Goal: Task Accomplishment & Management: Manage account settings

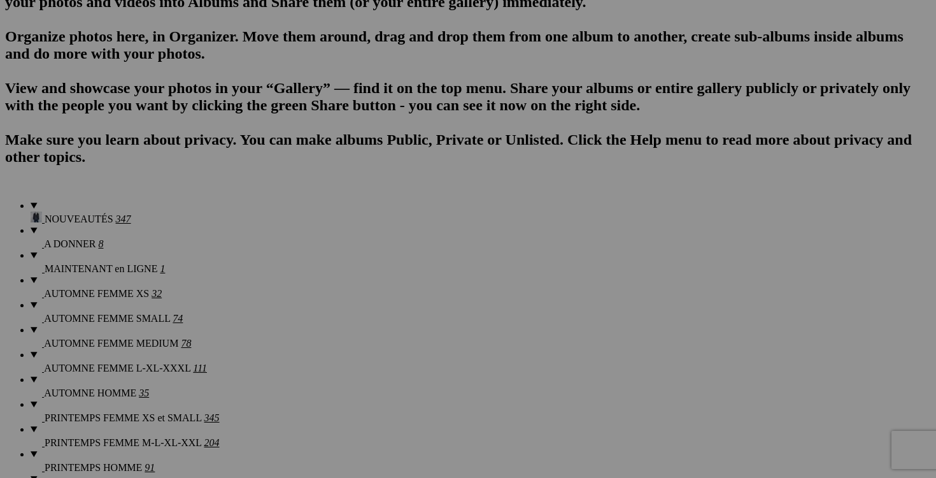
scroll to position [839, 0]
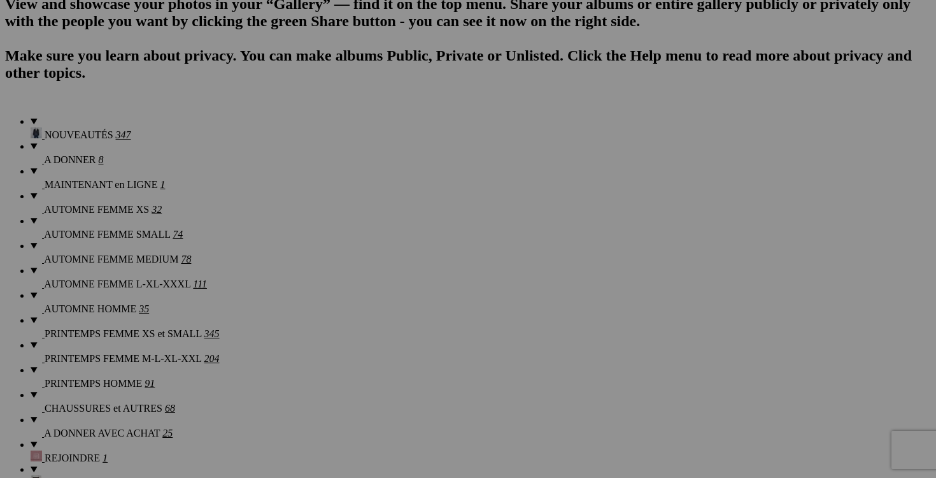
scroll to position [978, 0]
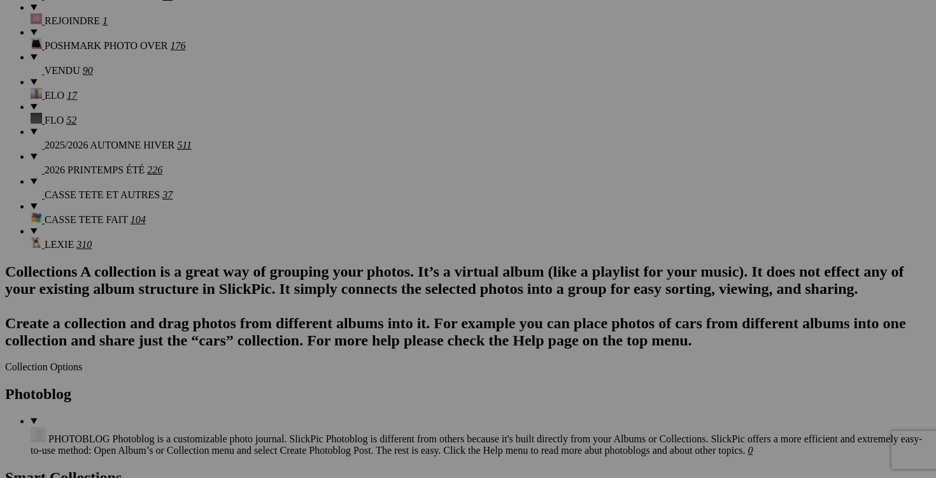
scroll to position [1358, 0]
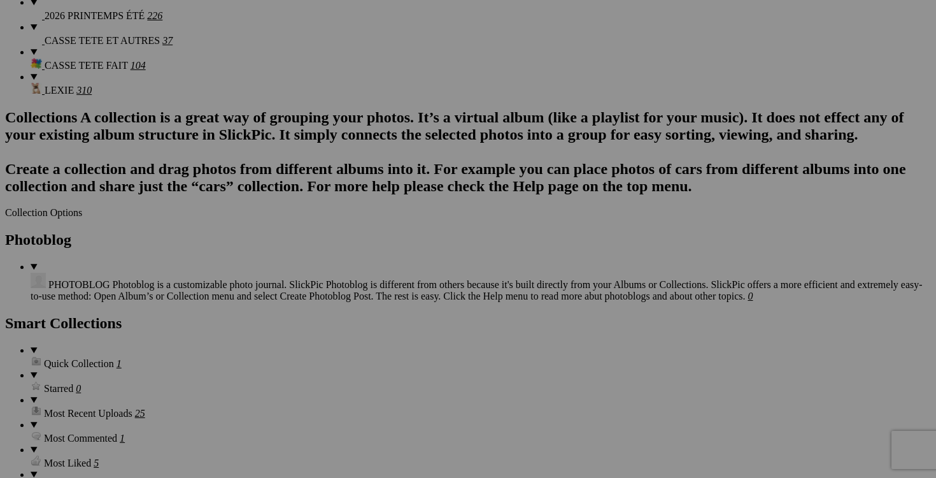
scroll to position [1517, 0]
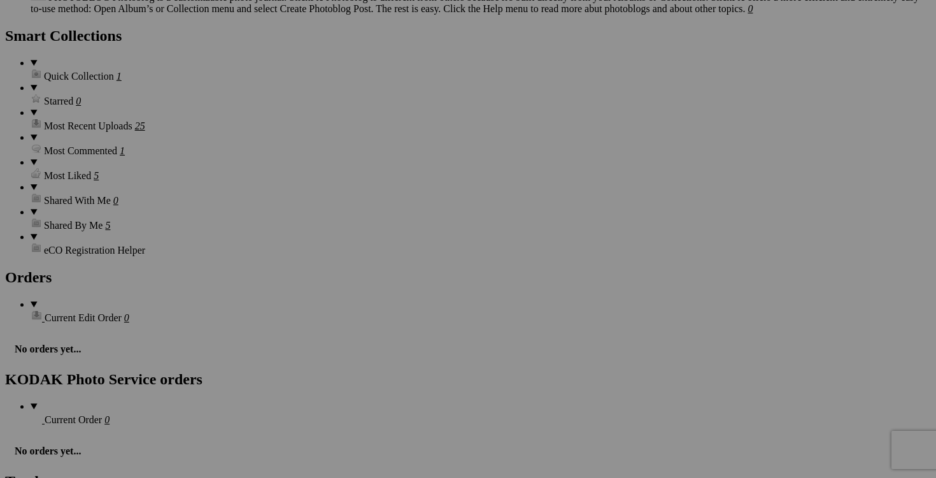
scroll to position [1802, 0]
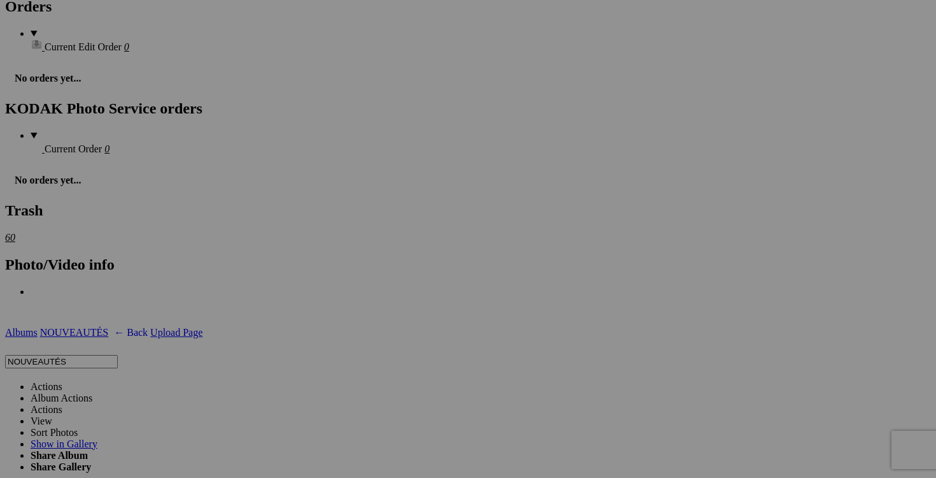
scroll to position [2074, 0]
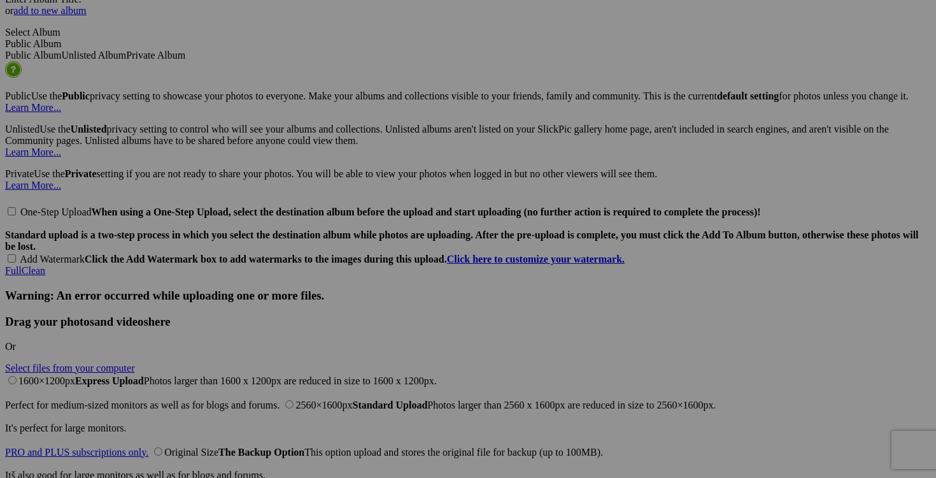
scroll to position [2901, 0]
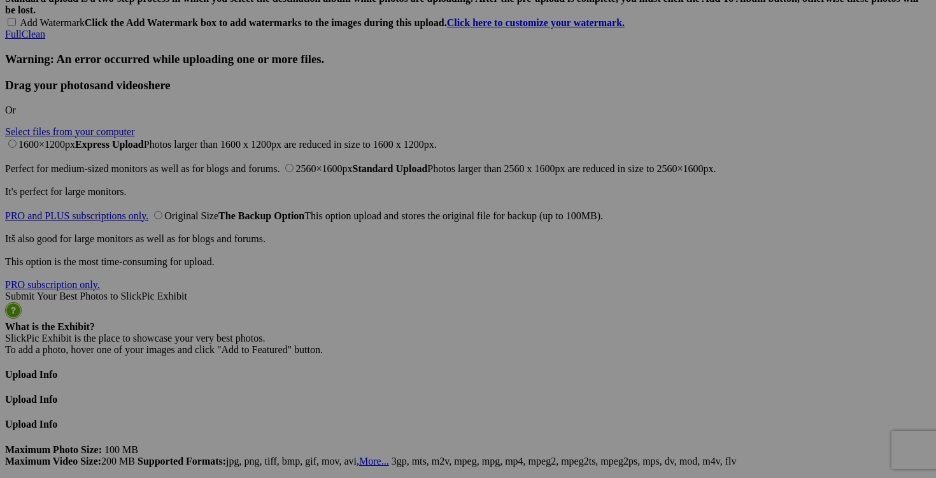
scroll to position [3076, 0]
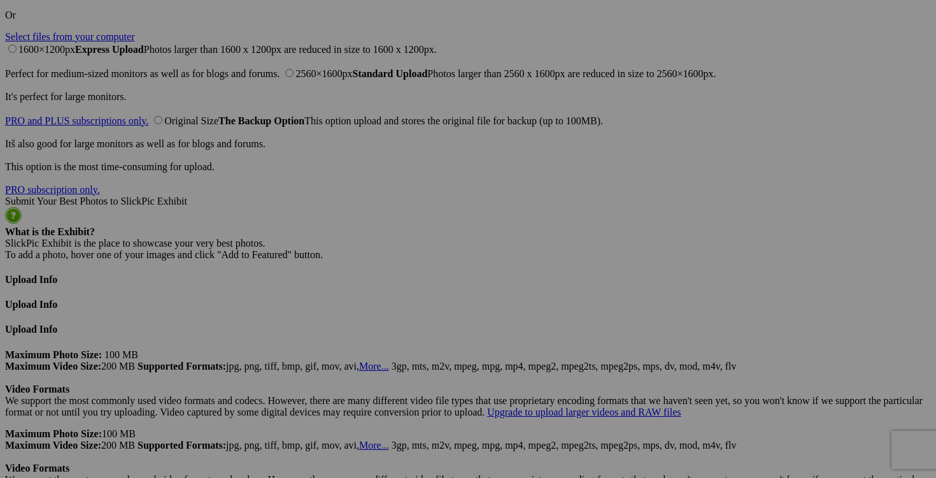
scroll to position [3193, 0]
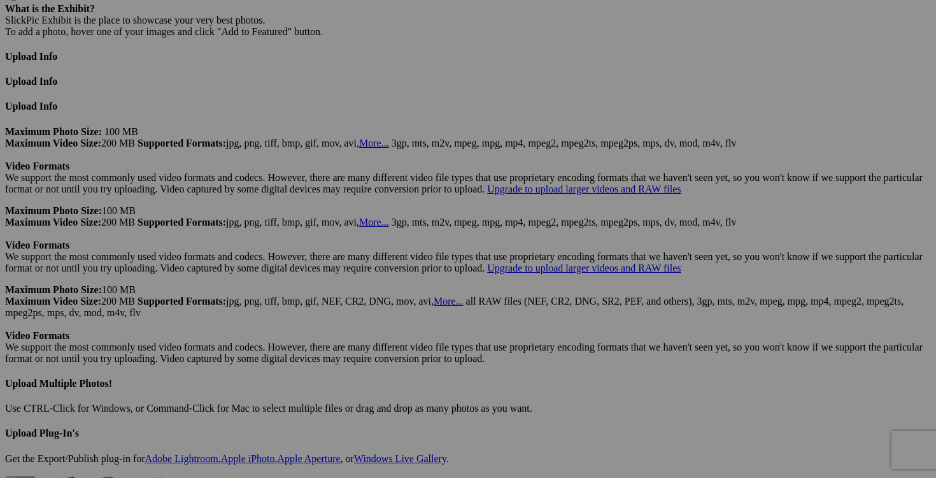
scroll to position [3394, 0]
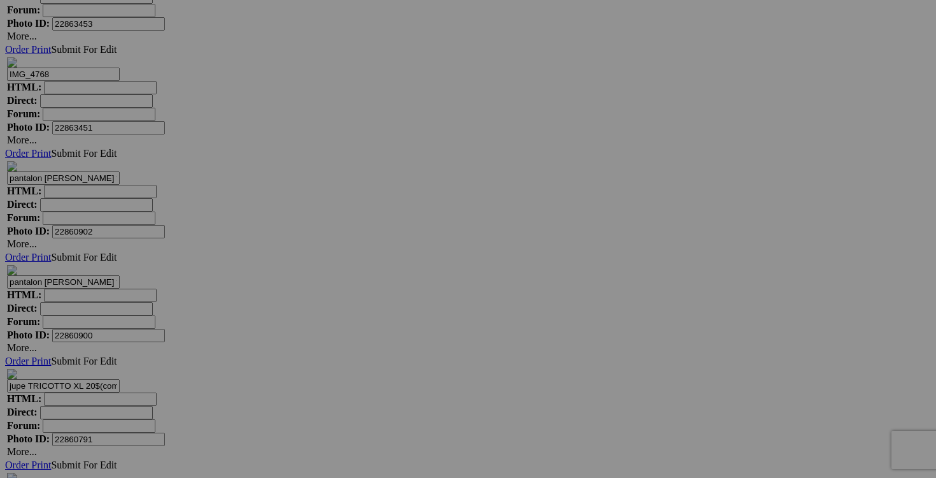
scroll to position [4375, 0]
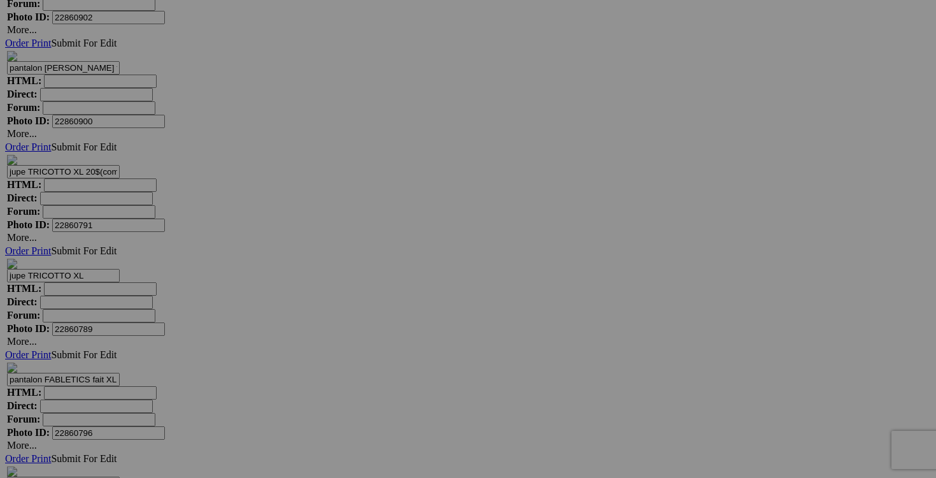
scroll to position [4612, 0]
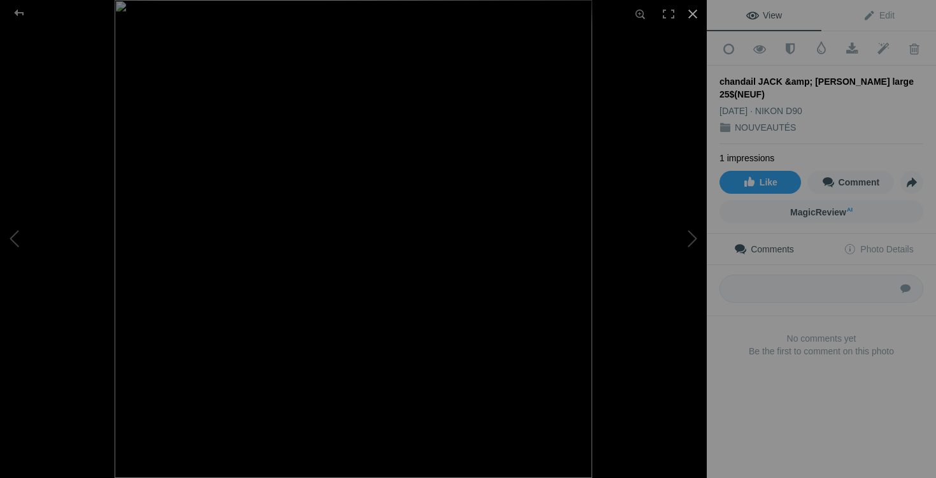
click at [694, 15] on div at bounding box center [693, 14] width 28 height 28
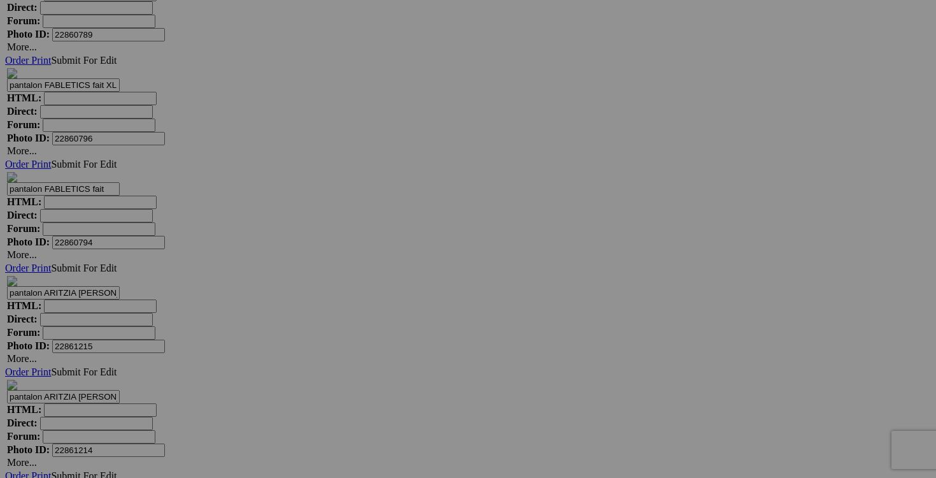
scroll to position [4919, 0]
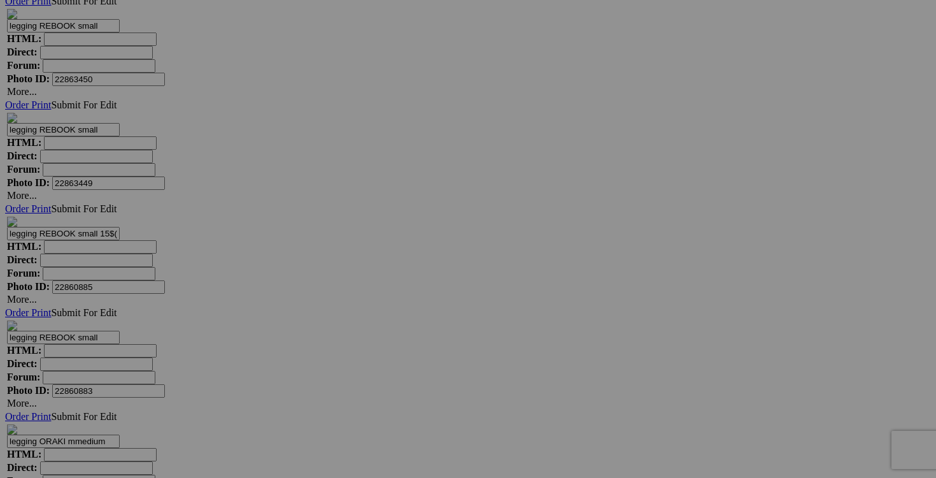
scroll to position [5999, 0]
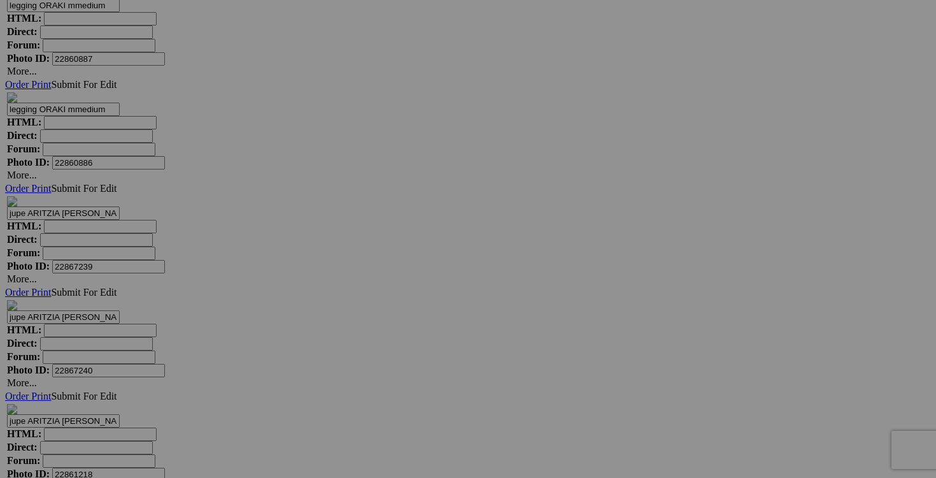
scroll to position [6734, 0]
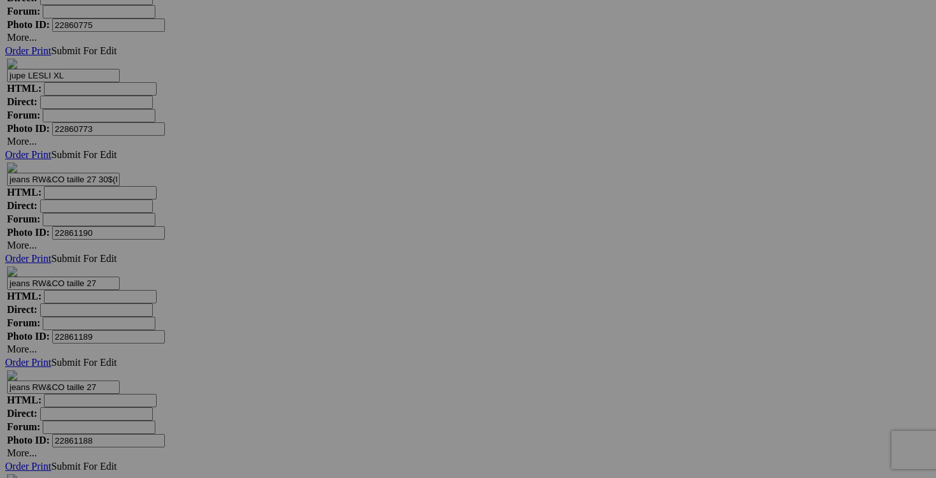
scroll to position [7488, 0]
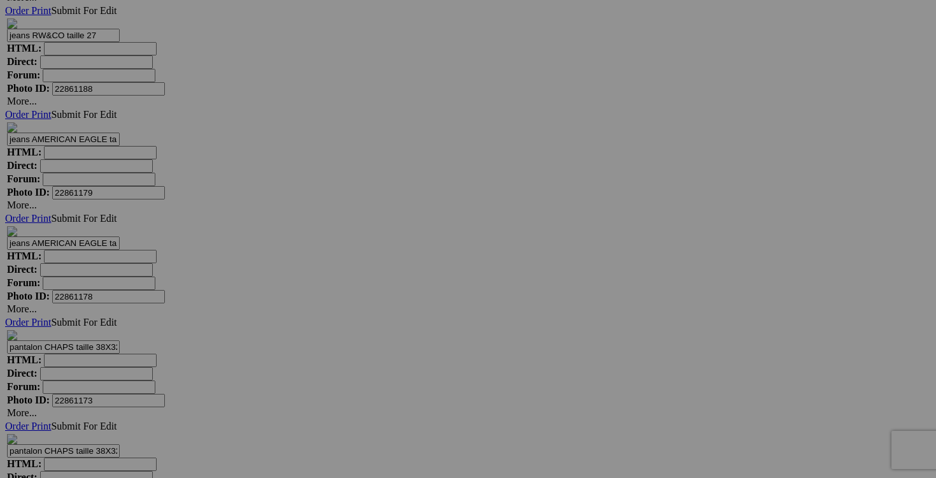
scroll to position [7883, 0]
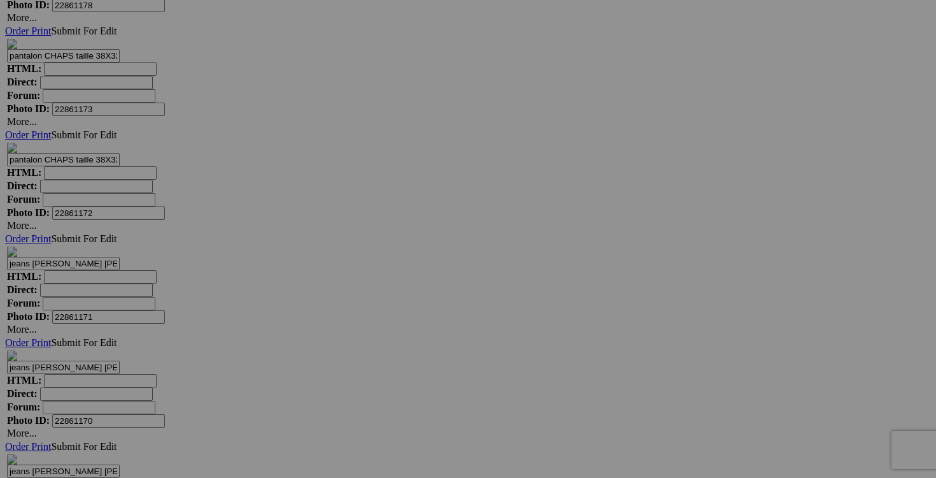
scroll to position [8130, 0]
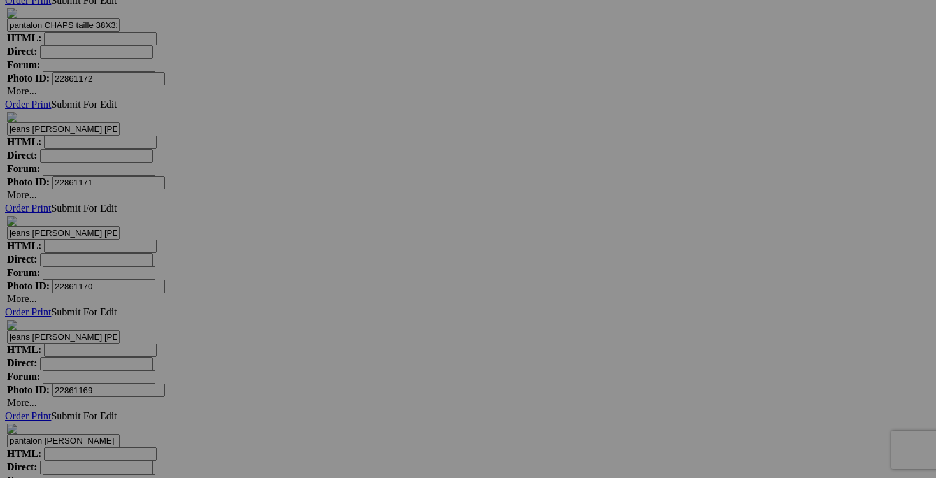
scroll to position [8268, 0]
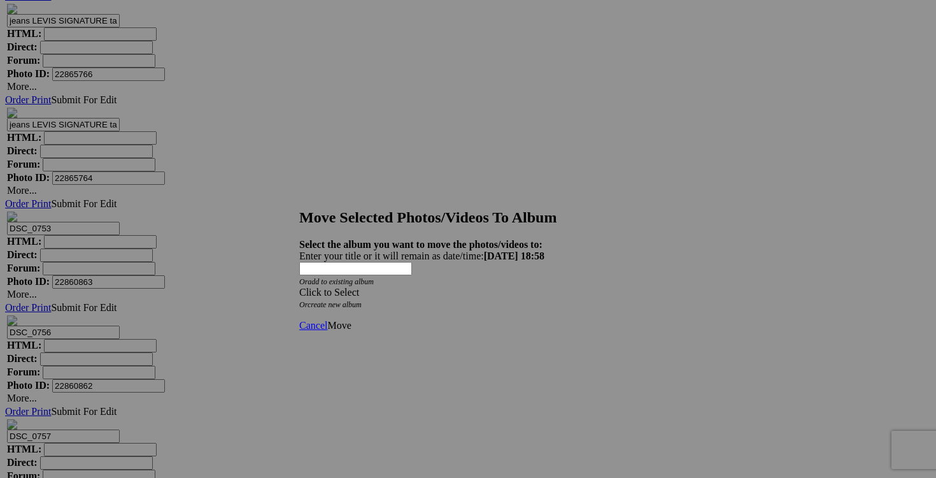
click at [299, 287] on span at bounding box center [299, 292] width 0 height 11
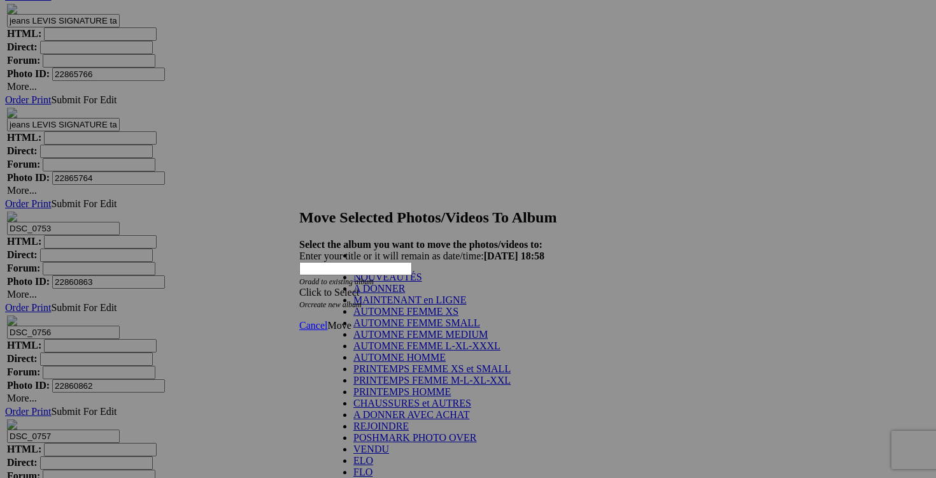
scroll to position [35, 0]
click at [437, 362] on link "AUTOMNE HOMME" at bounding box center [399, 357] width 92 height 11
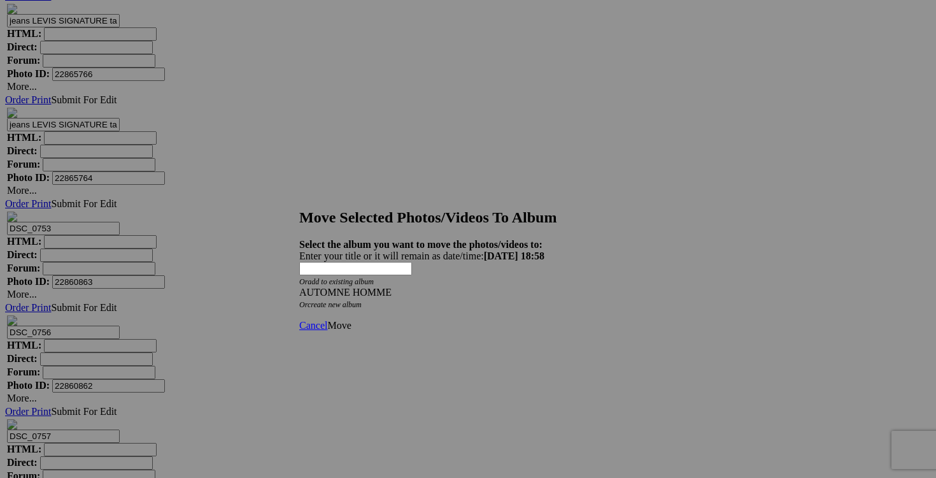
click at [351, 320] on span "Move" at bounding box center [339, 325] width 24 height 11
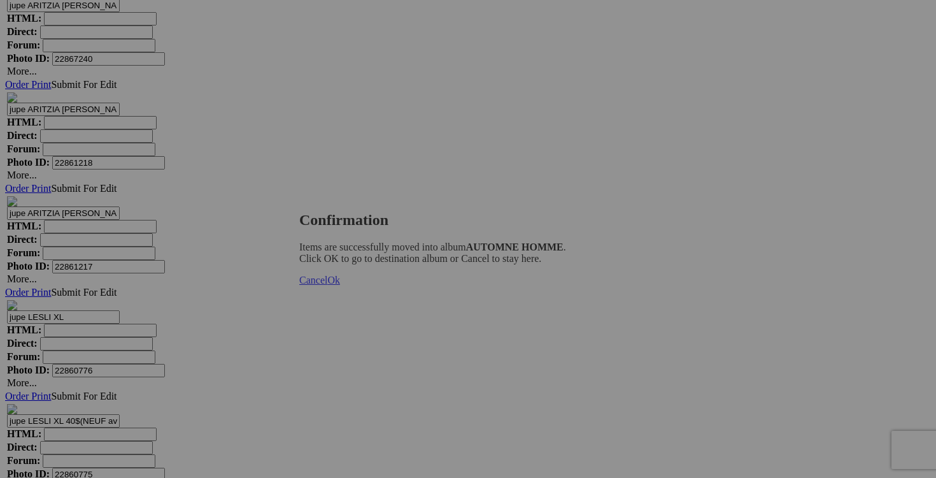
scroll to position [6822, 0]
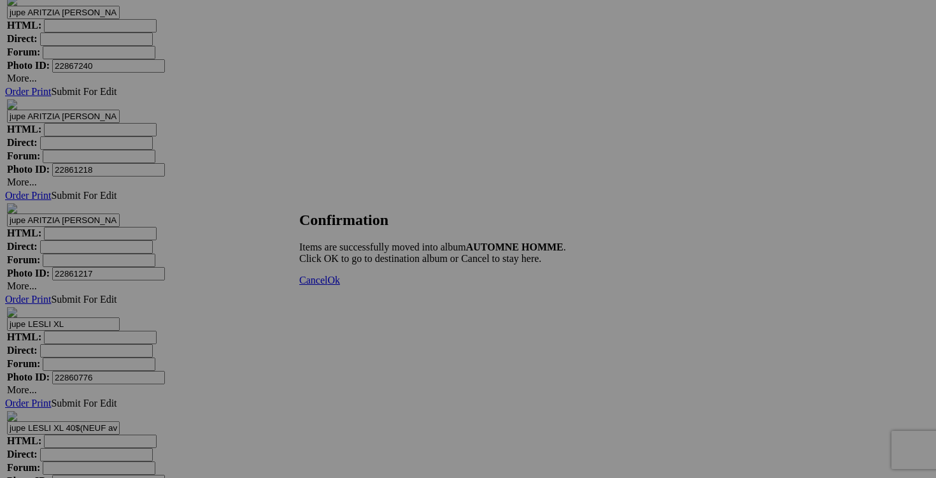
click at [327, 285] on span "Cancel" at bounding box center [313, 279] width 28 height 11
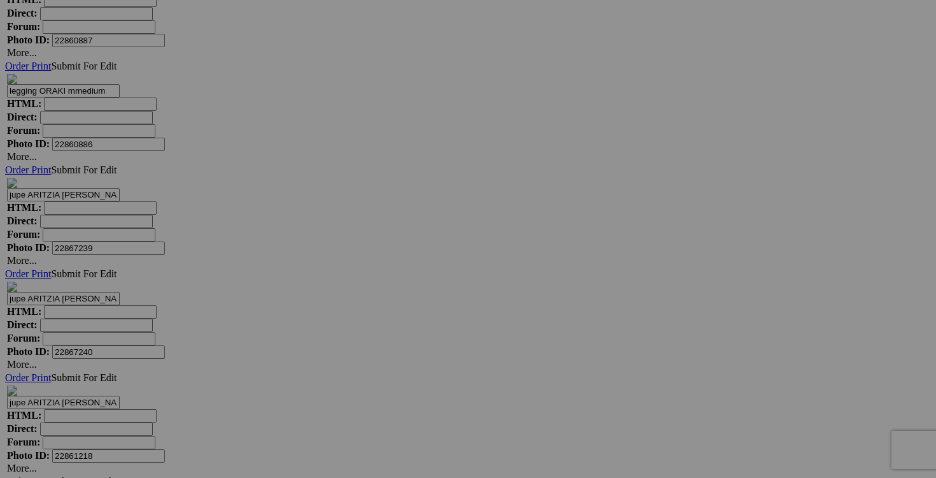
scroll to position [6486, 0]
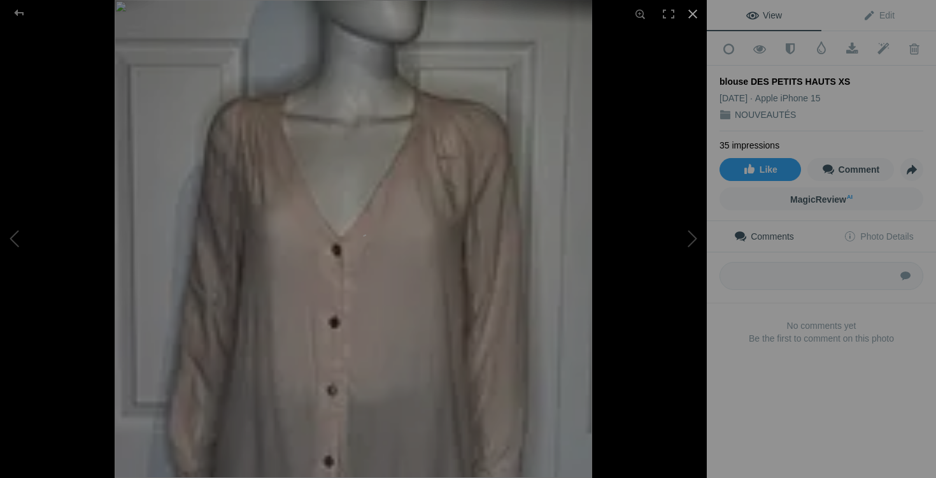
click at [693, 11] on div at bounding box center [693, 14] width 28 height 28
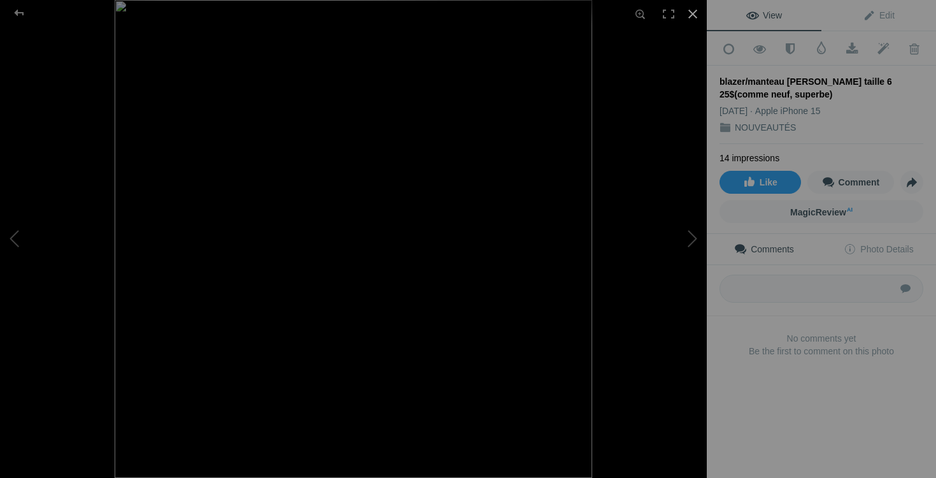
click at [692, 17] on div at bounding box center [693, 14] width 28 height 28
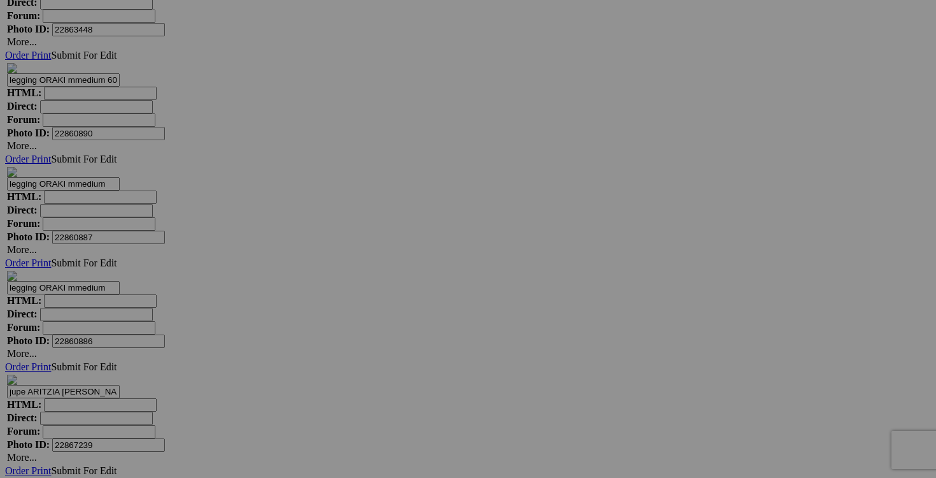
scroll to position [6329, 0]
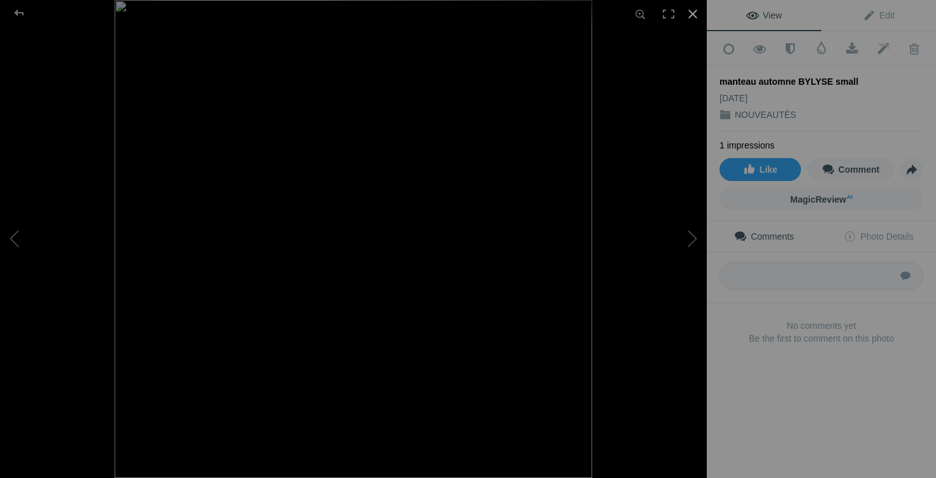
click at [692, 22] on div at bounding box center [693, 14] width 28 height 28
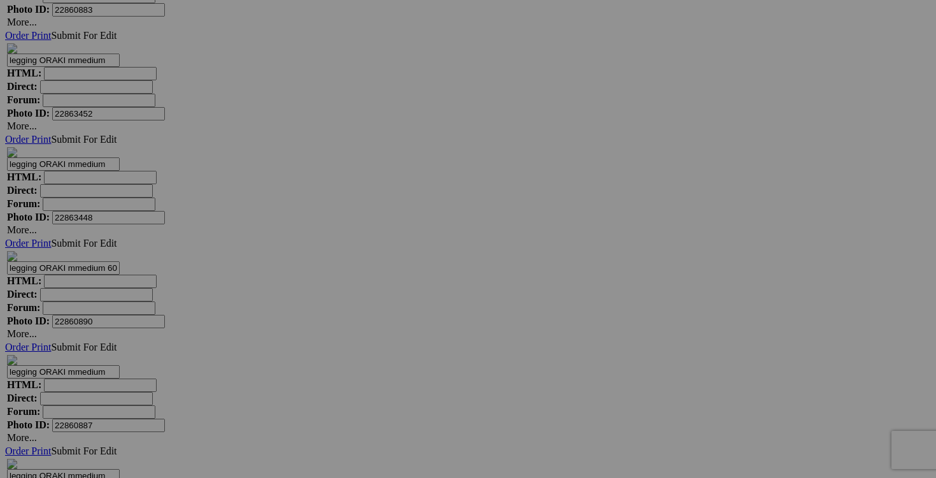
scroll to position [6122, 0]
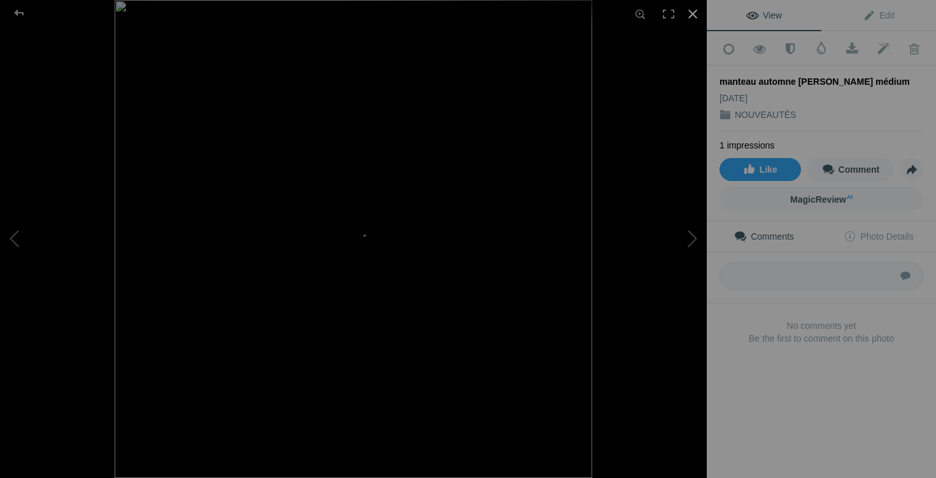
click at [695, 13] on div at bounding box center [693, 14] width 28 height 28
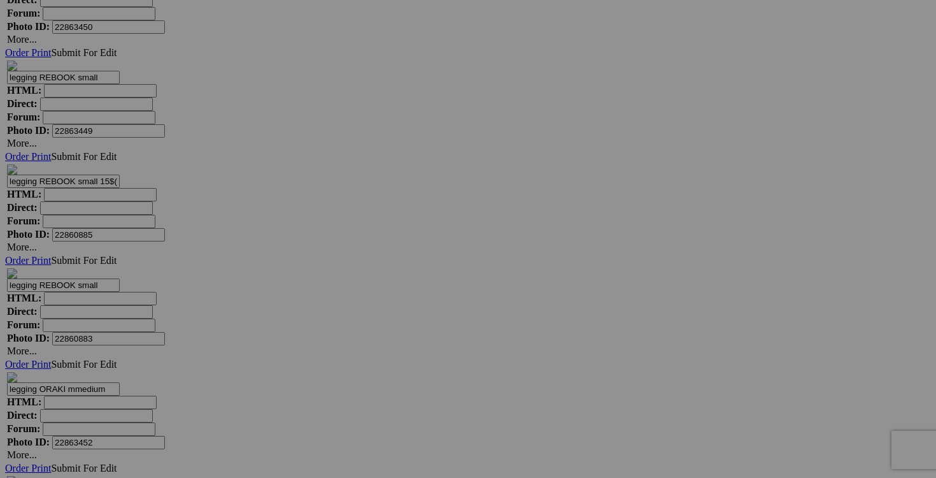
scroll to position [5799, 0]
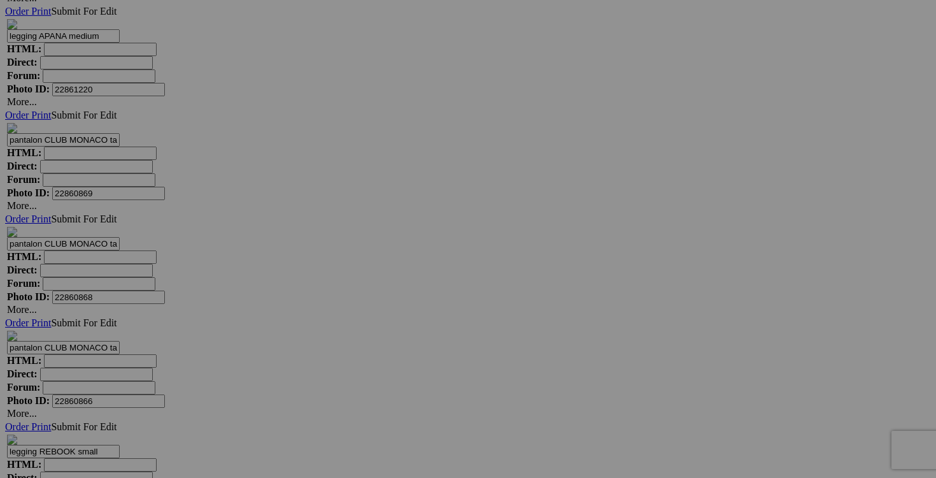
scroll to position [5321, 0]
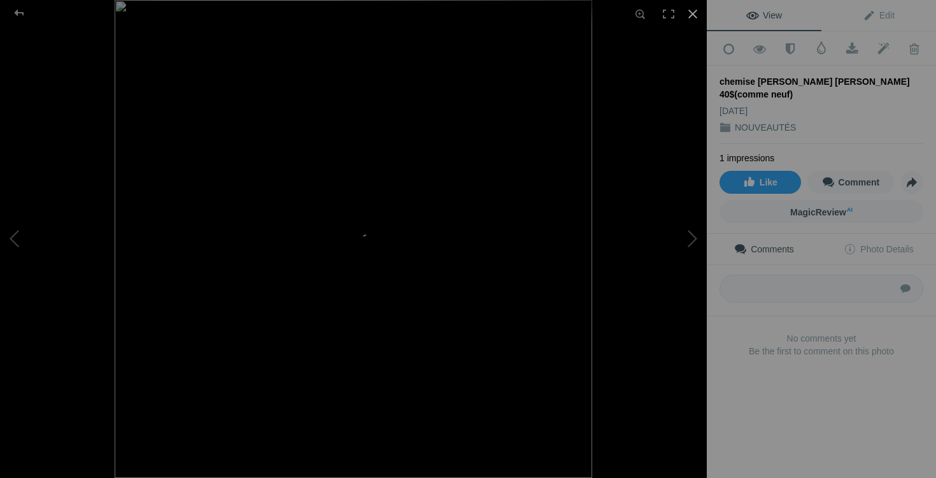
click at [690, 13] on div at bounding box center [693, 14] width 28 height 28
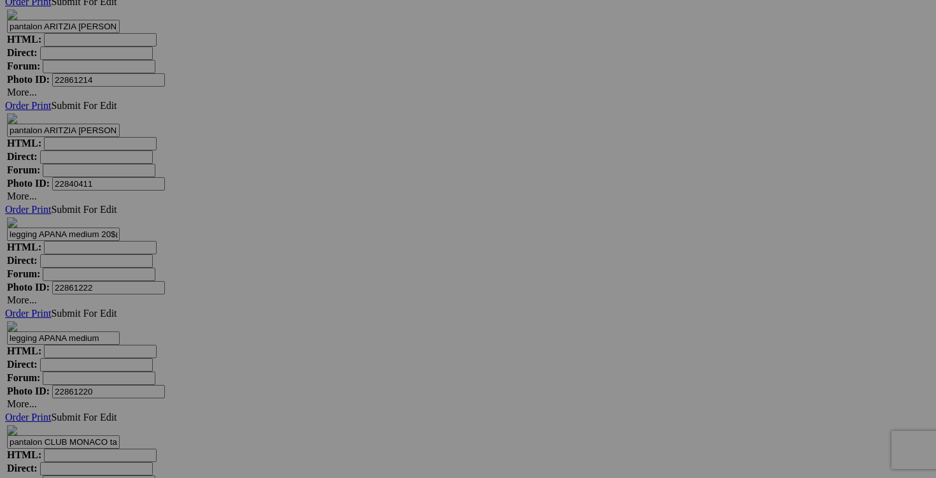
scroll to position [4981, 0]
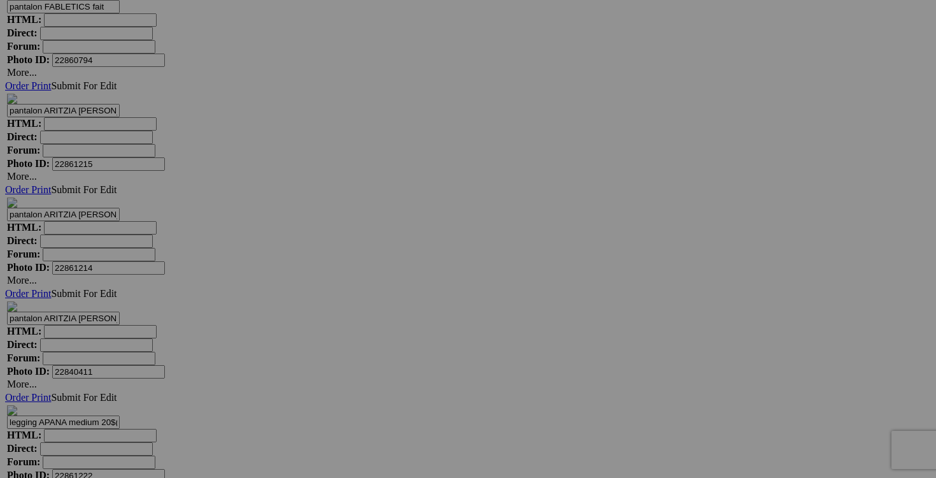
scroll to position [4819, 0]
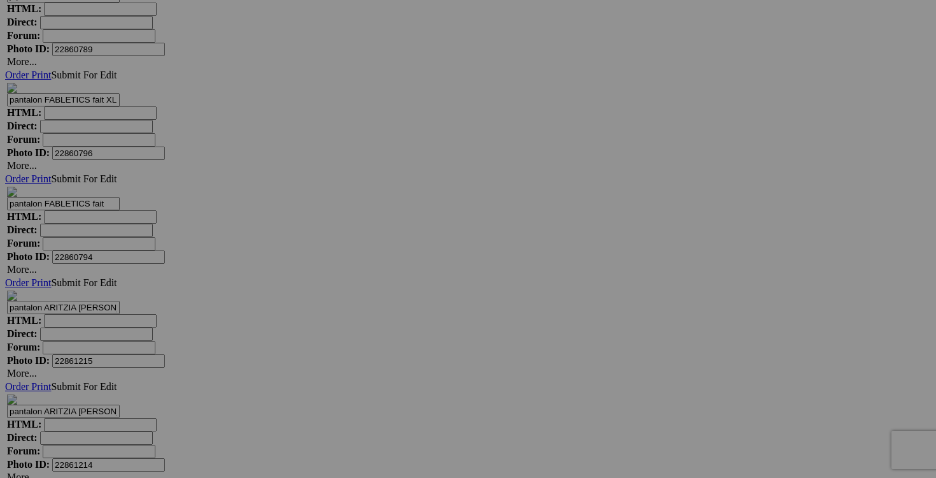
scroll to position [4618, 0]
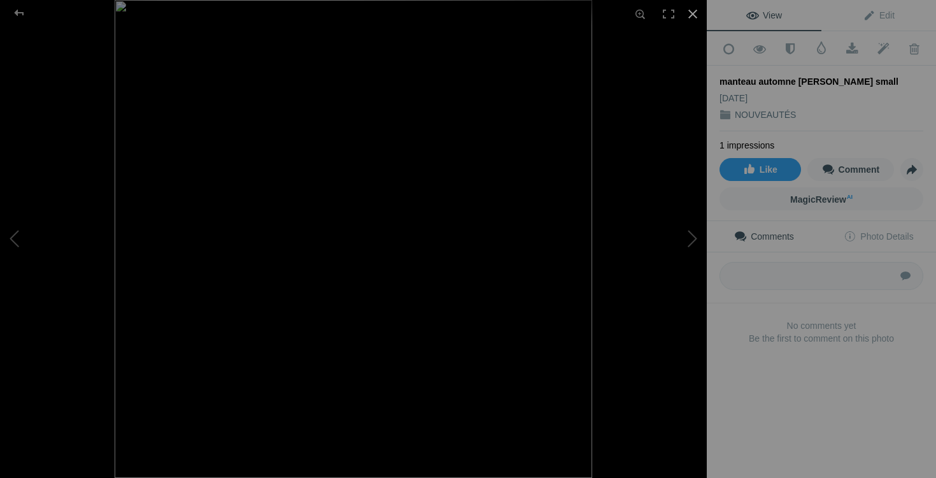
click at [694, 15] on div at bounding box center [693, 14] width 28 height 28
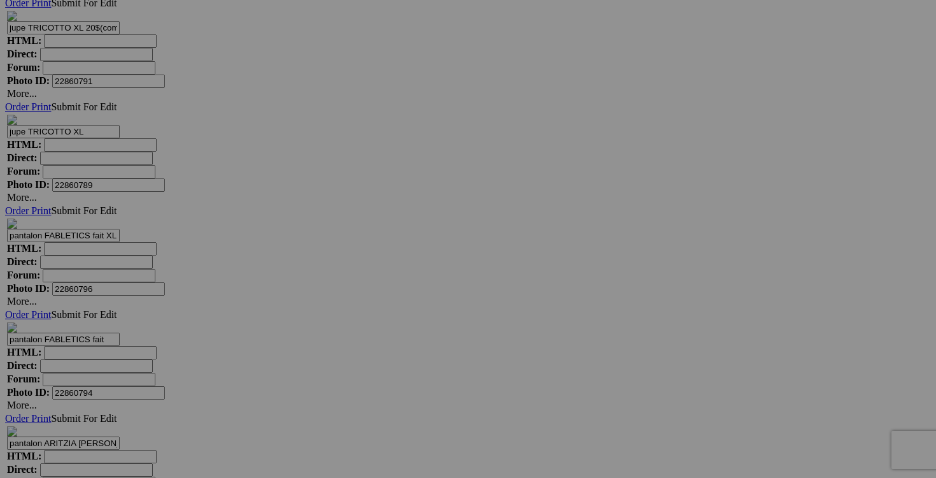
scroll to position [4506, 0]
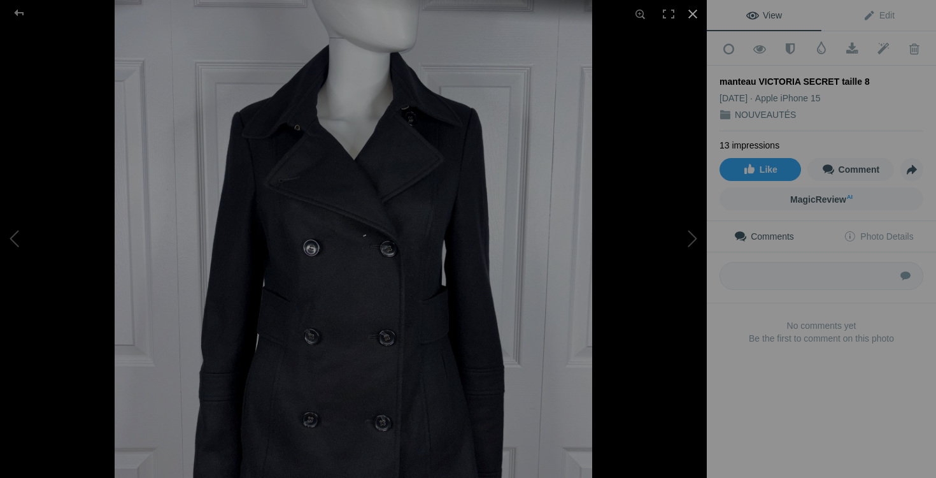
click at [695, 15] on div at bounding box center [693, 14] width 28 height 28
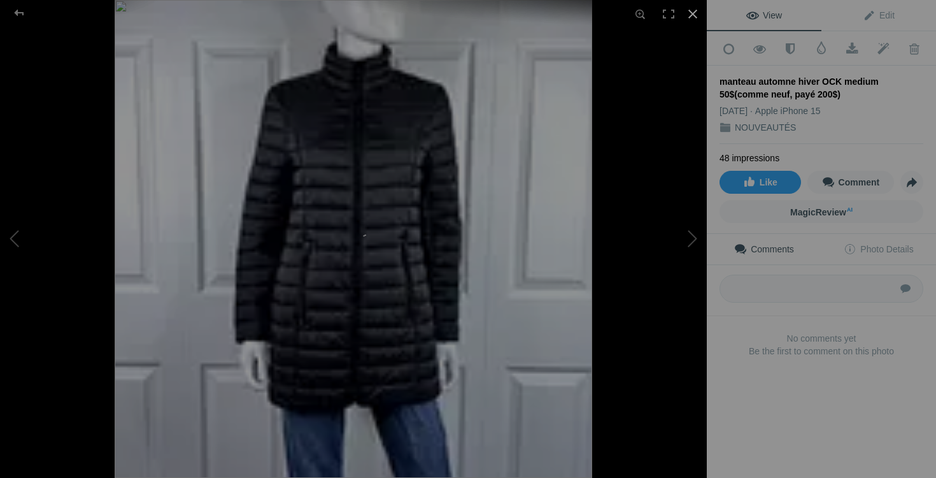
click at [695, 15] on div at bounding box center [693, 14] width 28 height 28
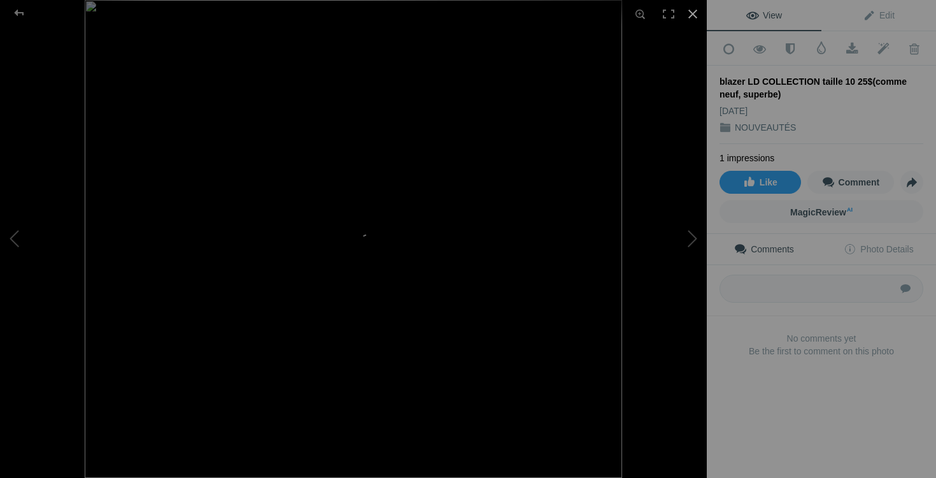
click at [694, 13] on div at bounding box center [693, 14] width 28 height 28
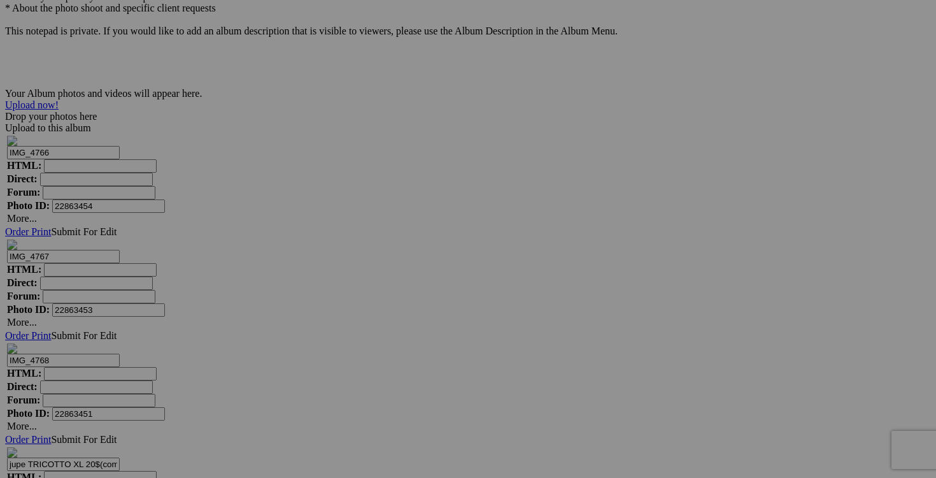
scroll to position [4048, 0]
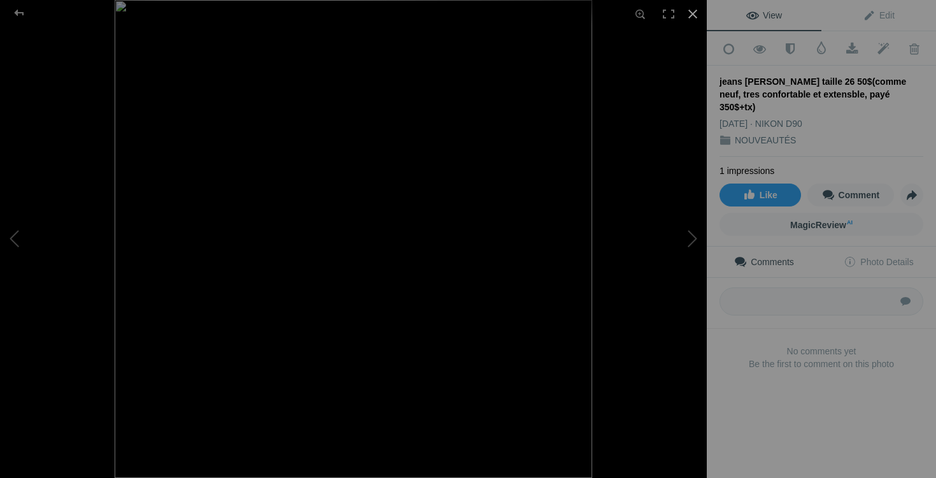
click at [692, 14] on div at bounding box center [693, 14] width 28 height 28
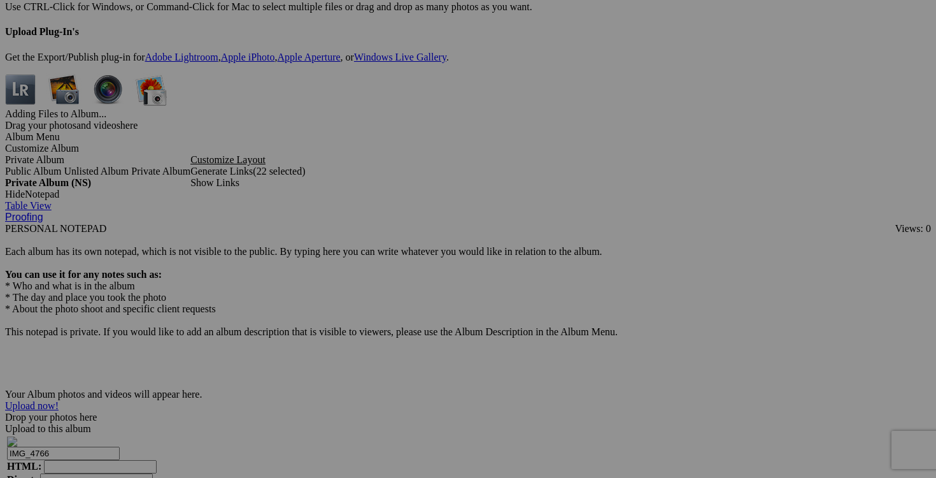
scroll to position [3729, 0]
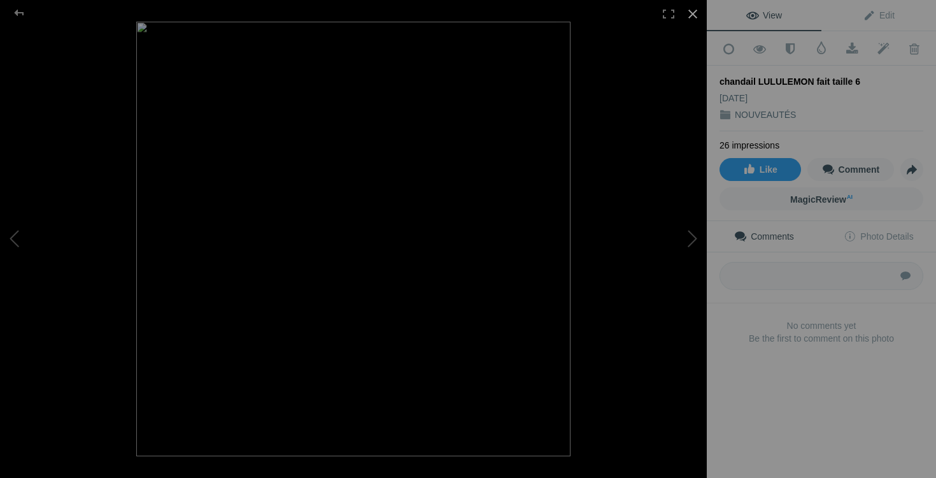
click at [692, 13] on div at bounding box center [693, 14] width 28 height 28
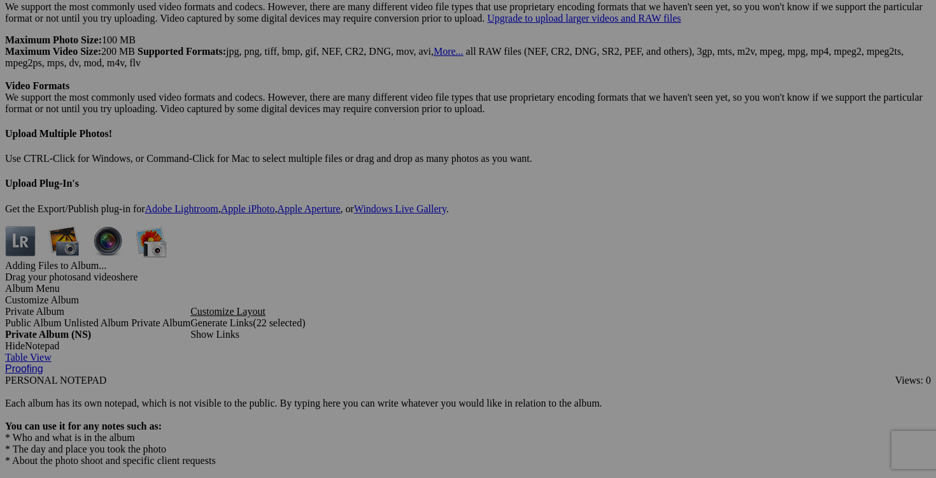
scroll to position [3618, 0]
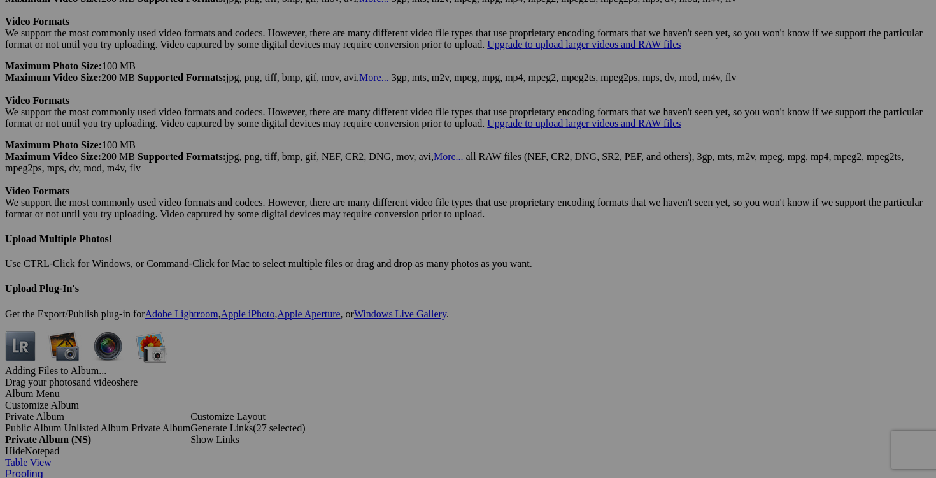
scroll to position [3511, 0]
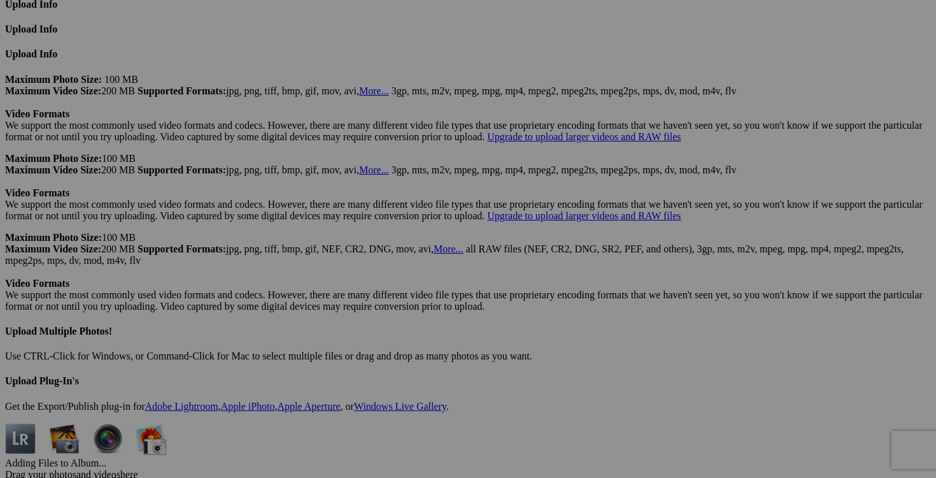
scroll to position [3434, 0]
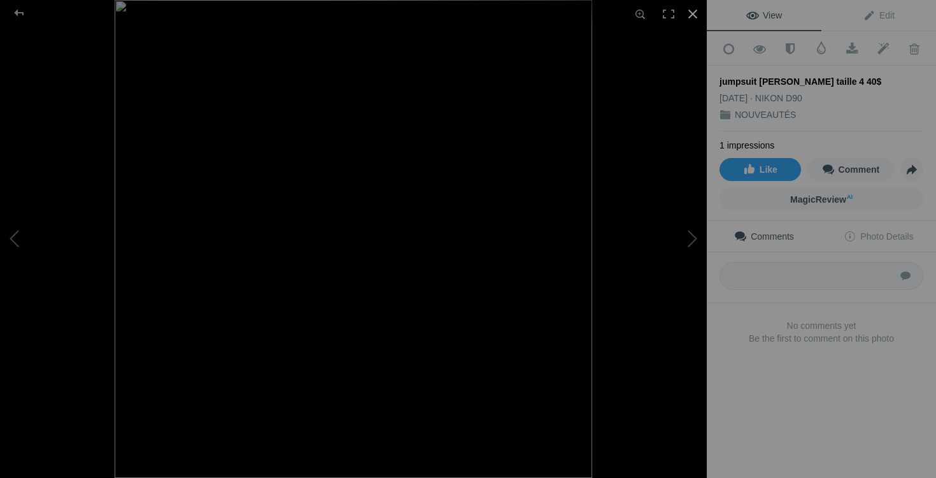
click at [693, 13] on div at bounding box center [693, 14] width 28 height 28
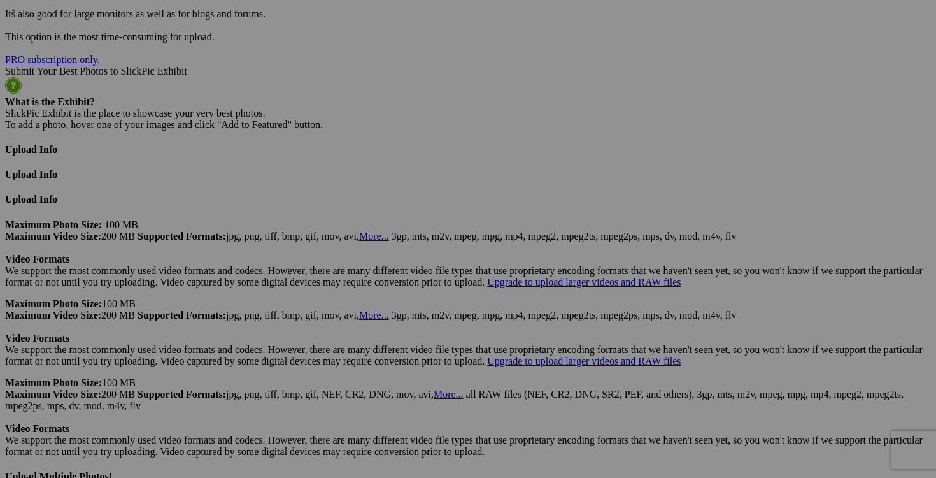
scroll to position [3271, 0]
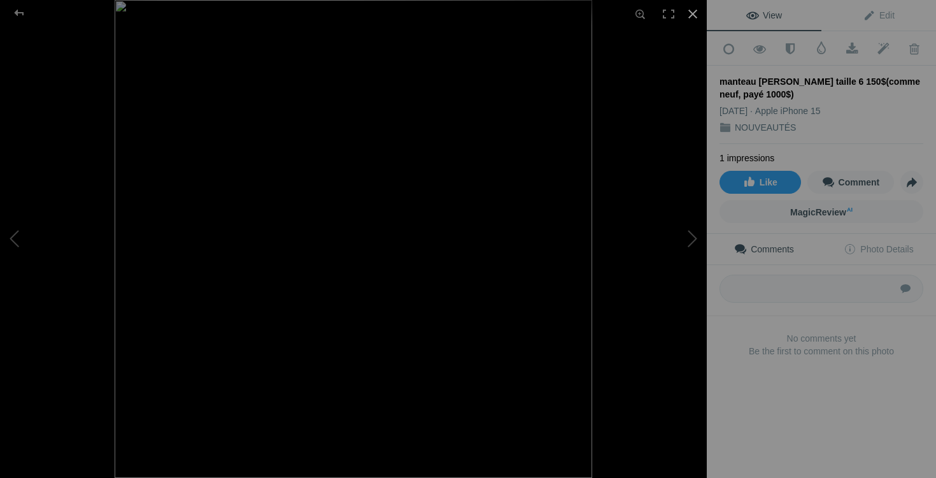
click at [695, 14] on div at bounding box center [693, 14] width 28 height 28
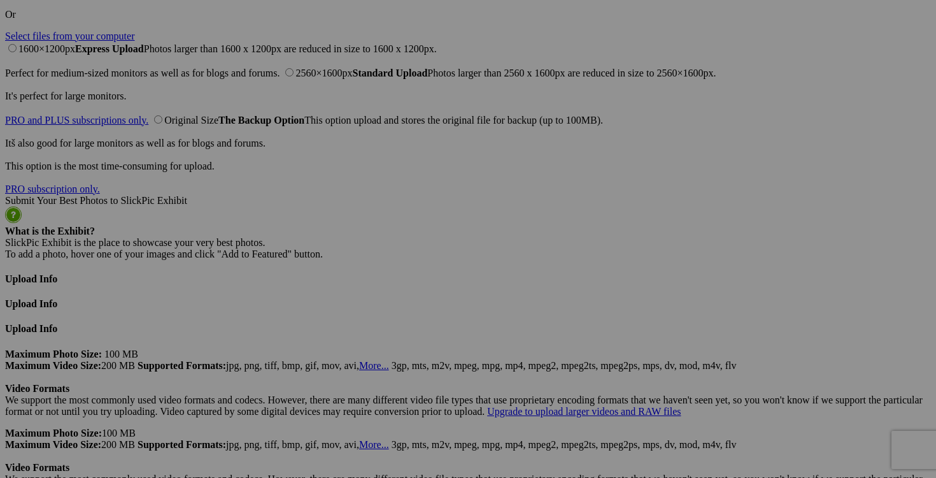
scroll to position [3120, 0]
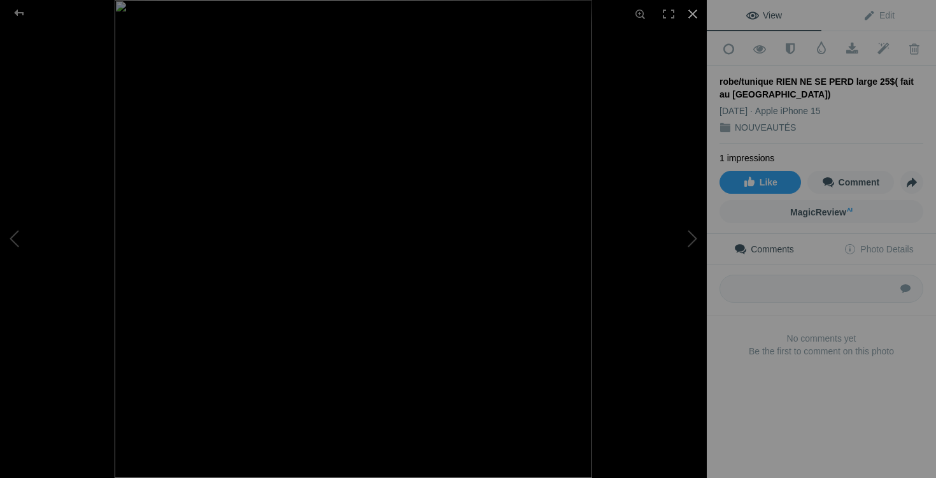
click at [693, 13] on div at bounding box center [693, 14] width 28 height 28
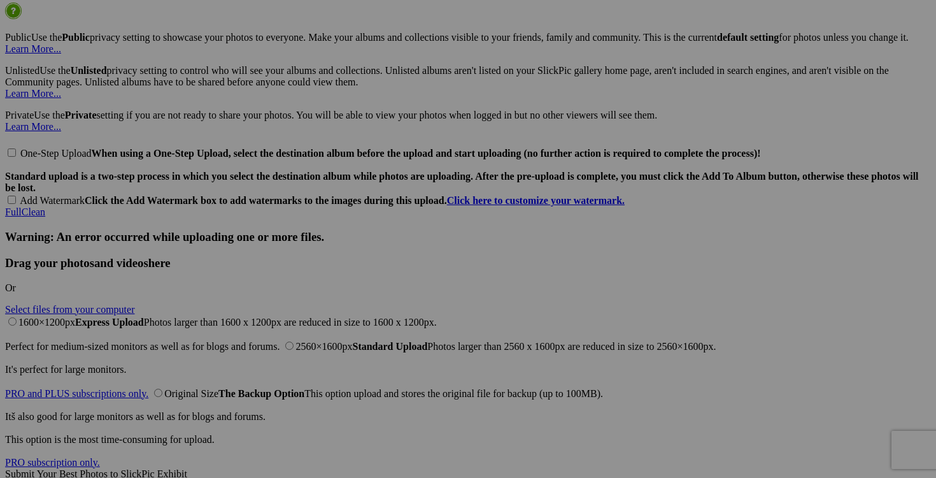
scroll to position [2882, 0]
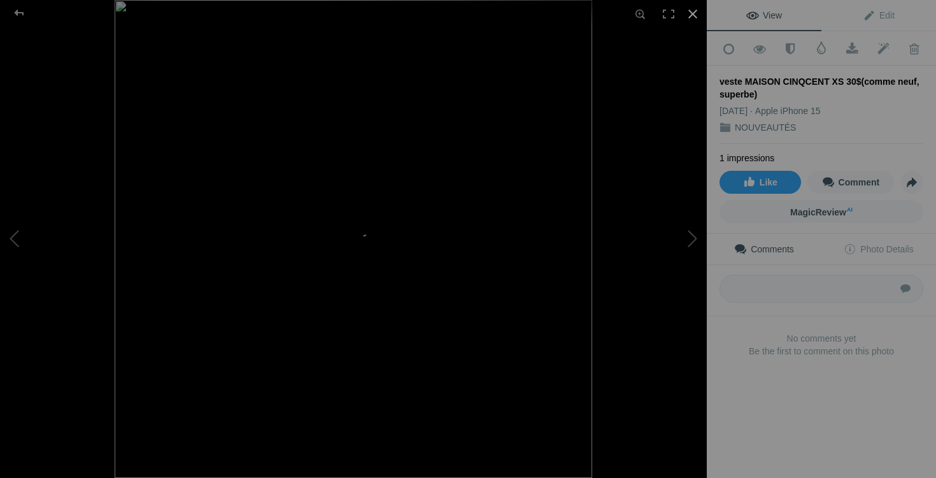
click at [695, 15] on div at bounding box center [693, 14] width 28 height 28
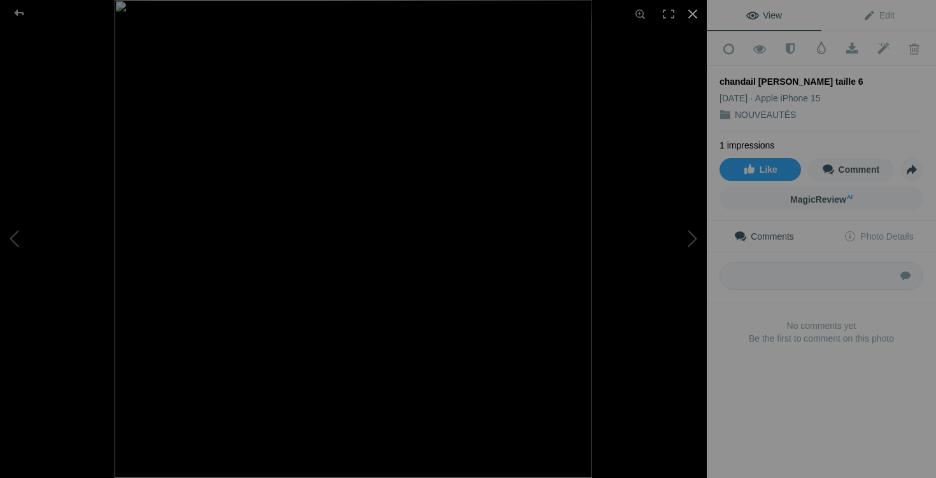
click at [692, 13] on div at bounding box center [693, 14] width 28 height 28
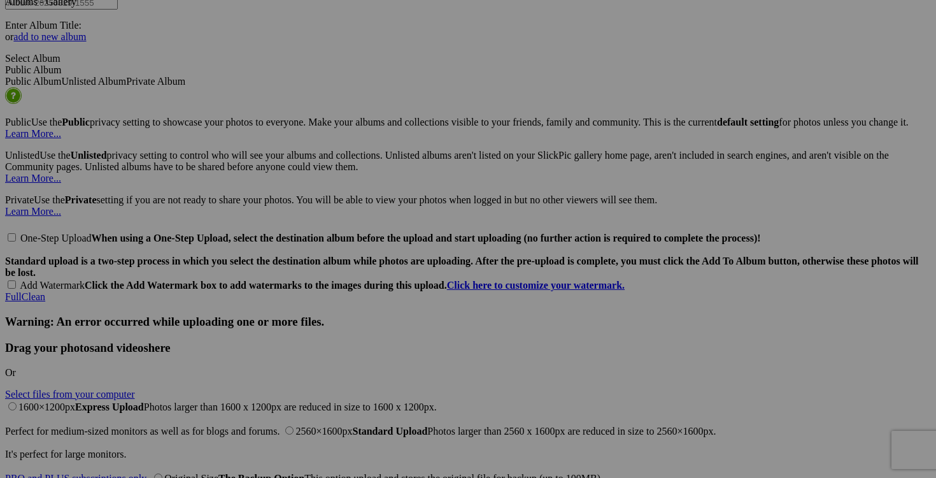
scroll to position [2778, 0]
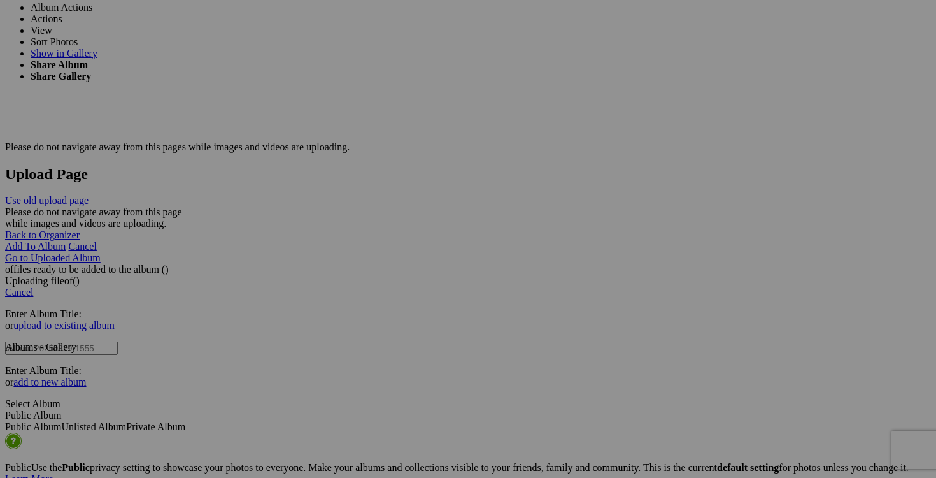
scroll to position [2384, 0]
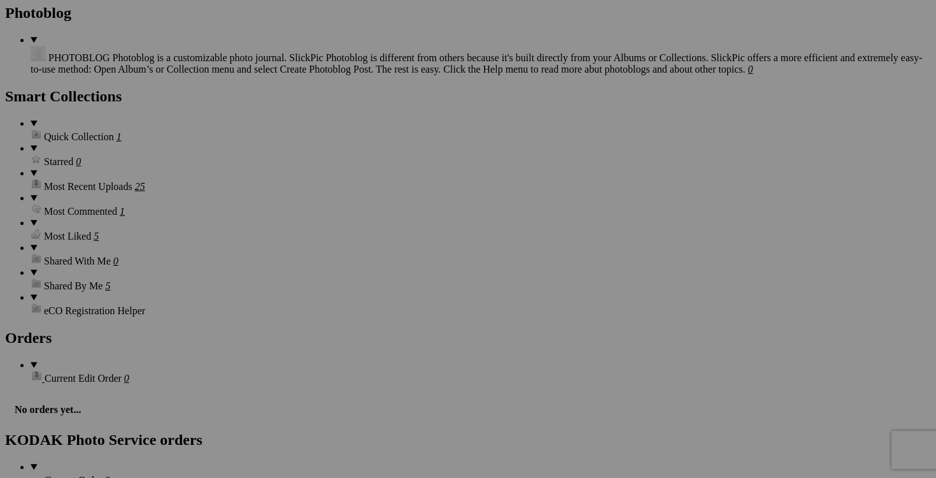
scroll to position [1630, 0]
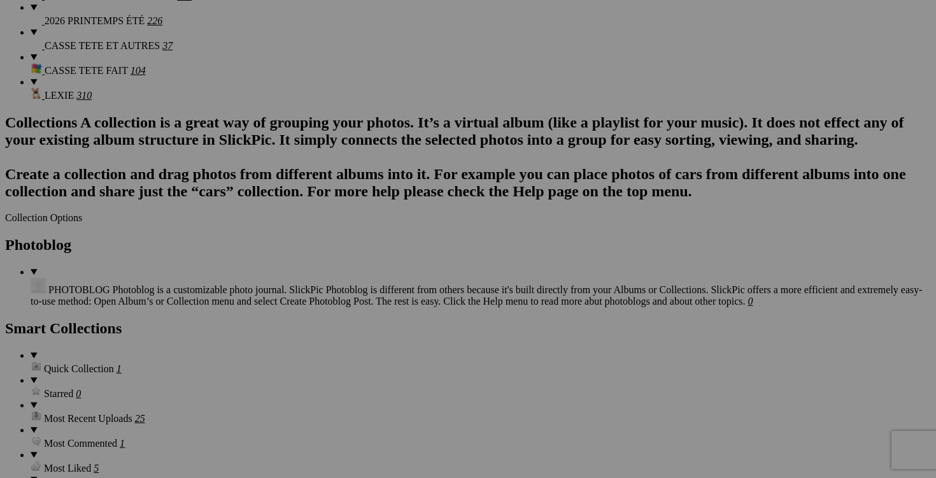
scroll to position [1458, 0]
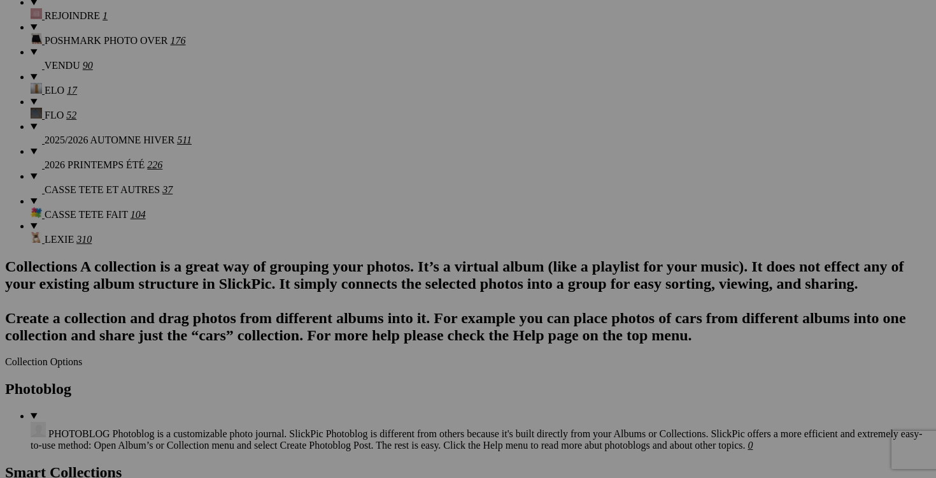
scroll to position [1339, 0]
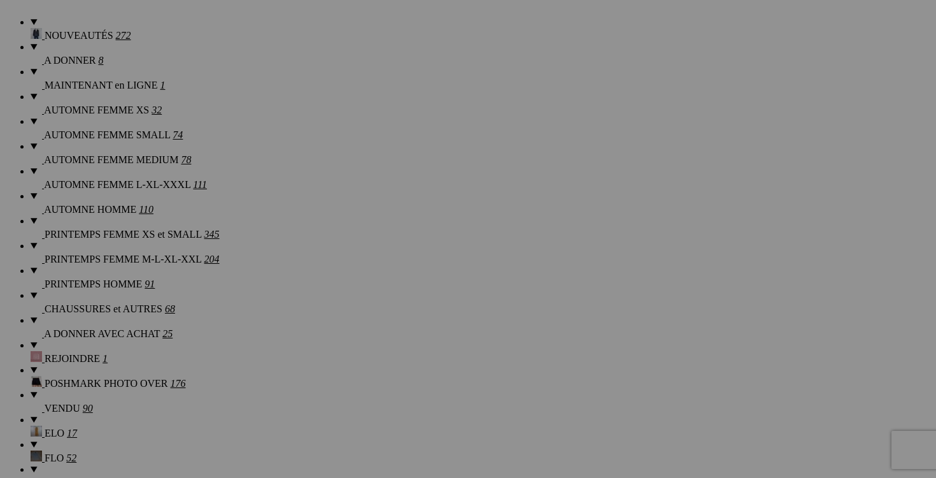
scroll to position [1007, 0]
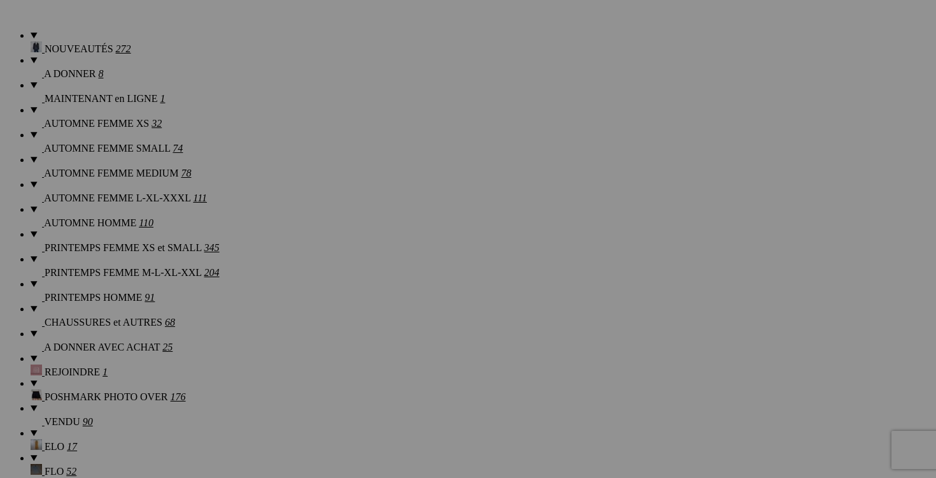
click at [253, 185] on img at bounding box center [242, 173] width 96 height 96
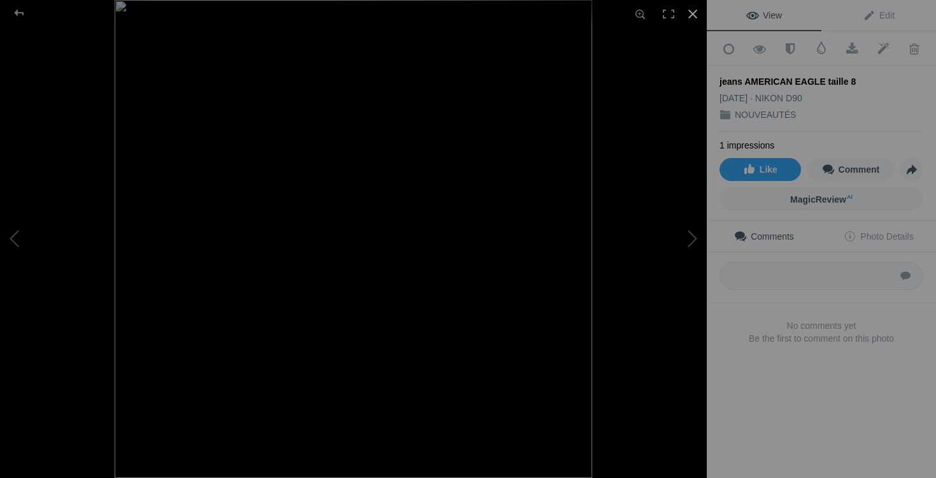
click at [697, 13] on div at bounding box center [693, 14] width 28 height 28
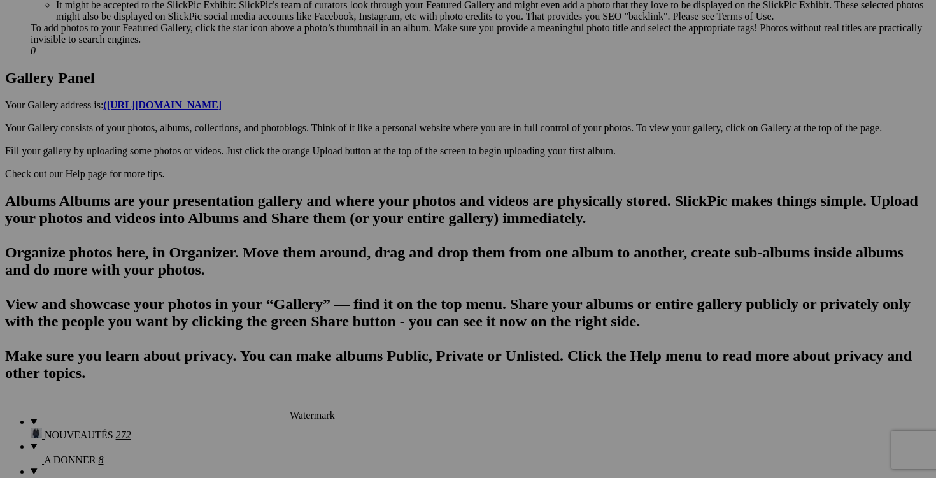
scroll to position [594, 0]
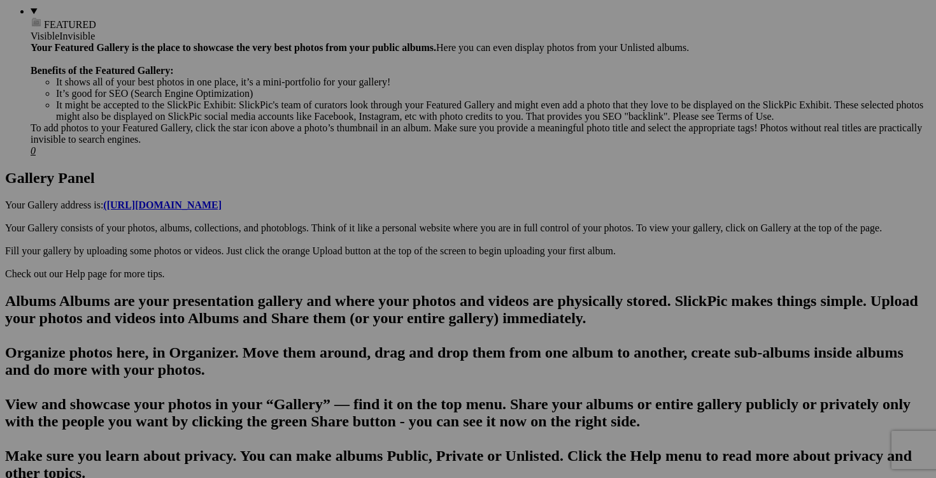
scroll to position [489, 0]
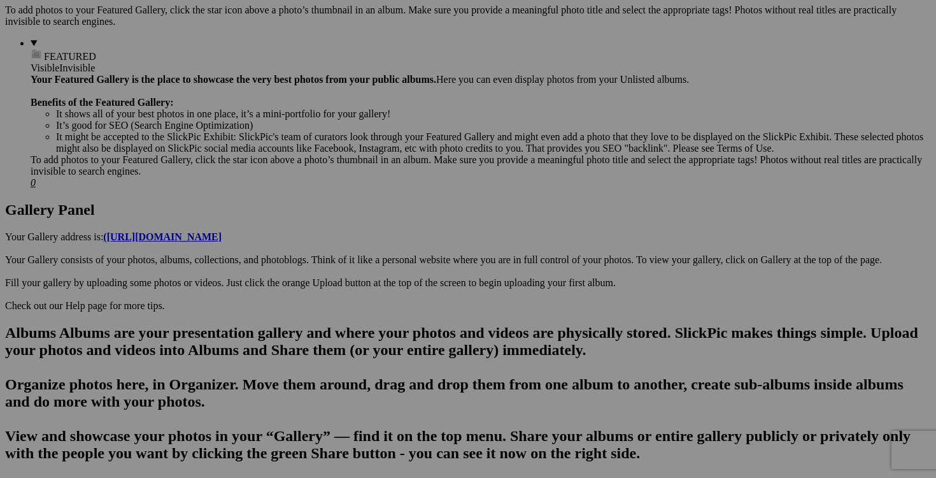
type input "legging ORAKI medium"
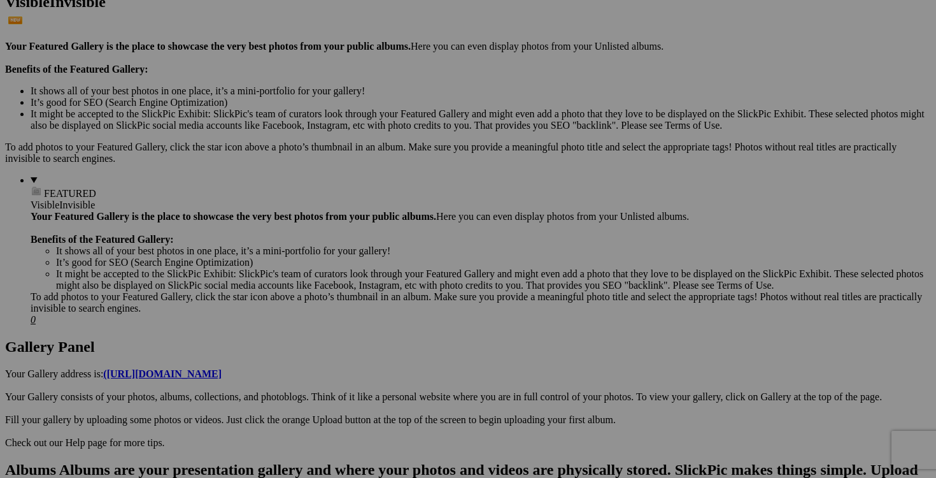
scroll to position [320, 0]
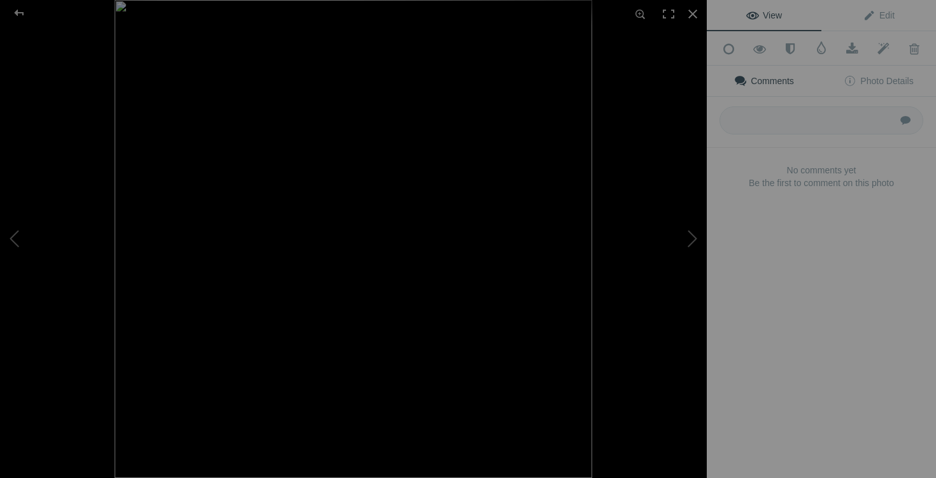
type input "legging ORAKI medium 60$(comme neuf, superbe)"
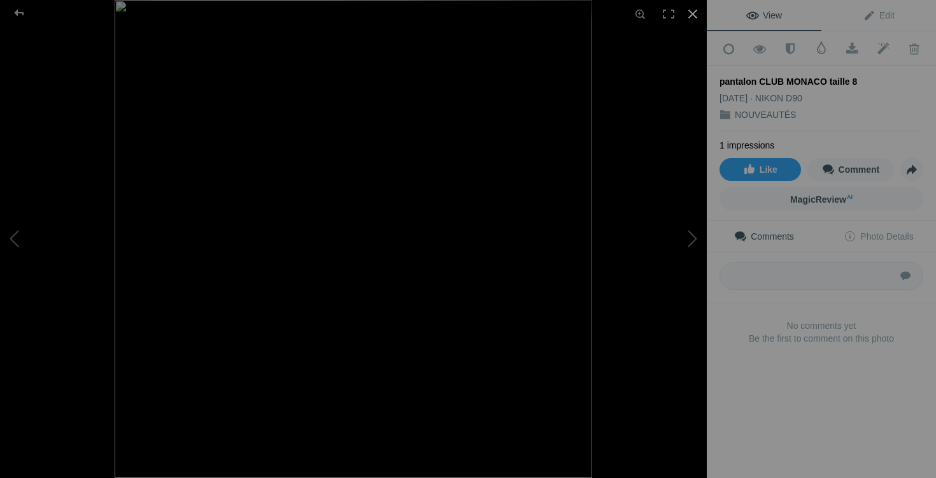
click at [695, 13] on div at bounding box center [693, 14] width 28 height 28
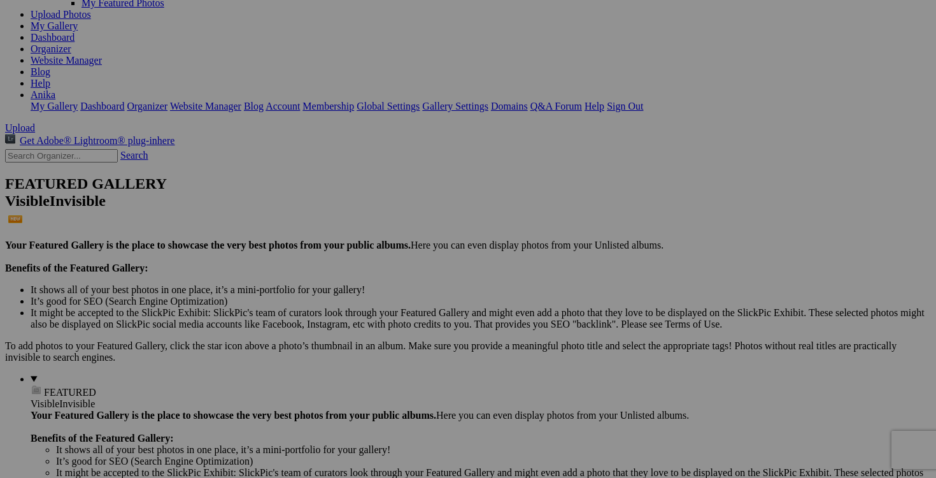
scroll to position [148, 0]
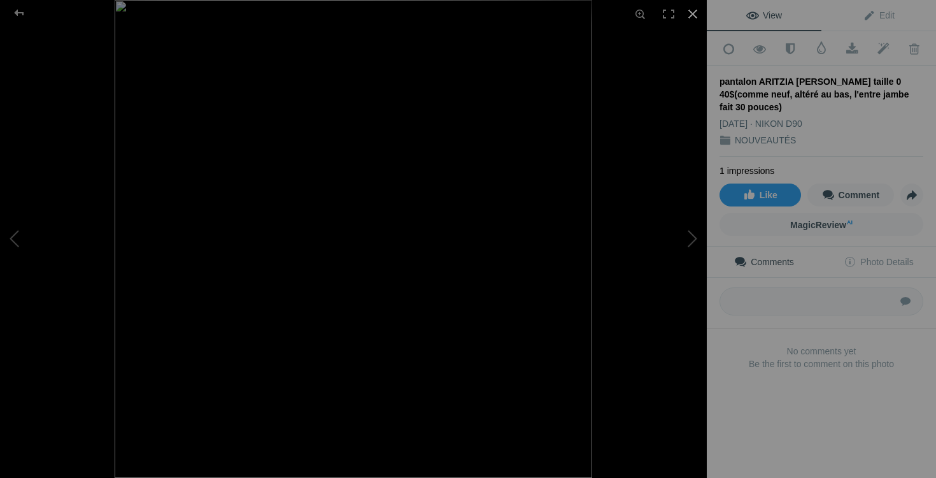
click at [697, 14] on div at bounding box center [693, 14] width 28 height 28
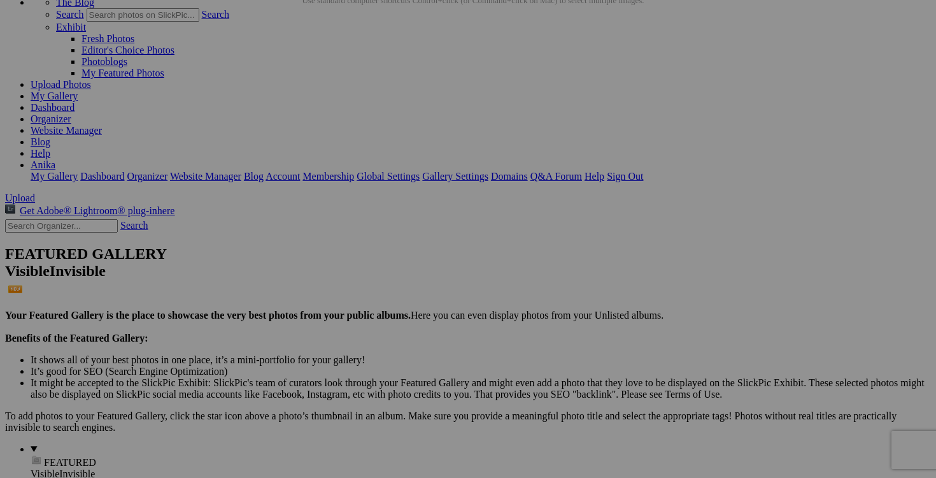
scroll to position [45, 0]
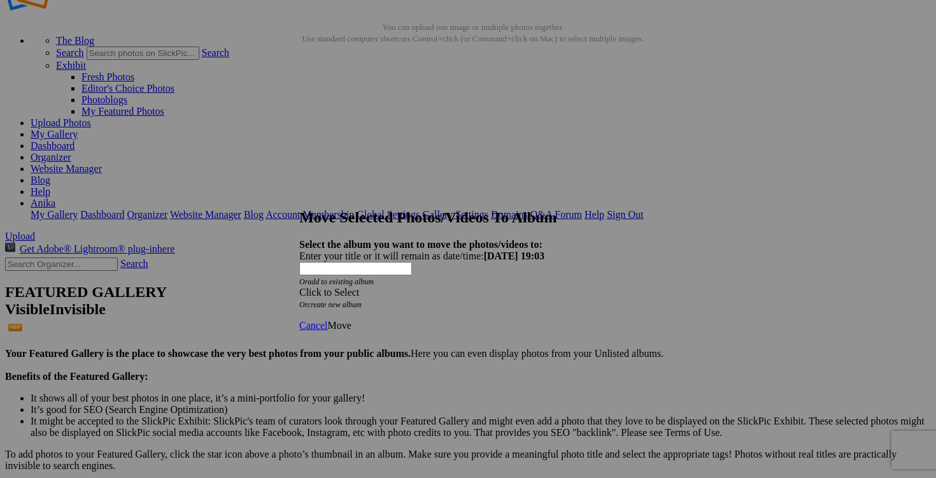
click at [538, 287] on div "Click to Select" at bounding box center [468, 292] width 338 height 11
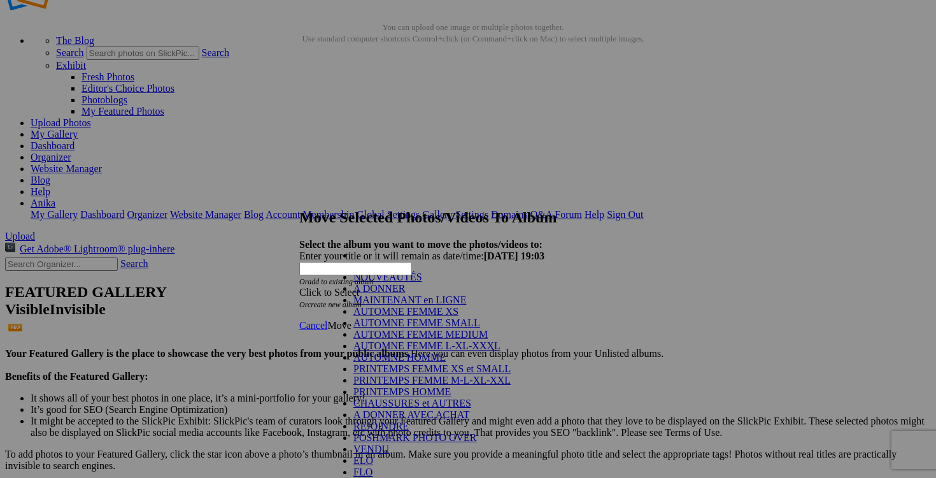
click at [433, 328] on link "AUTOMNE FEMME SMALL" at bounding box center [416, 322] width 127 height 11
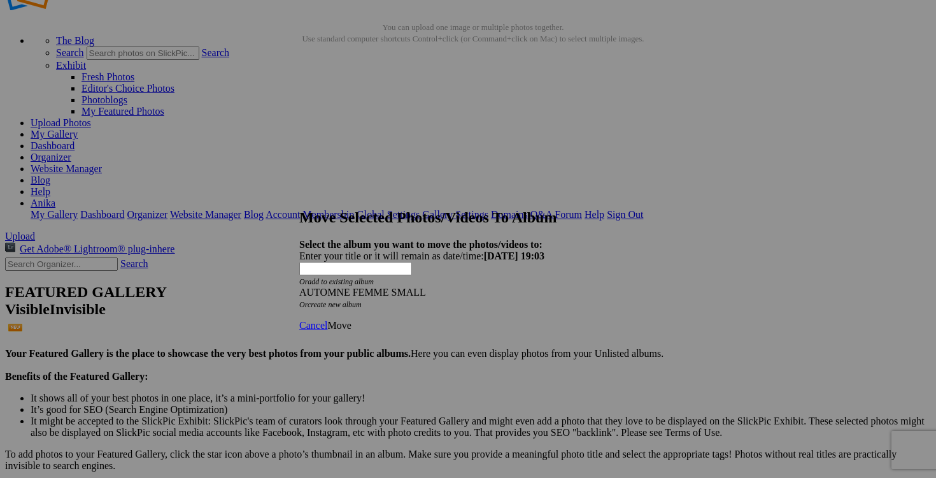
click at [351, 320] on span "Move" at bounding box center [339, 325] width 24 height 11
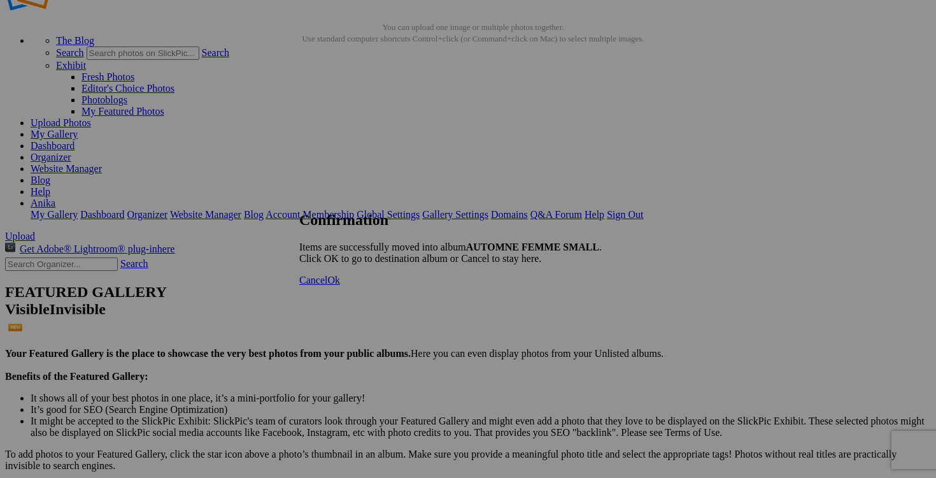
click at [327, 285] on span "Cancel" at bounding box center [313, 279] width 28 height 11
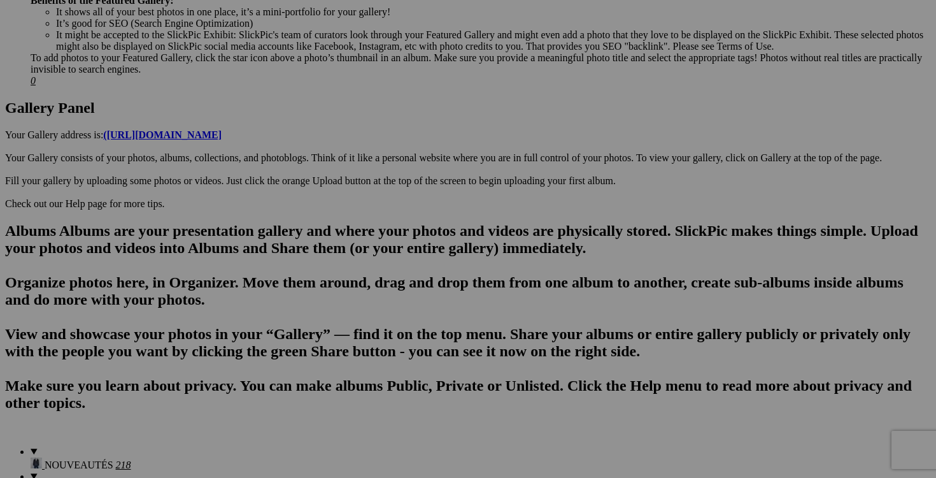
scroll to position [641, 0]
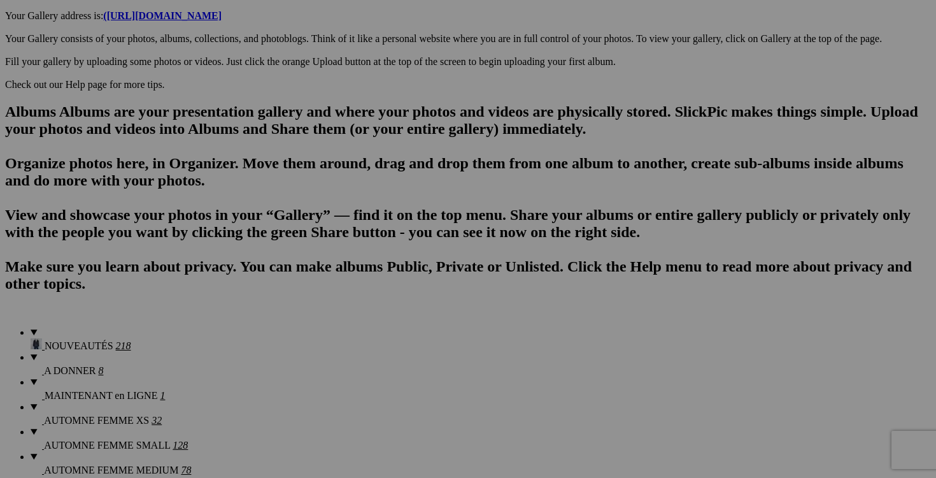
scroll to position [730, 0]
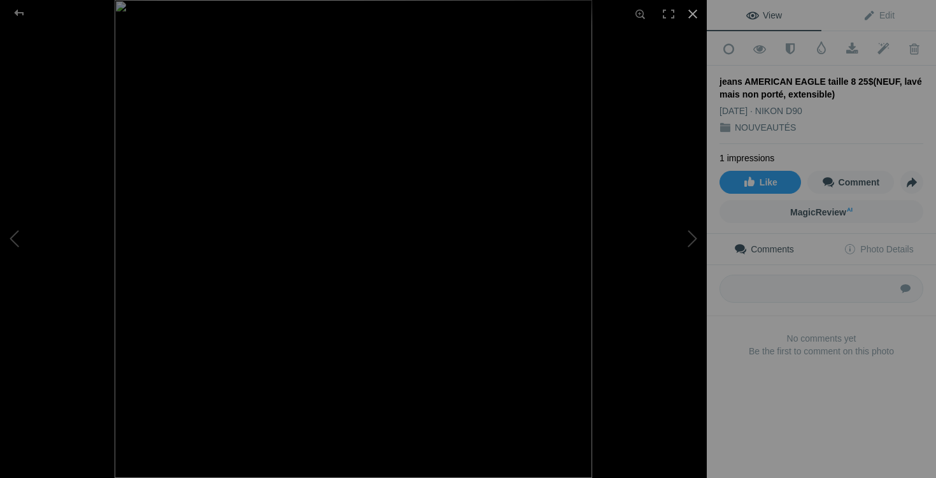
click at [695, 14] on div at bounding box center [693, 14] width 28 height 28
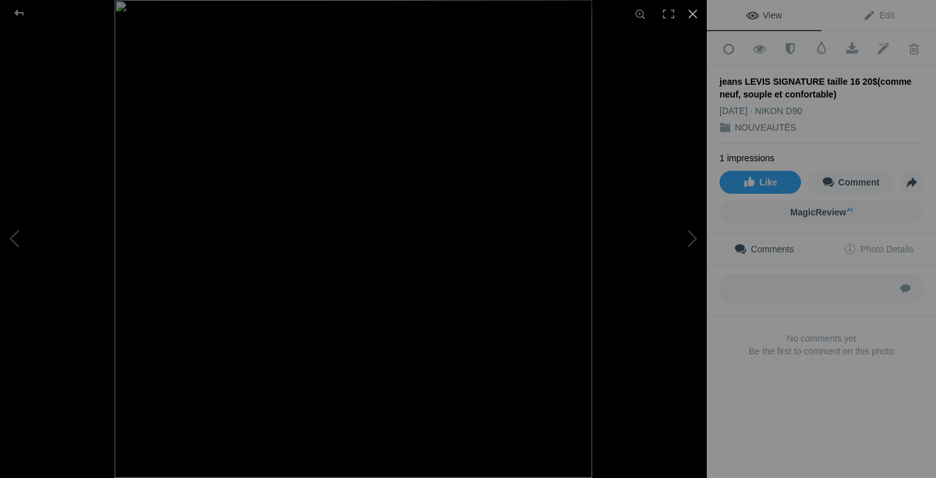
click at [692, 13] on div at bounding box center [693, 14] width 28 height 28
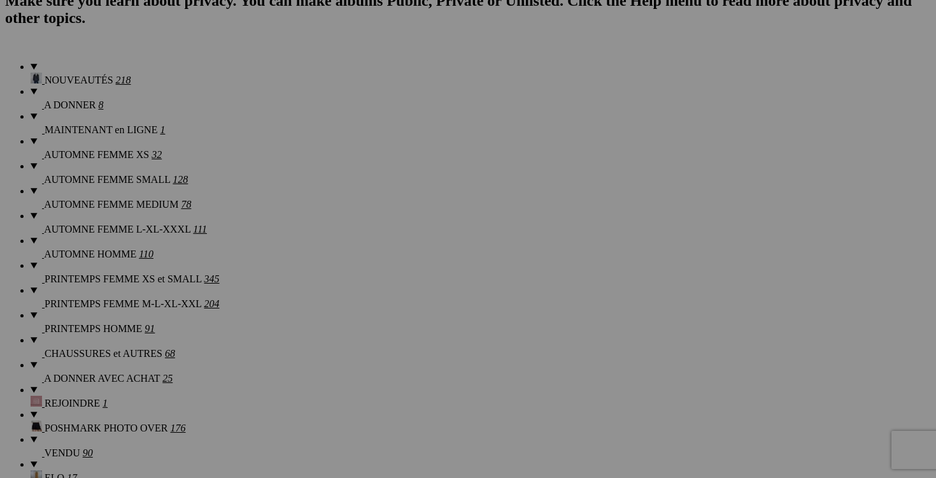
scroll to position [1026, 0]
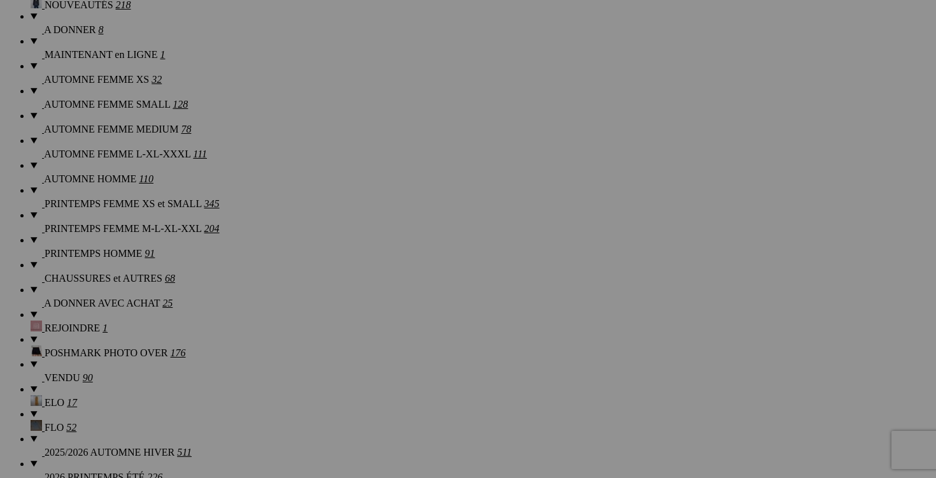
scroll to position [1076, 0]
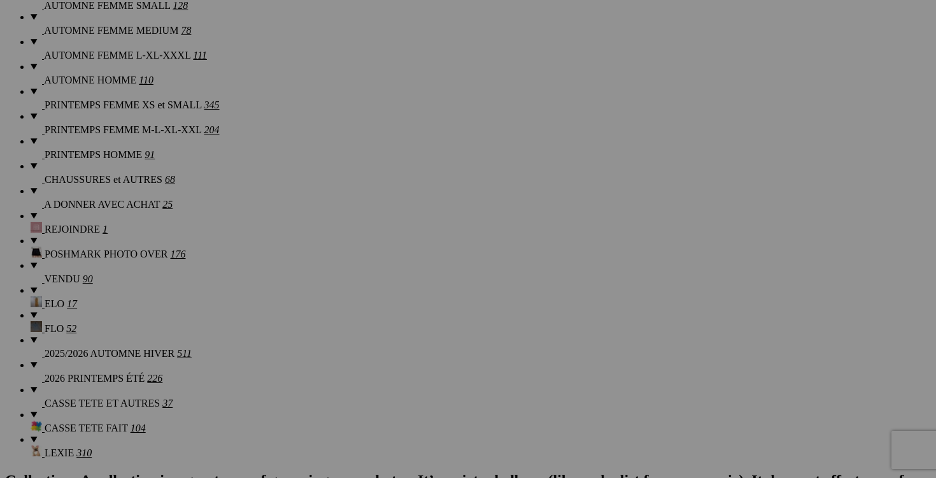
scroll to position [1173, 0]
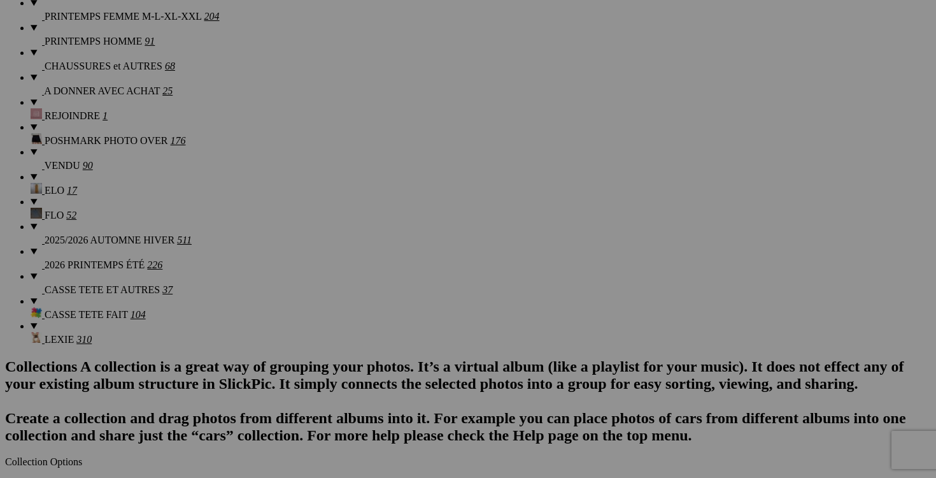
scroll to position [1266, 0]
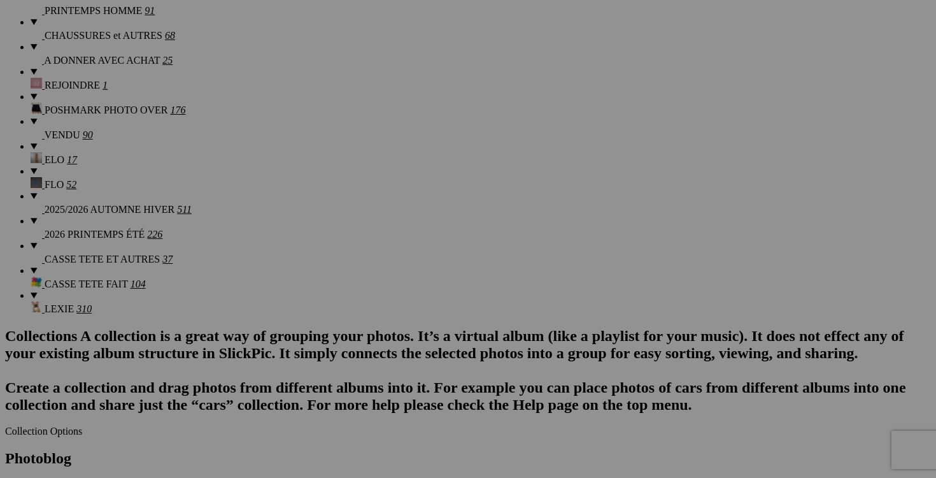
scroll to position [1427, 0]
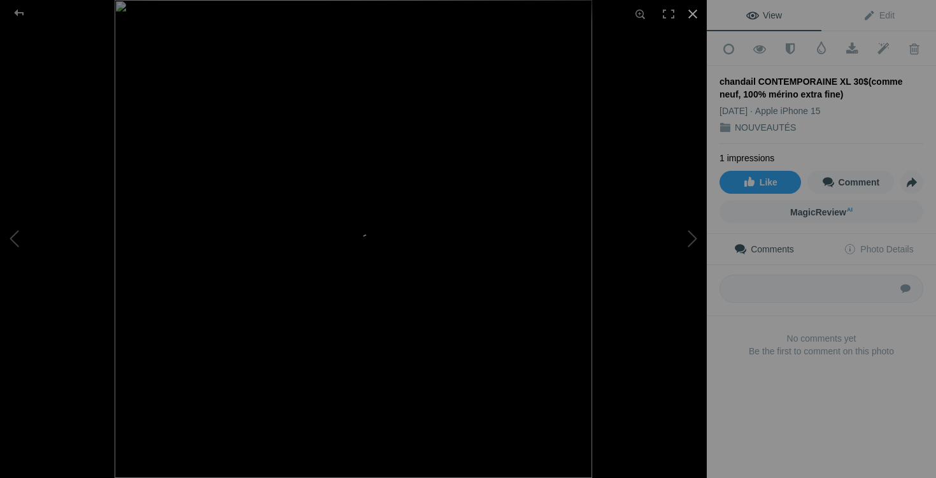
click at [693, 17] on div at bounding box center [693, 14] width 28 height 28
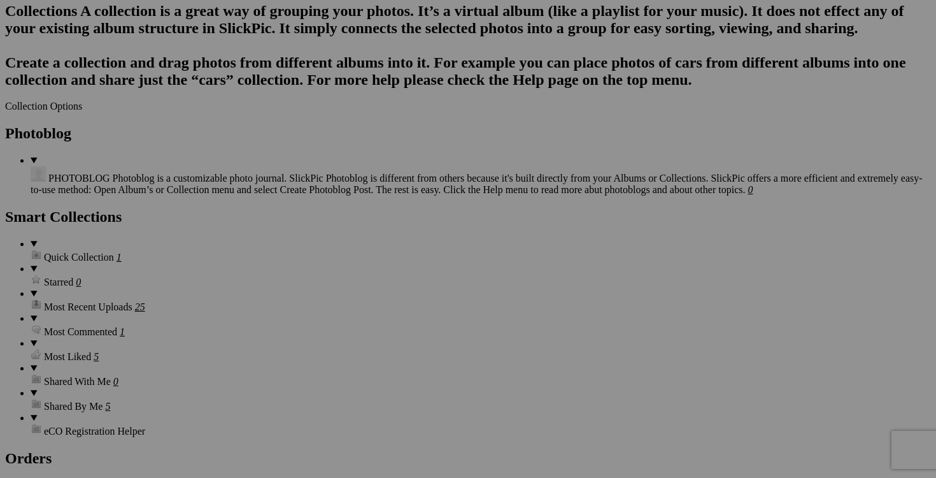
scroll to position [1645, 0]
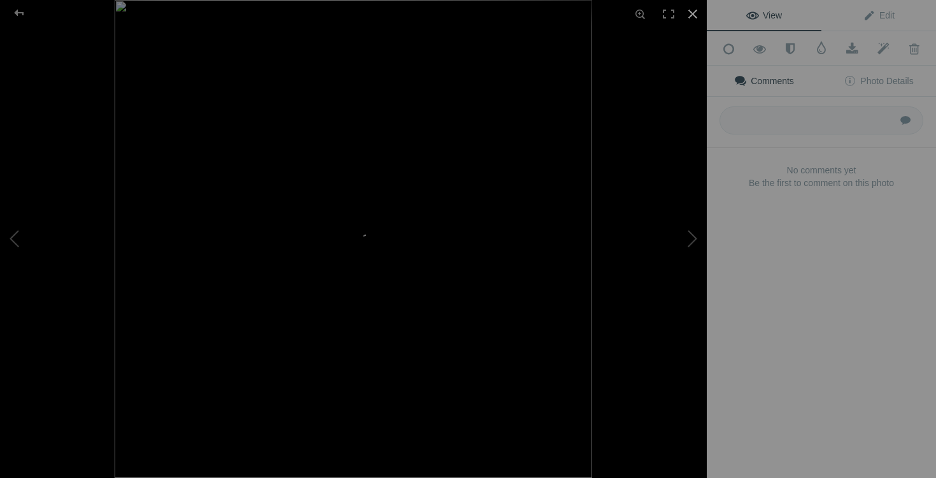
click at [693, 18] on div at bounding box center [693, 14] width 28 height 28
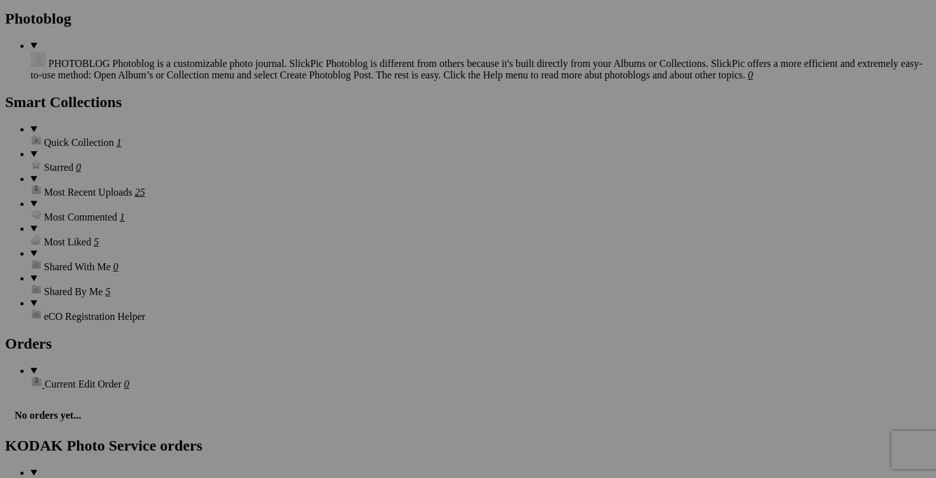
scroll to position [1764, 0]
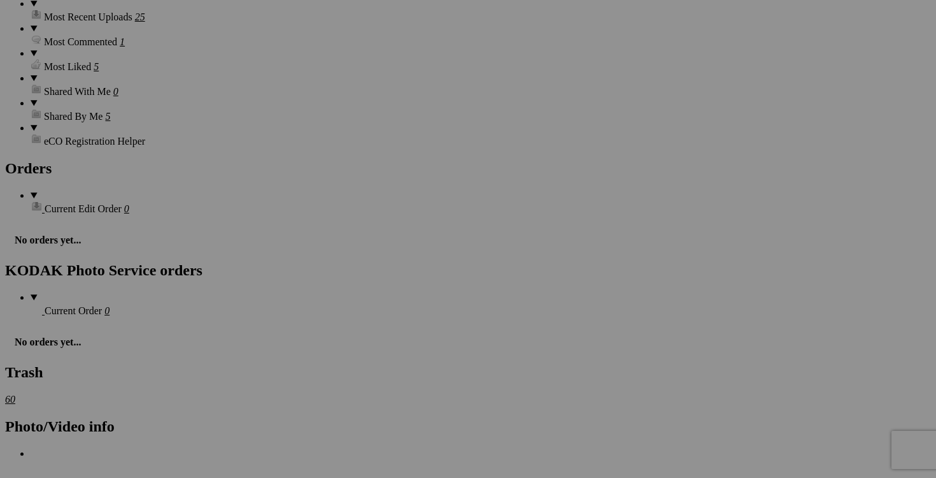
scroll to position [1925, 0]
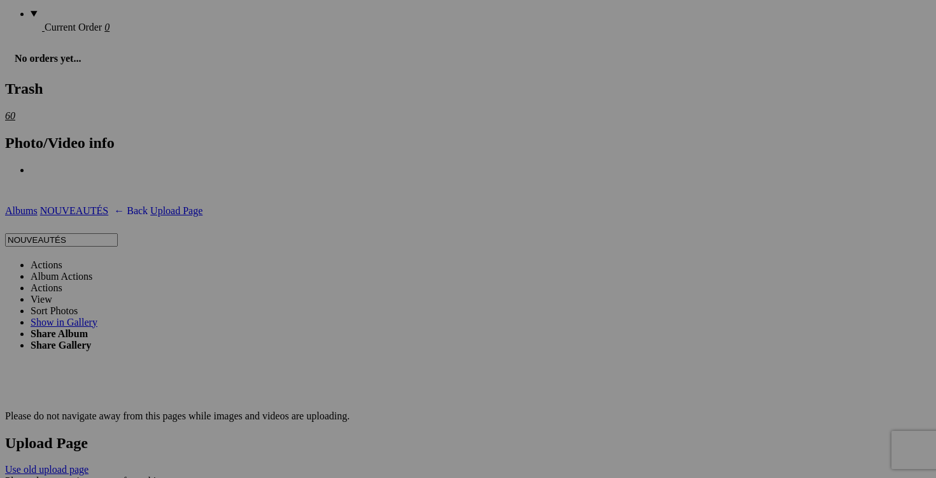
scroll to position [2213, 0]
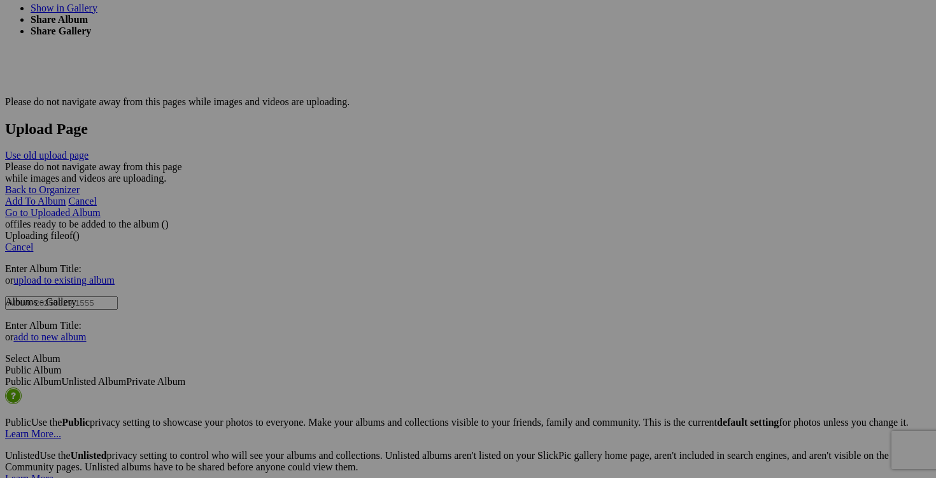
scroll to position [2537, 0]
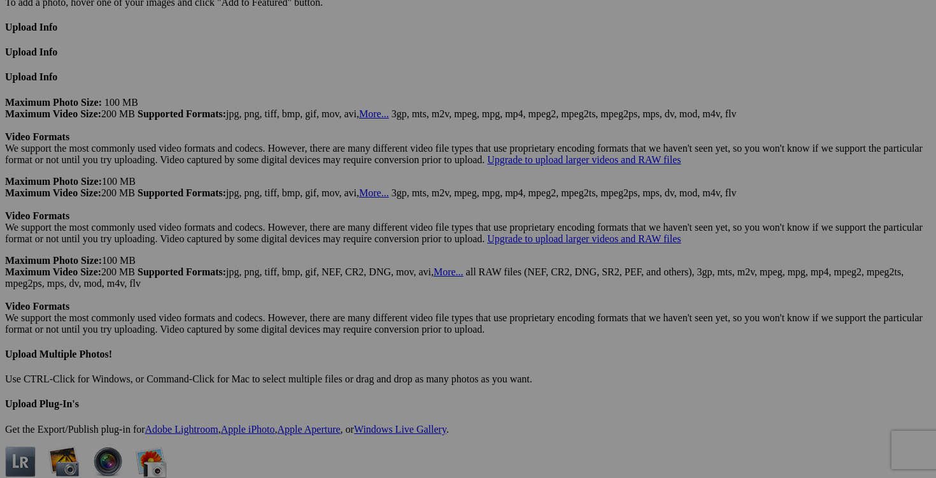
scroll to position [3492, 0]
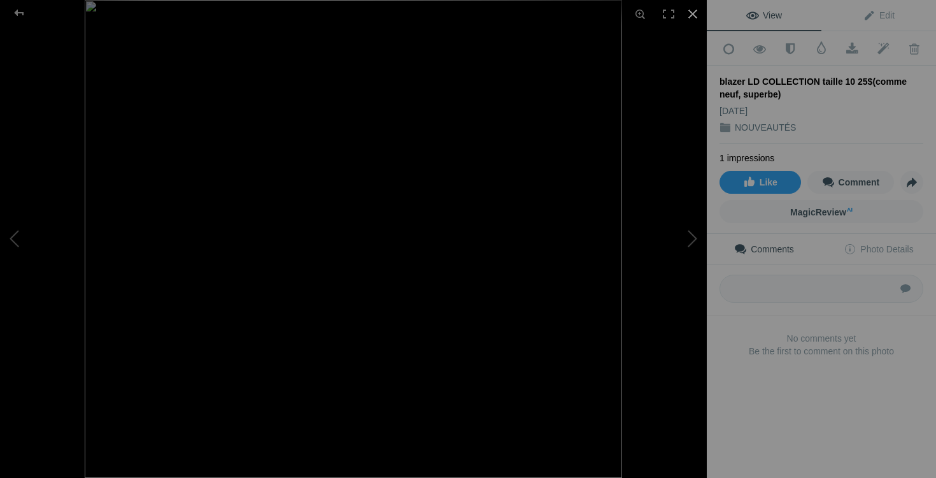
click at [695, 13] on div at bounding box center [693, 14] width 28 height 28
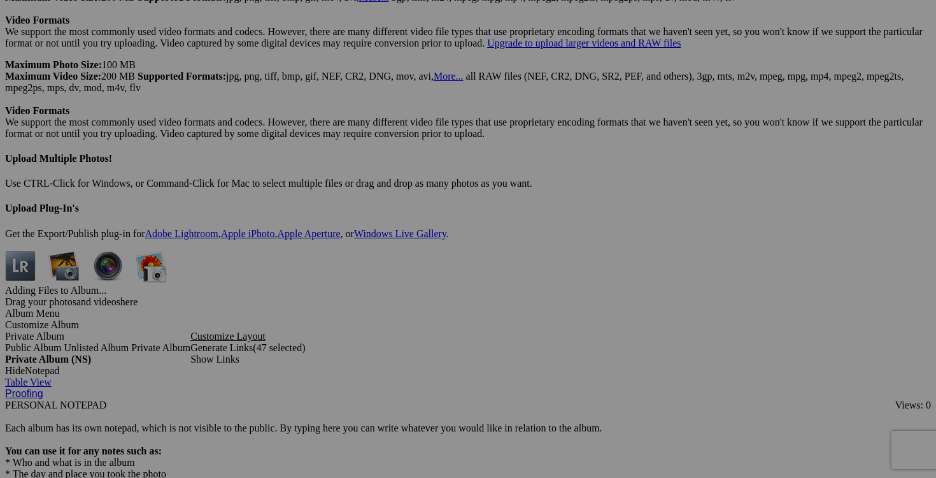
scroll to position [3643, 0]
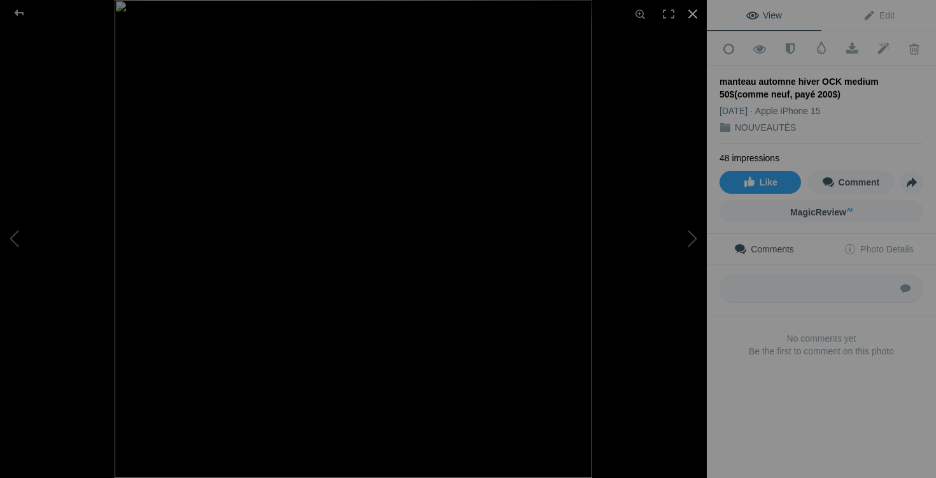
click at [696, 16] on div at bounding box center [693, 14] width 28 height 28
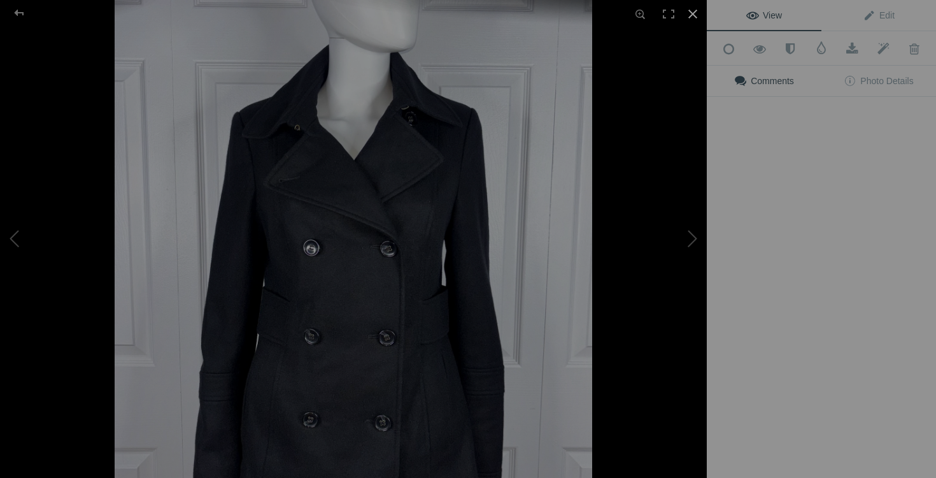
click at [694, 19] on div at bounding box center [693, 14] width 28 height 28
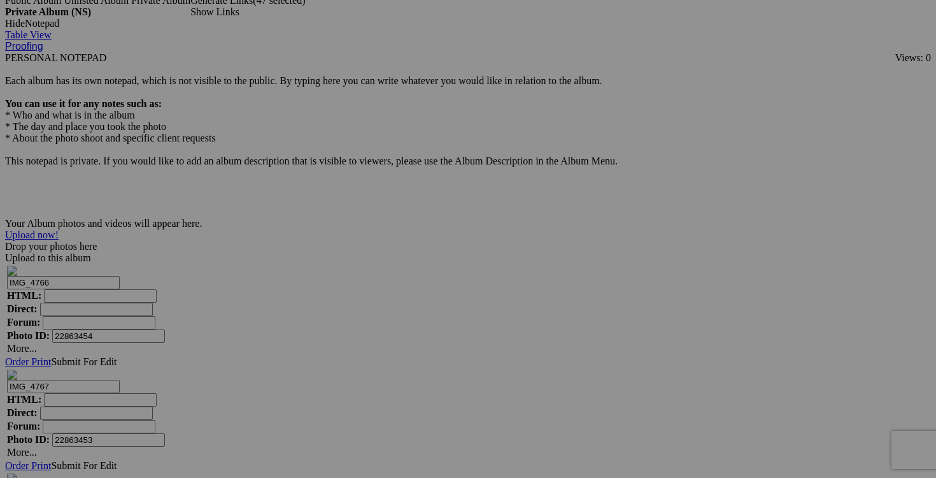
scroll to position [3991, 0]
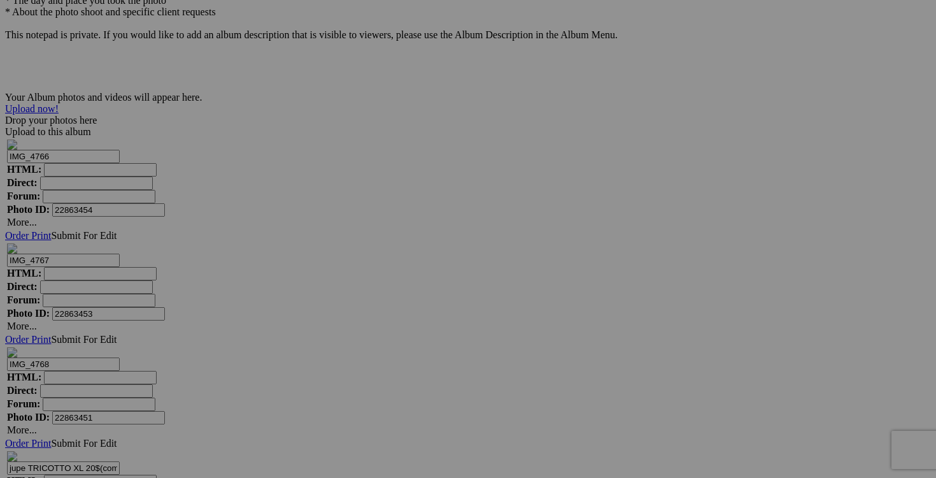
scroll to position [4100, 0]
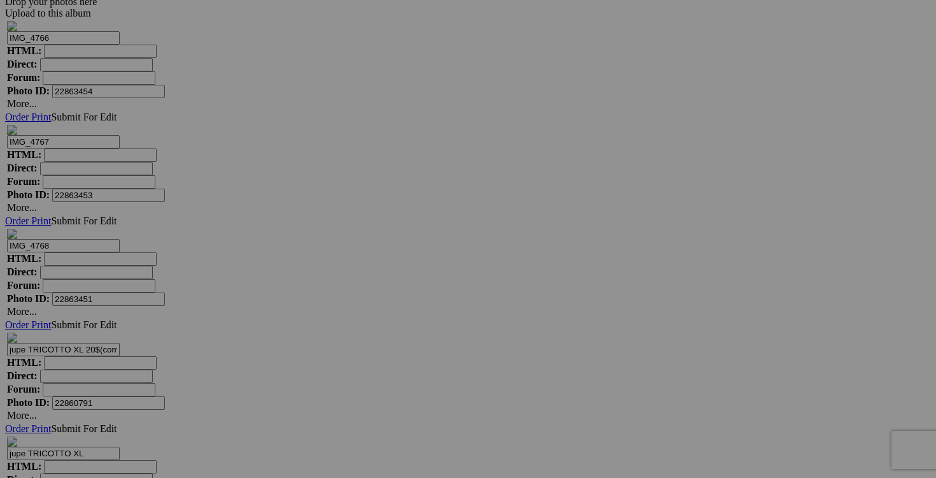
scroll to position [4232, 0]
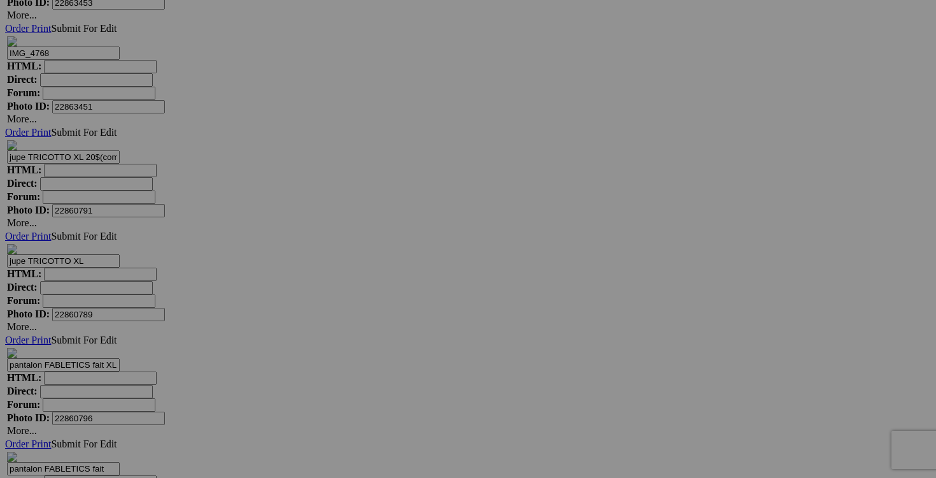
scroll to position [4404, 0]
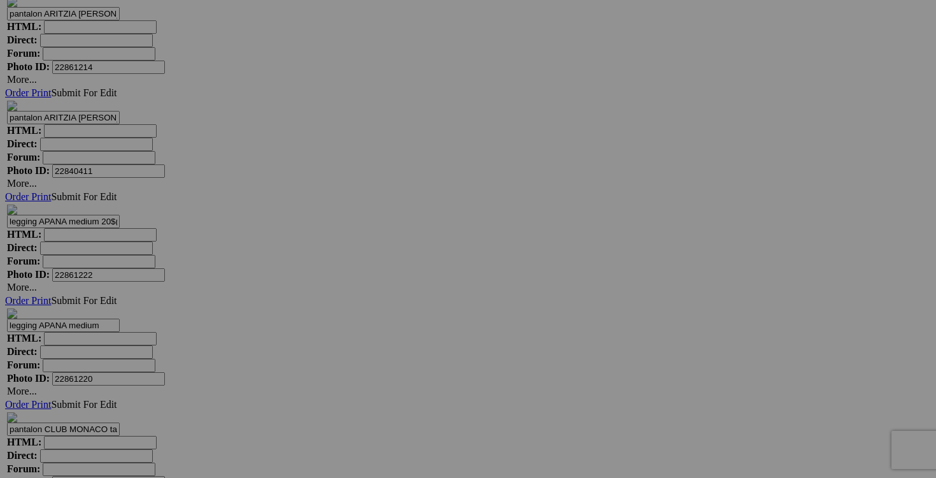
scroll to position [5083, 0]
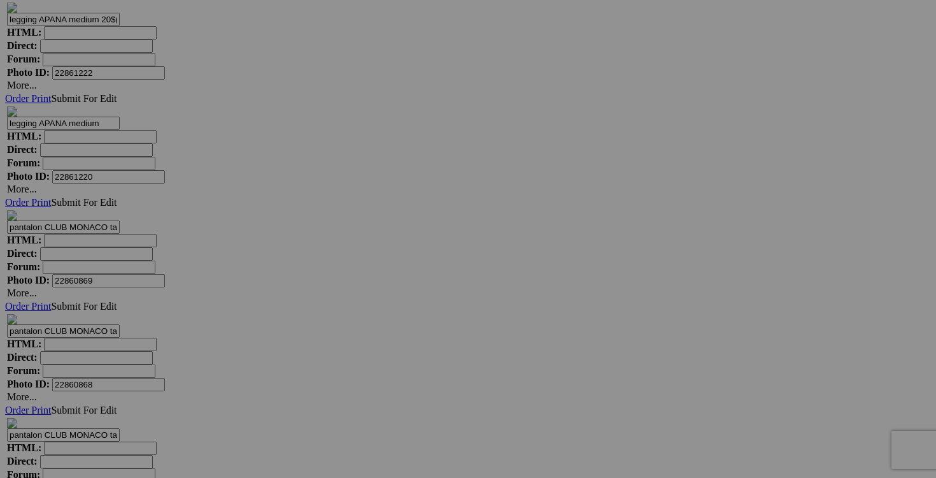
scroll to position [5261, 0]
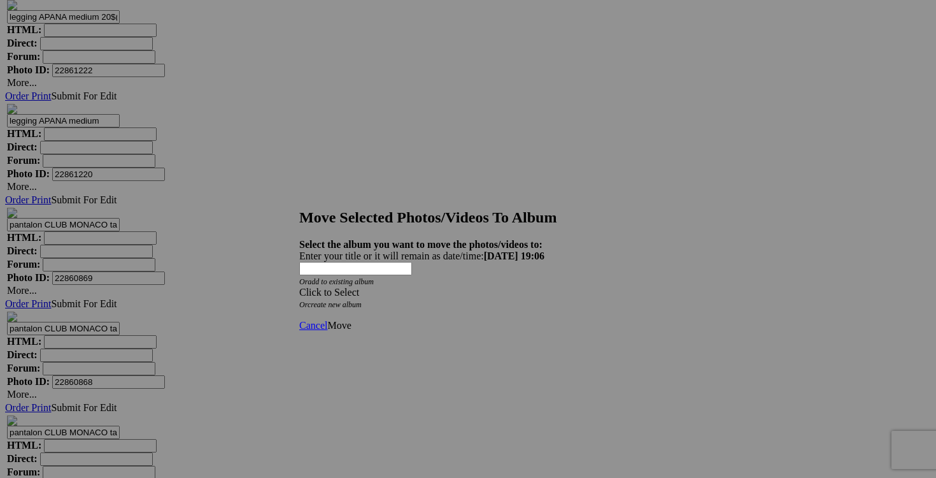
click at [299, 287] on span at bounding box center [299, 292] width 0 height 11
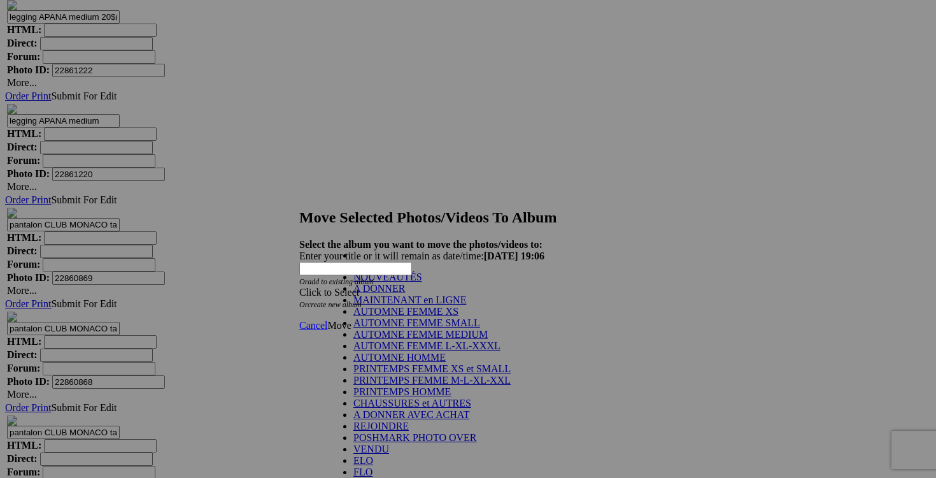
click at [443, 339] on link "AUTOMNE FEMME MEDIUM" at bounding box center [420, 334] width 134 height 11
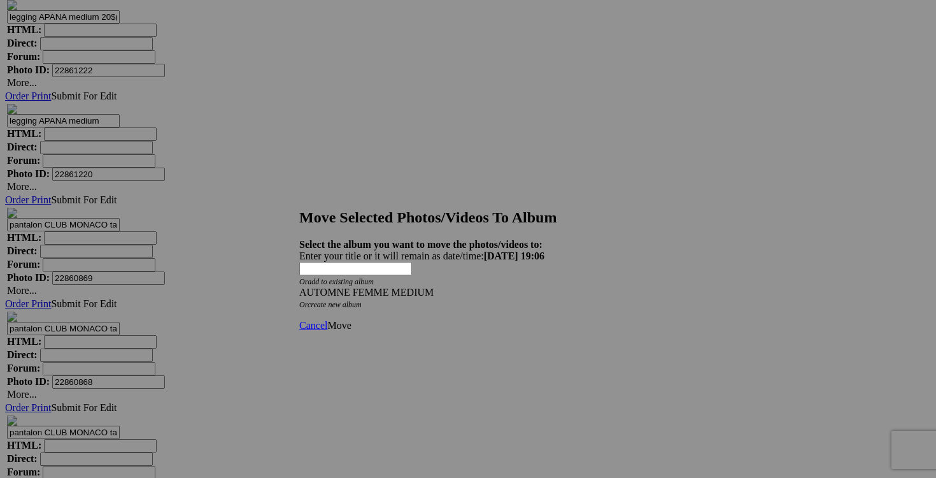
click at [545, 287] on div "AUTOMNE FEMME MEDIUM" at bounding box center [468, 292] width 338 height 11
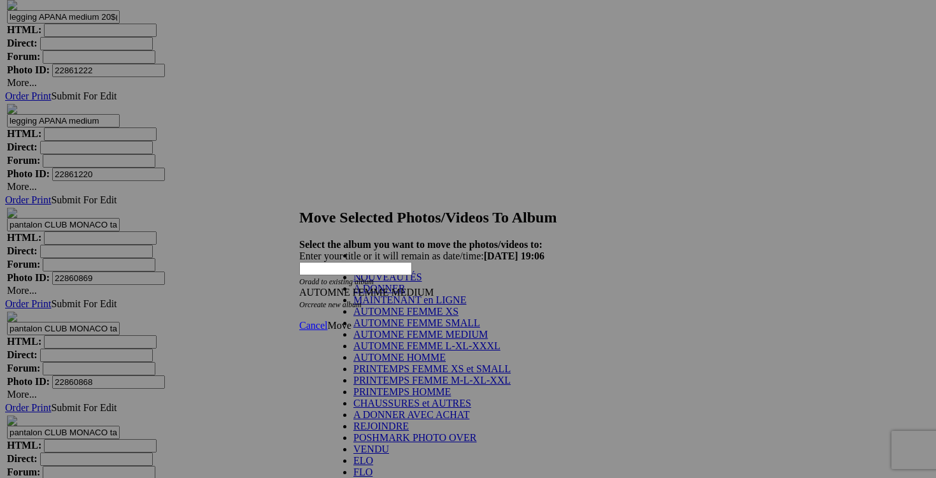
click at [415, 351] on link "AUTOMNE FEMME L-XL-XXXL" at bounding box center [426, 345] width 147 height 11
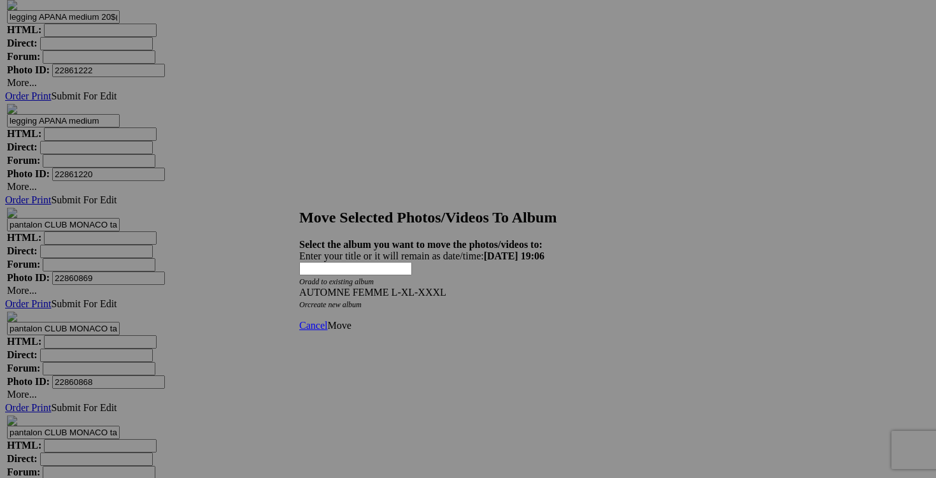
click at [351, 320] on span "Move" at bounding box center [339, 325] width 24 height 11
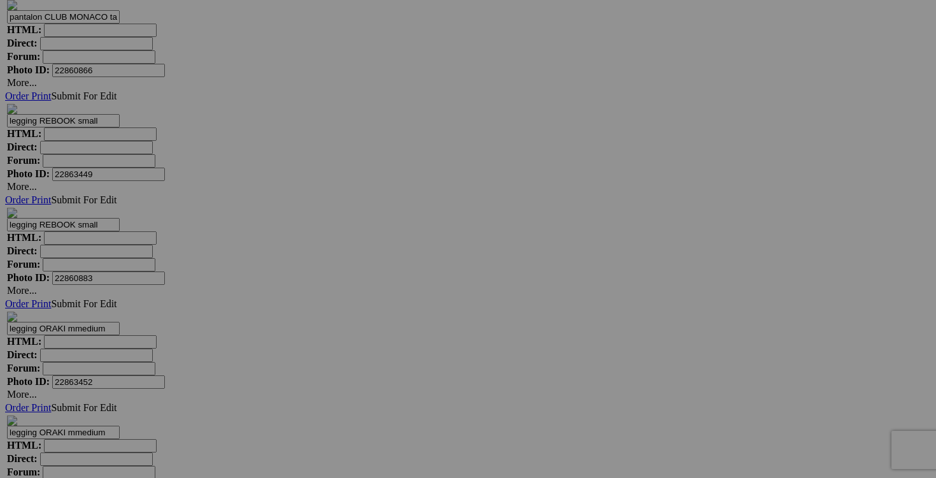
scroll to position [3922, 0]
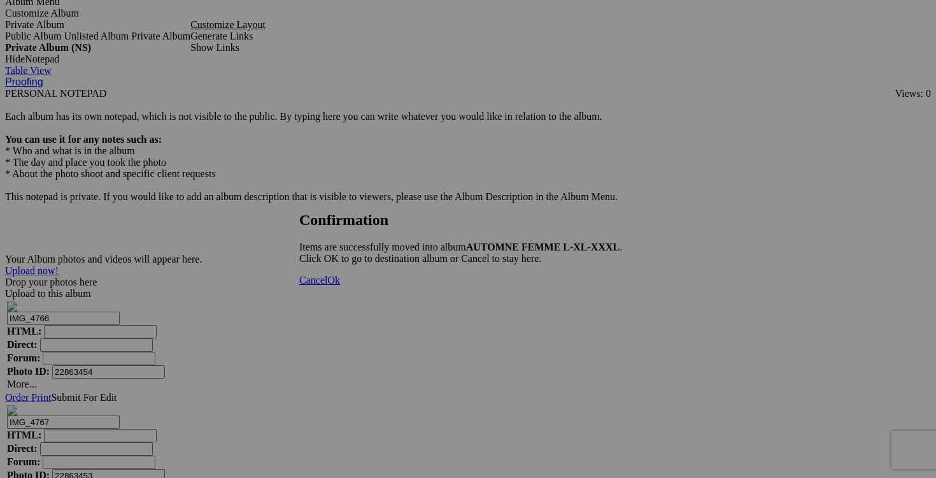
click at [327, 285] on link "Cancel" at bounding box center [313, 279] width 28 height 11
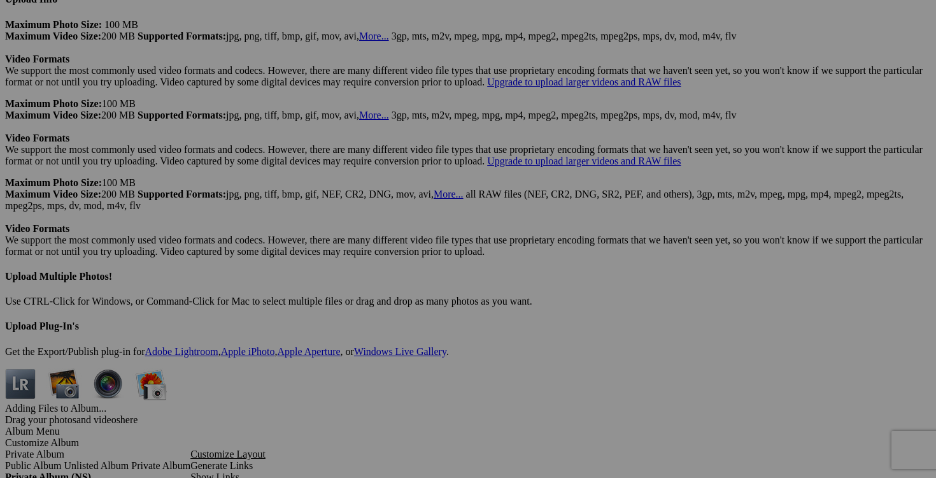
scroll to position [3485, 0]
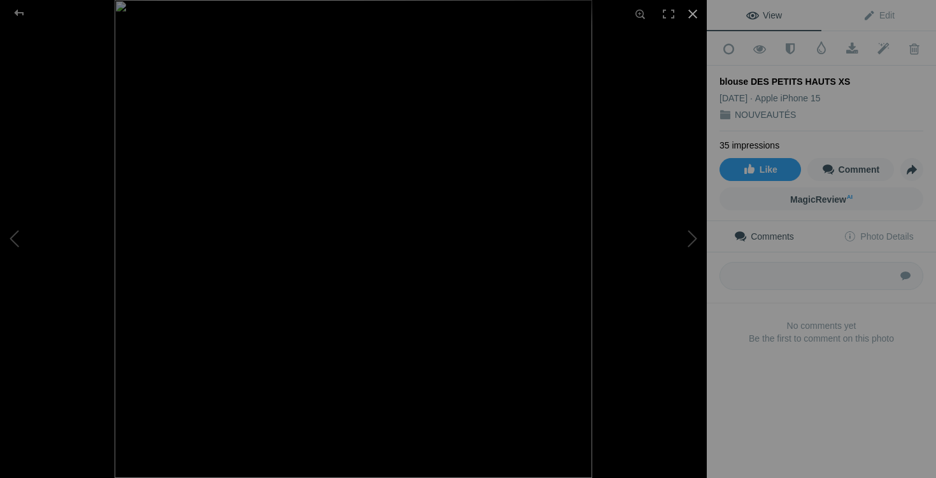
click at [692, 15] on div at bounding box center [693, 14] width 28 height 28
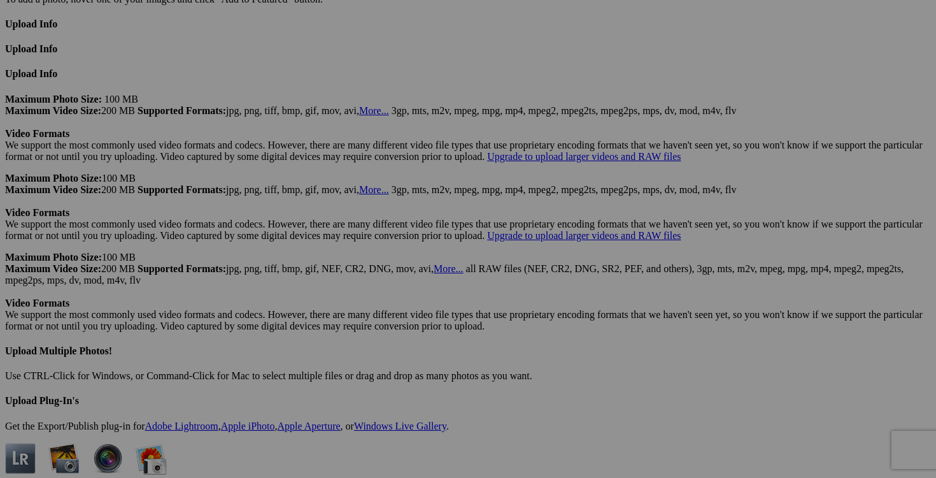
scroll to position [3385, 0]
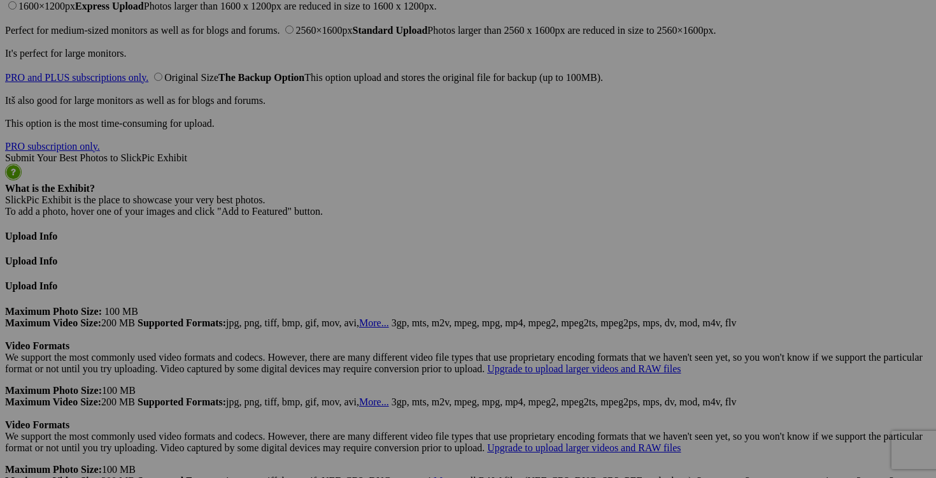
scroll to position [3189, 0]
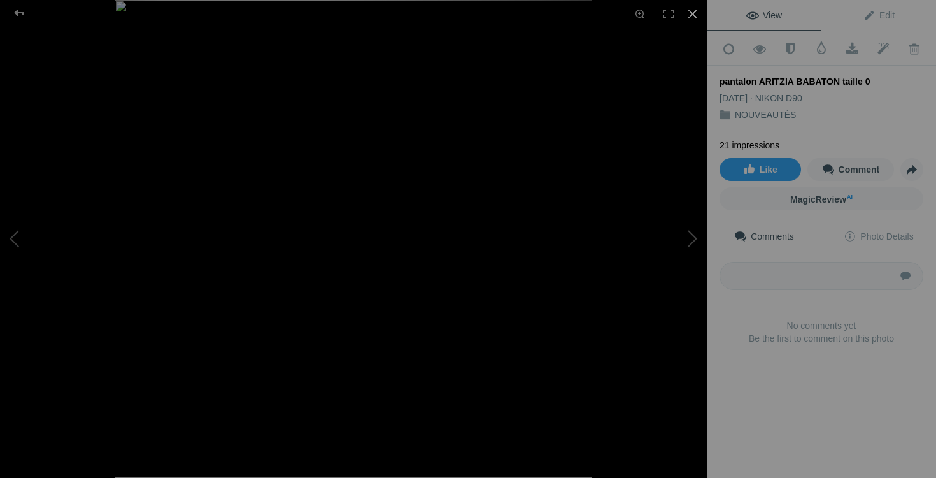
click at [692, 16] on div at bounding box center [693, 14] width 28 height 28
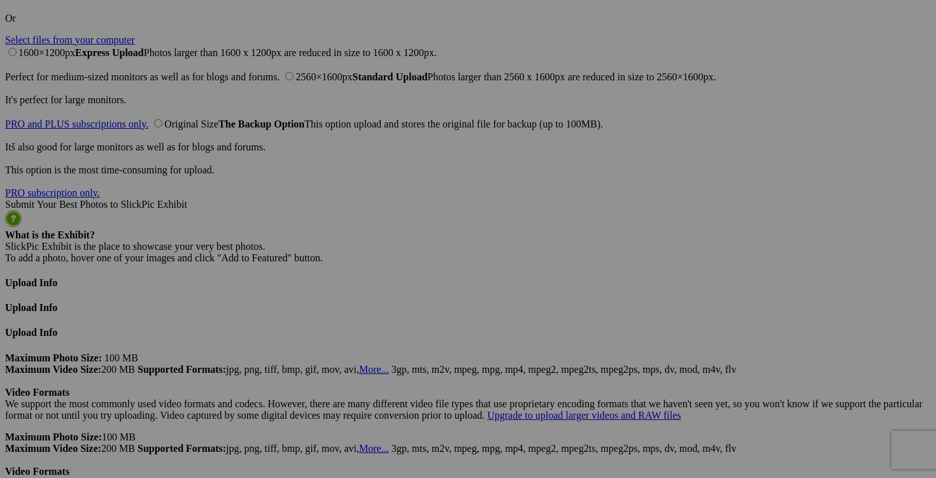
scroll to position [3103, 0]
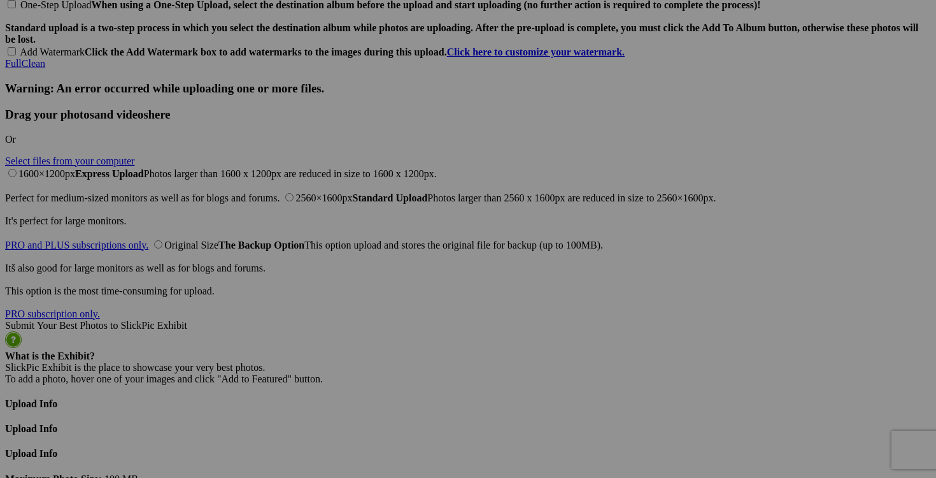
scroll to position [3032, 0]
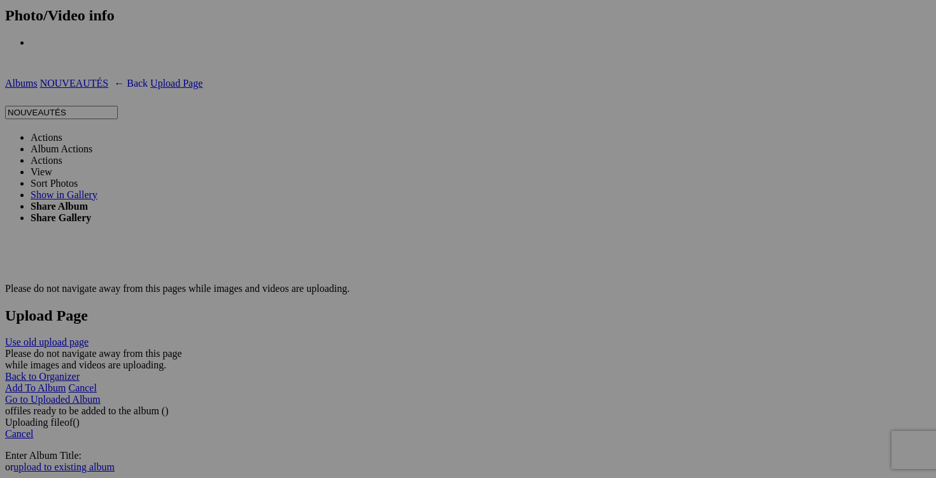
scroll to position [2305, 0]
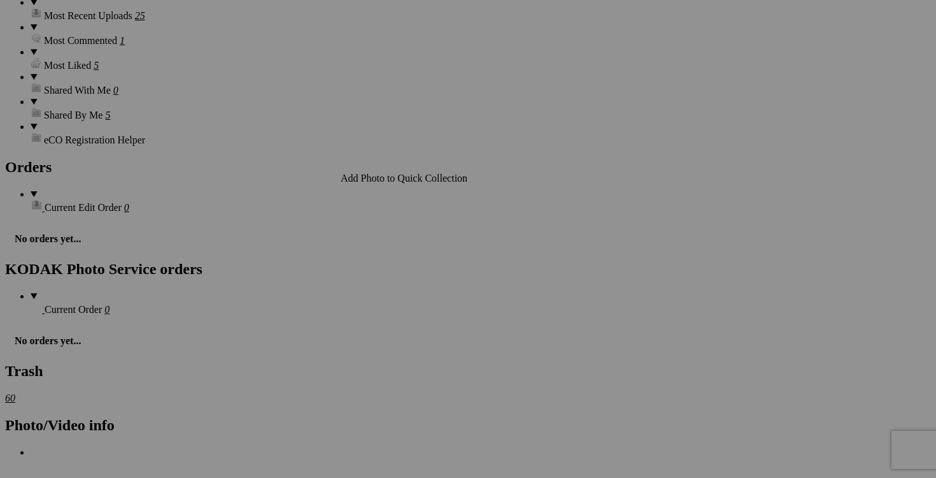
scroll to position [1909, 0]
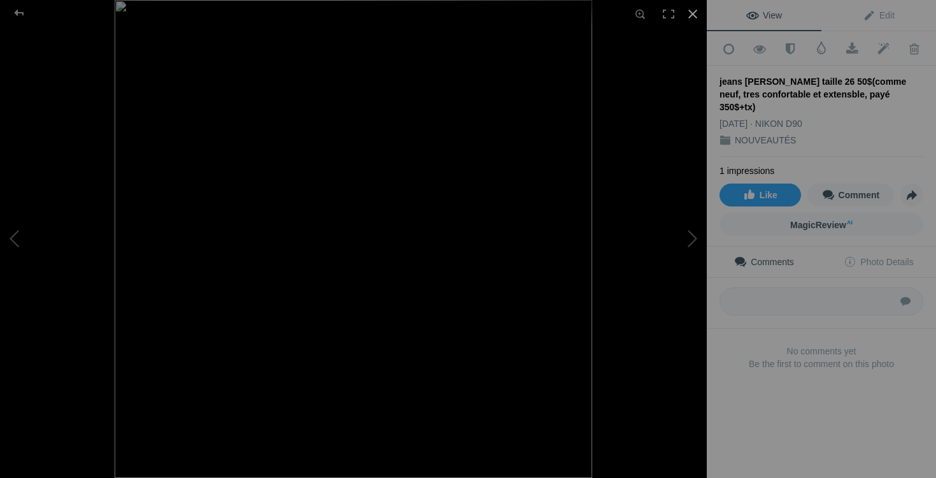
click at [690, 15] on div at bounding box center [693, 14] width 28 height 28
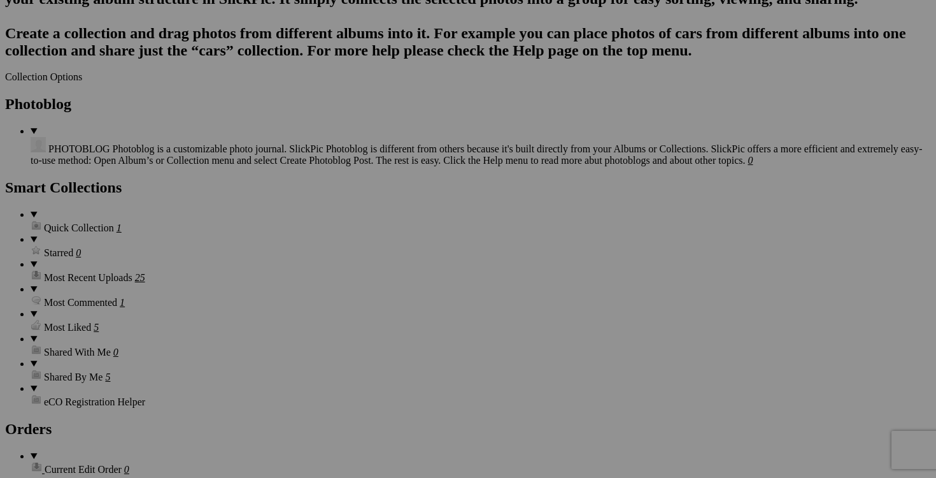
scroll to position [1635, 0]
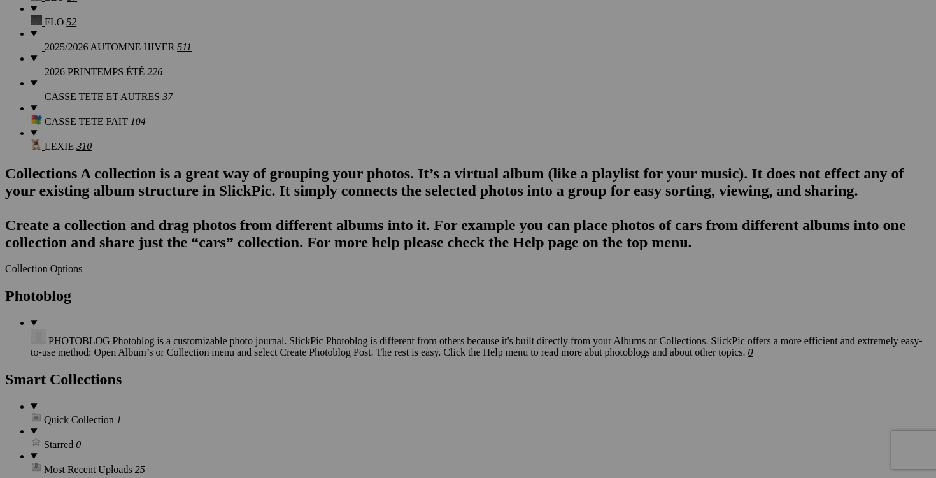
scroll to position [1435, 0]
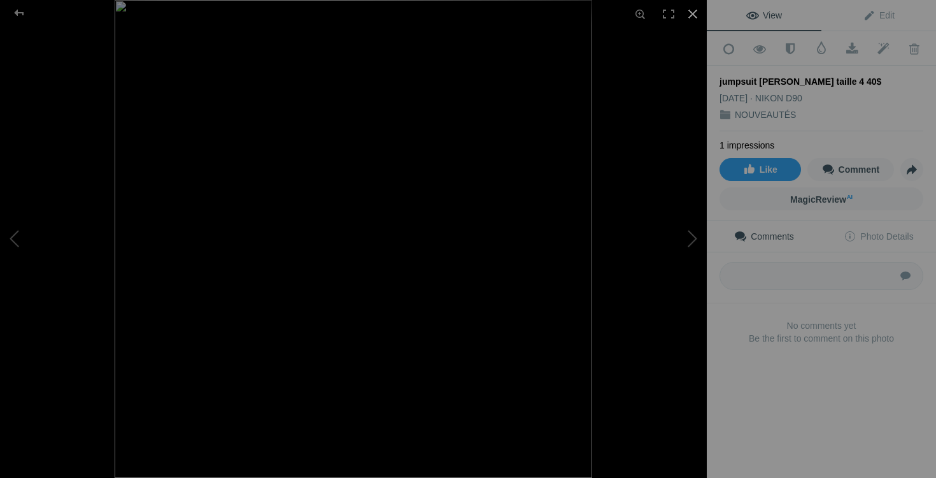
click at [693, 15] on div at bounding box center [693, 14] width 28 height 28
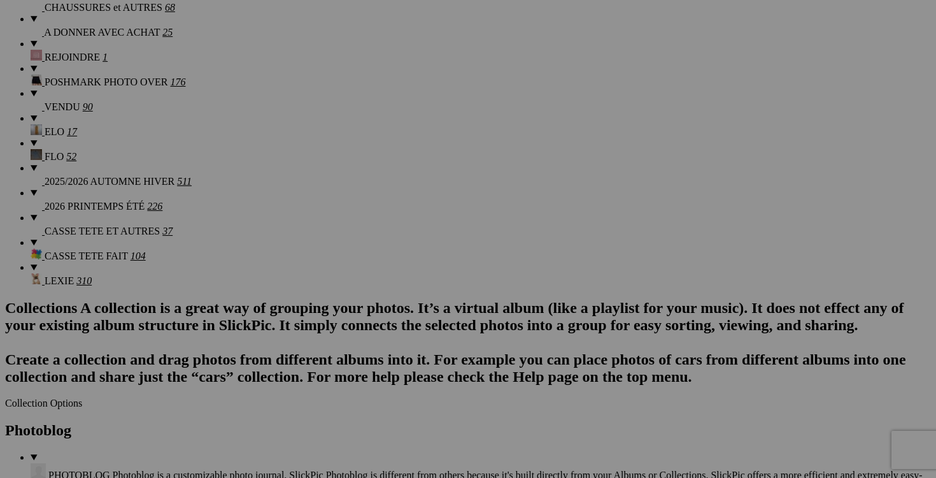
scroll to position [1306, 0]
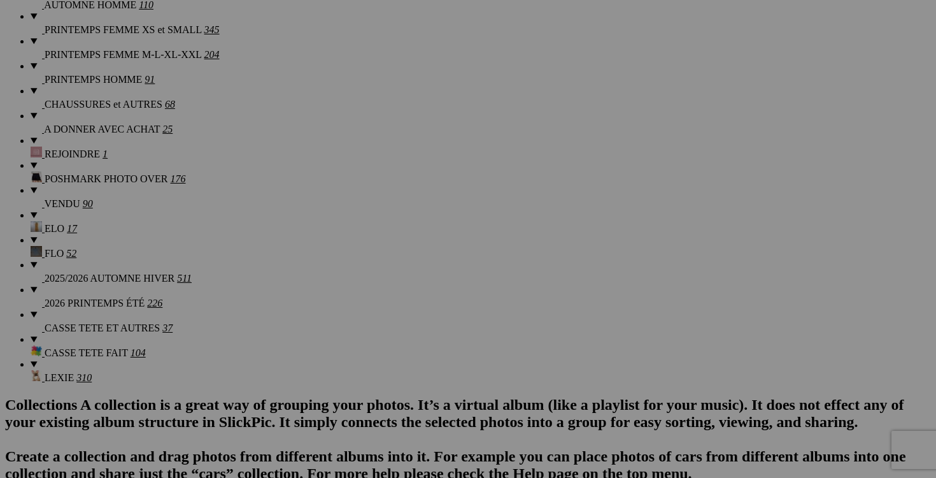
scroll to position [1147, 0]
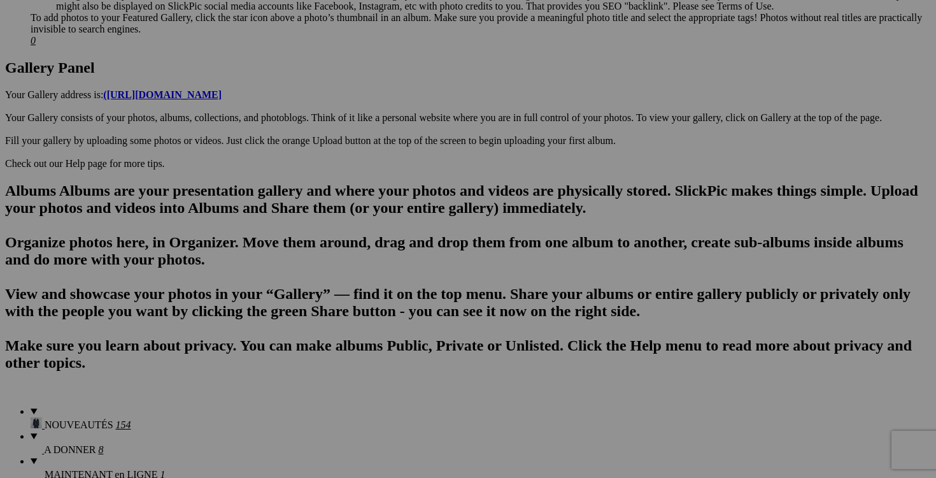
scroll to position [623, 0]
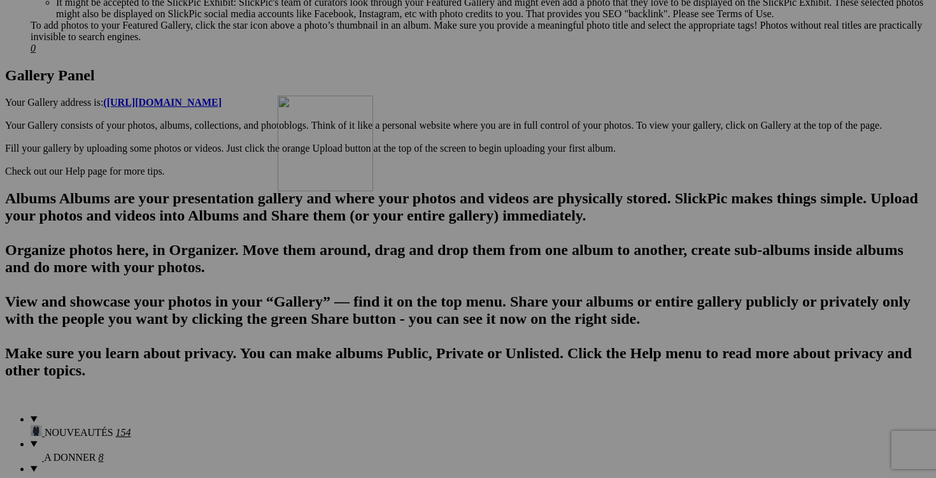
drag, startPoint x: 490, startPoint y: 255, endPoint x: 461, endPoint y: 206, distance: 57.3
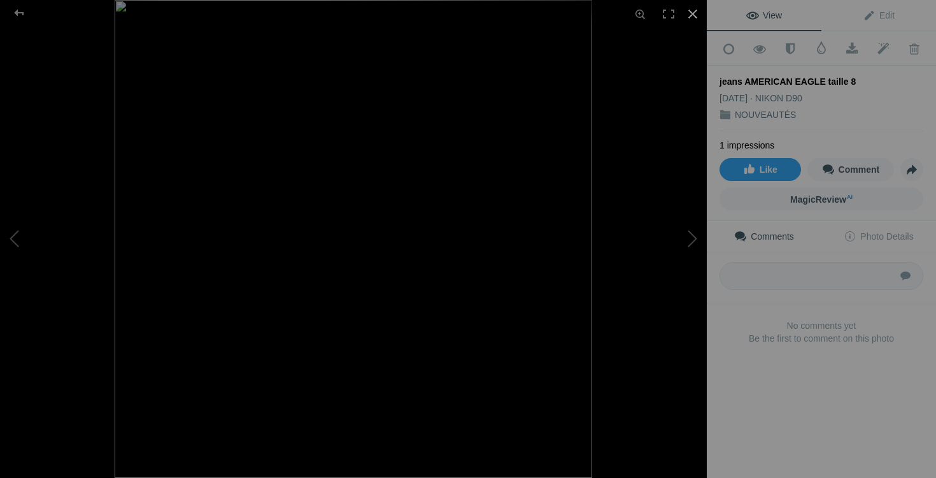
click at [697, 14] on div at bounding box center [693, 14] width 28 height 28
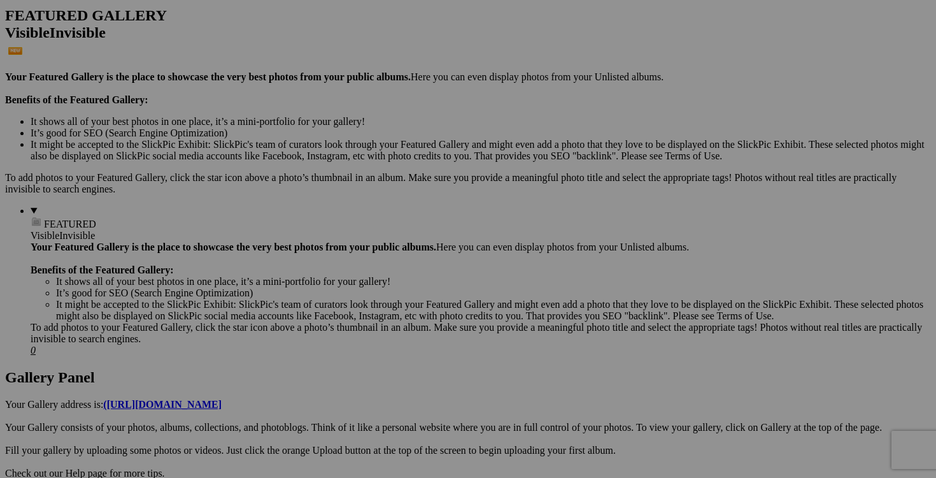
scroll to position [244, 0]
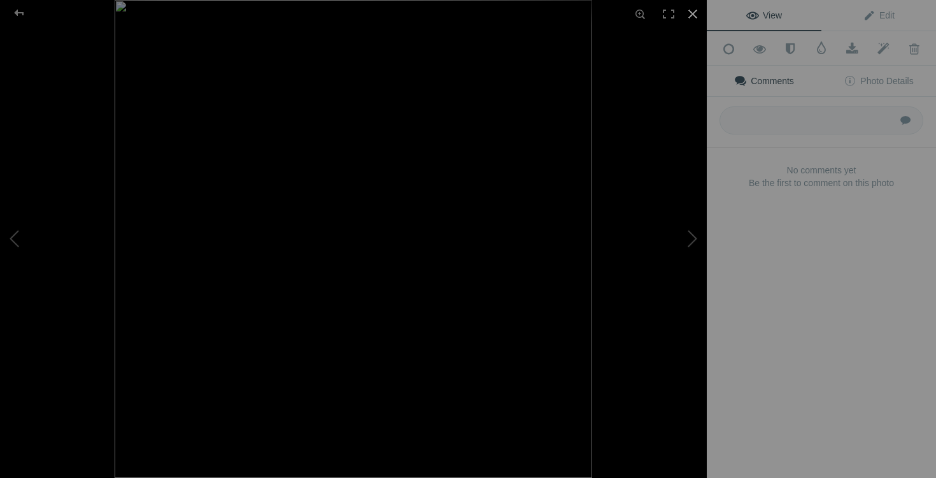
click at [692, 21] on div at bounding box center [693, 14] width 28 height 28
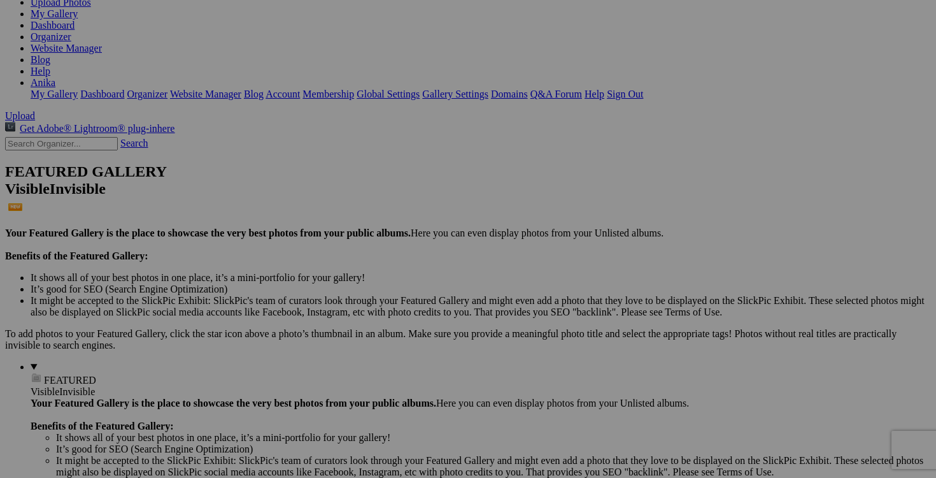
scroll to position [0, 0]
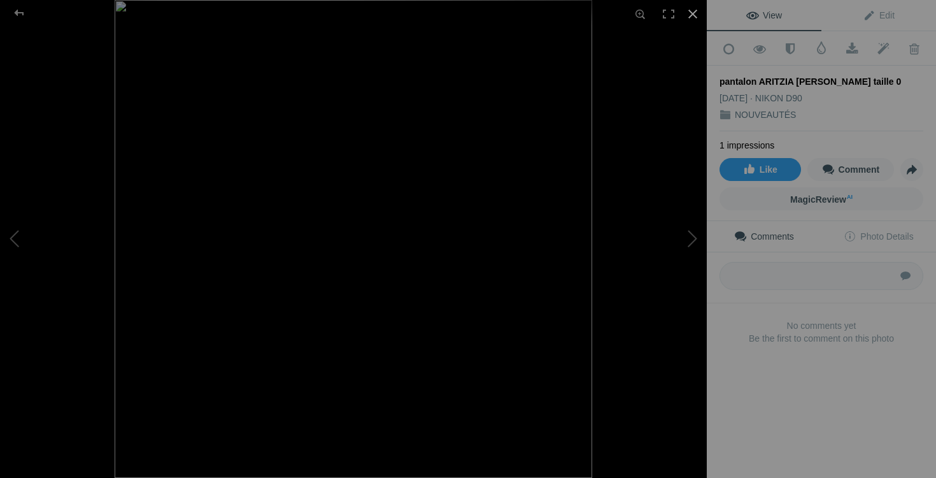
click at [695, 17] on div at bounding box center [693, 14] width 28 height 28
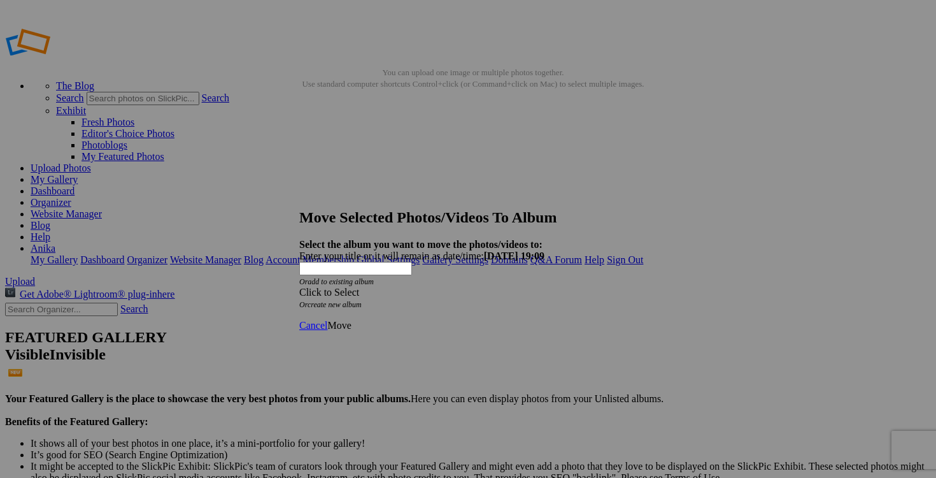
click at [299, 287] on span at bounding box center [299, 292] width 0 height 11
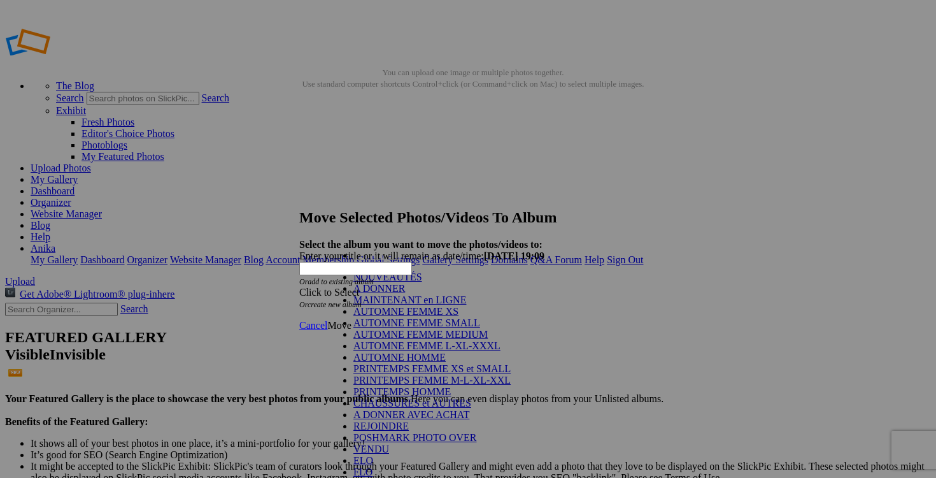
click at [452, 316] on link "AUTOMNE FEMME XS" at bounding box center [405, 311] width 105 height 11
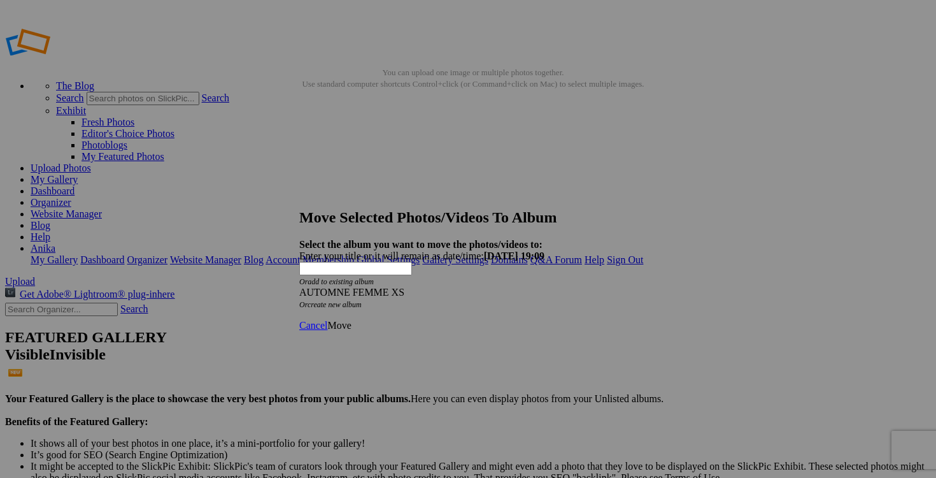
click at [351, 320] on span "Move" at bounding box center [339, 325] width 24 height 11
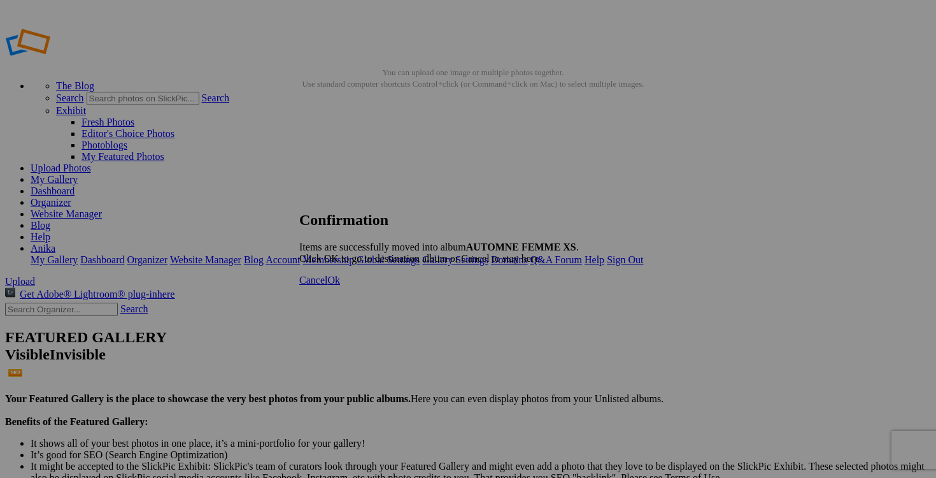
click at [327, 285] on link "Cancel" at bounding box center [313, 279] width 28 height 11
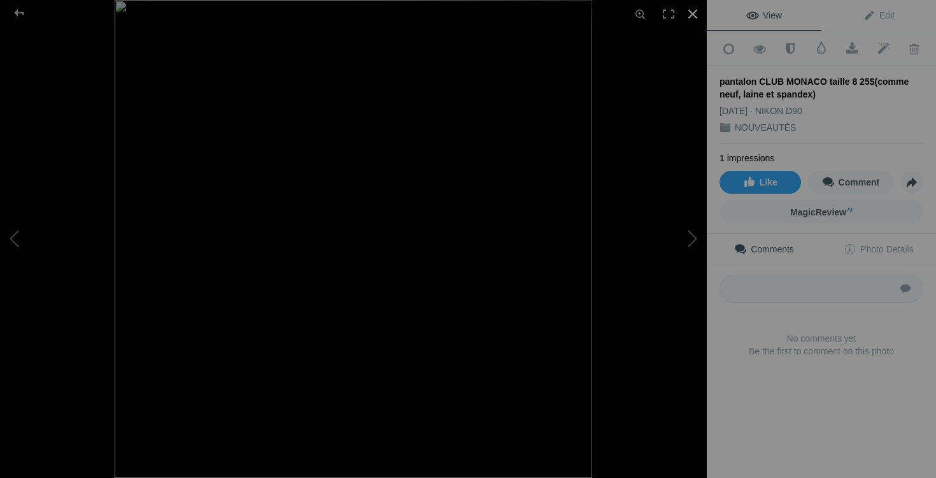
click at [695, 14] on div at bounding box center [693, 14] width 28 height 28
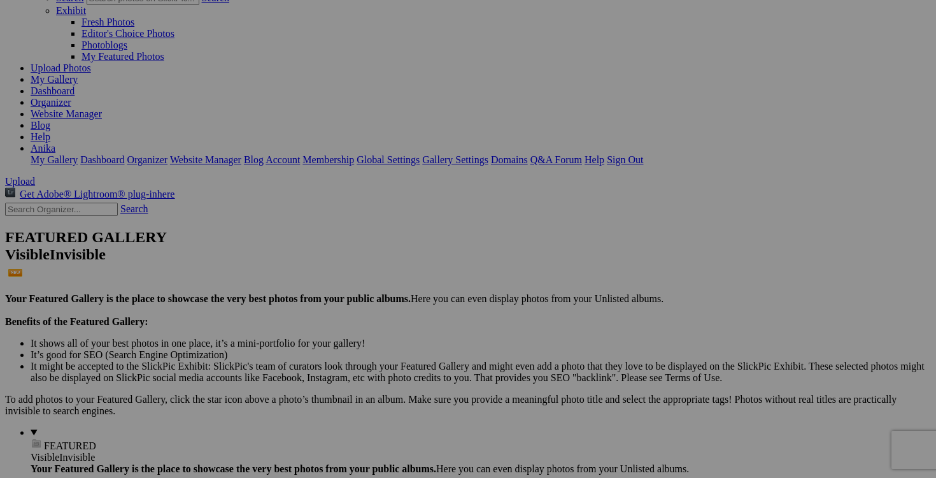
scroll to position [122, 0]
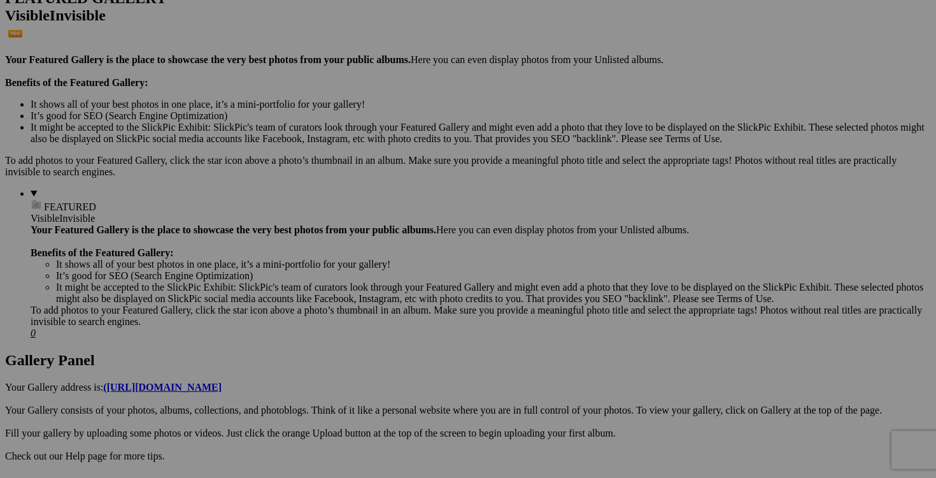
scroll to position [345, 0]
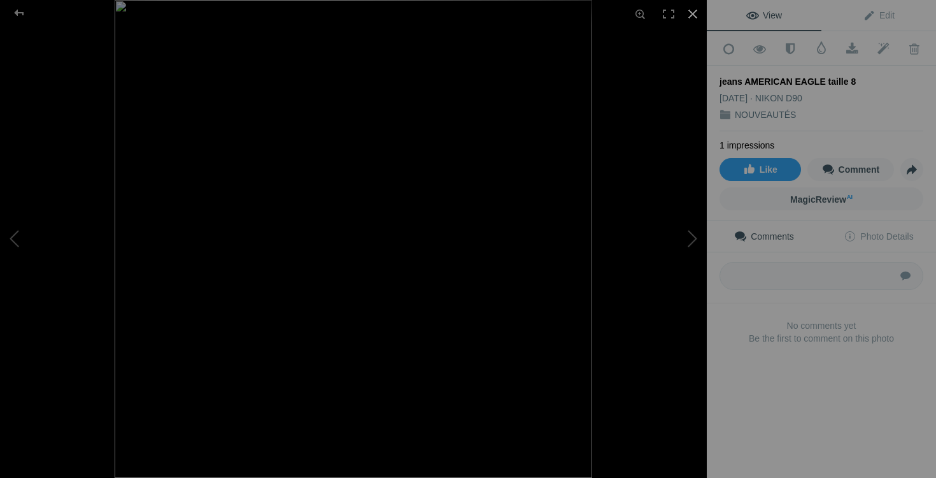
click at [691, 17] on div at bounding box center [693, 14] width 28 height 28
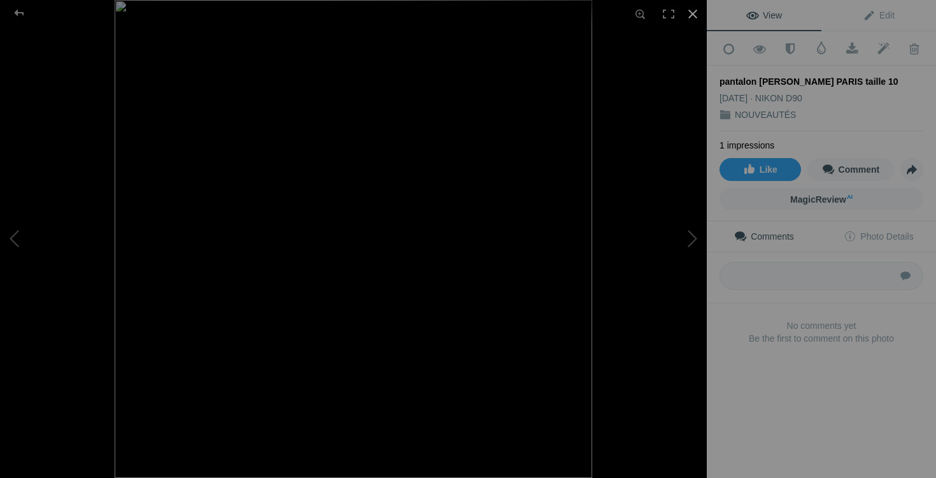
click at [695, 15] on div at bounding box center [693, 14] width 28 height 28
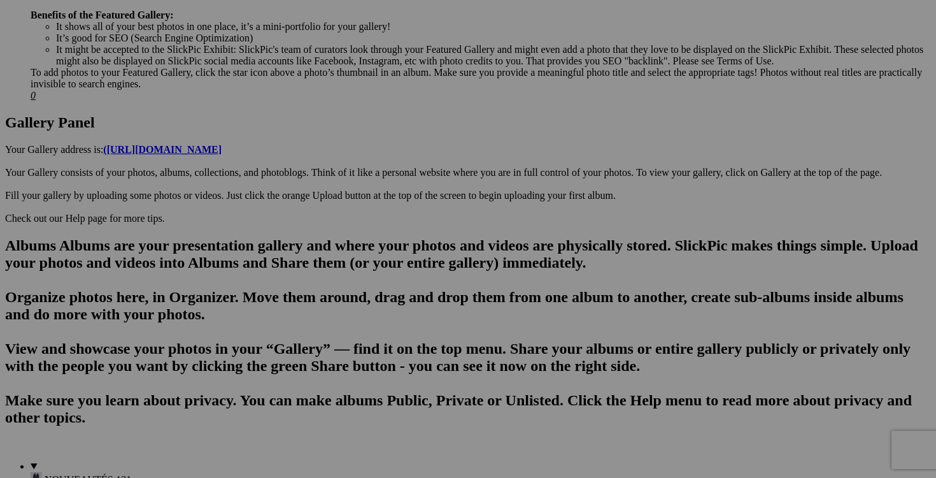
scroll to position [580, 0]
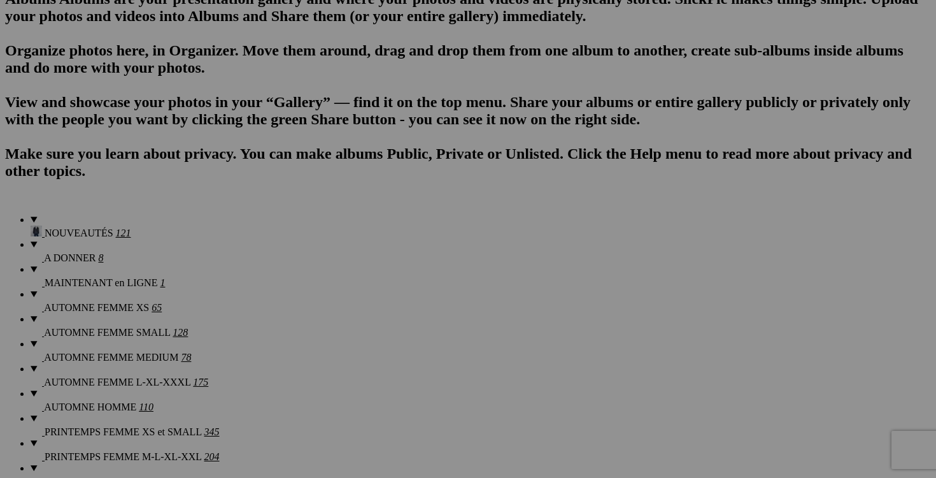
scroll to position [825, 0]
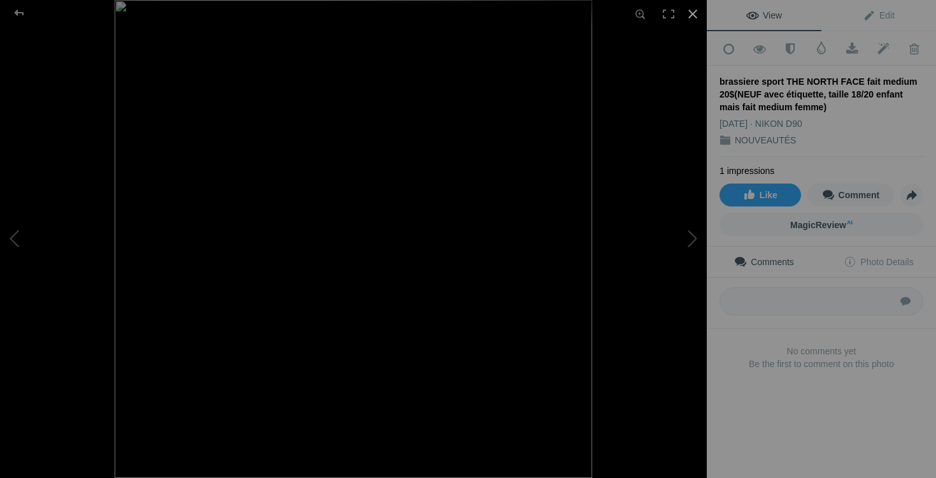
click at [695, 11] on div at bounding box center [693, 14] width 28 height 28
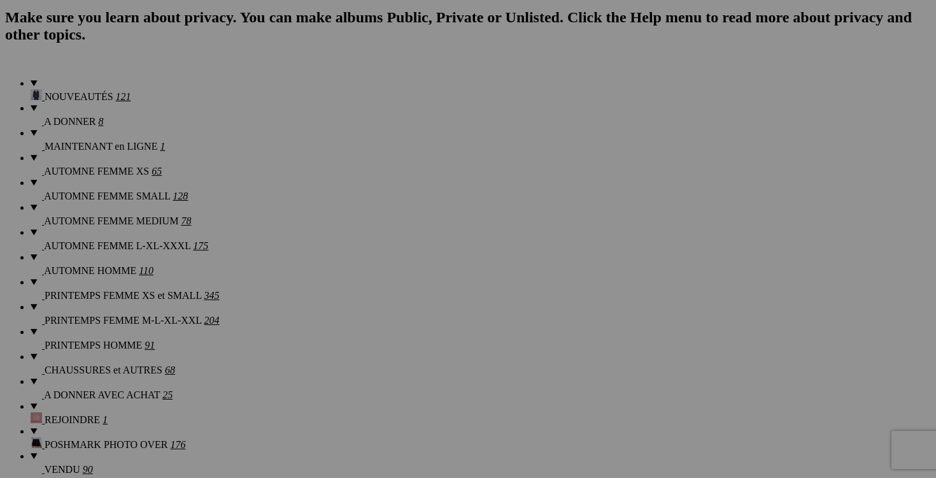
scroll to position [1035, 0]
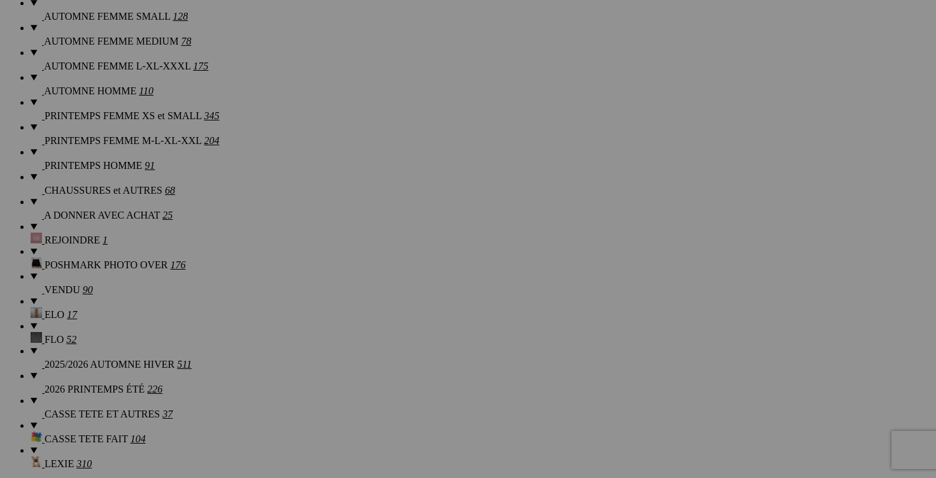
scroll to position [1213, 0]
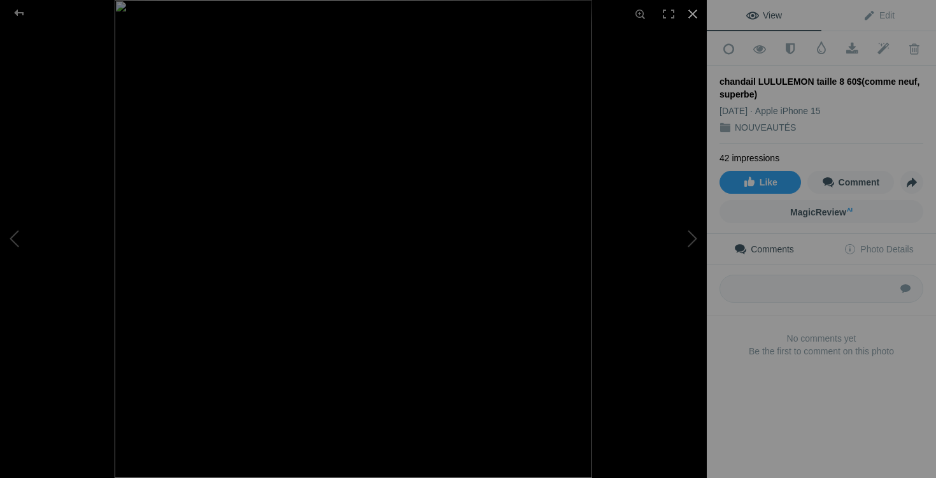
click at [695, 13] on div at bounding box center [693, 14] width 28 height 28
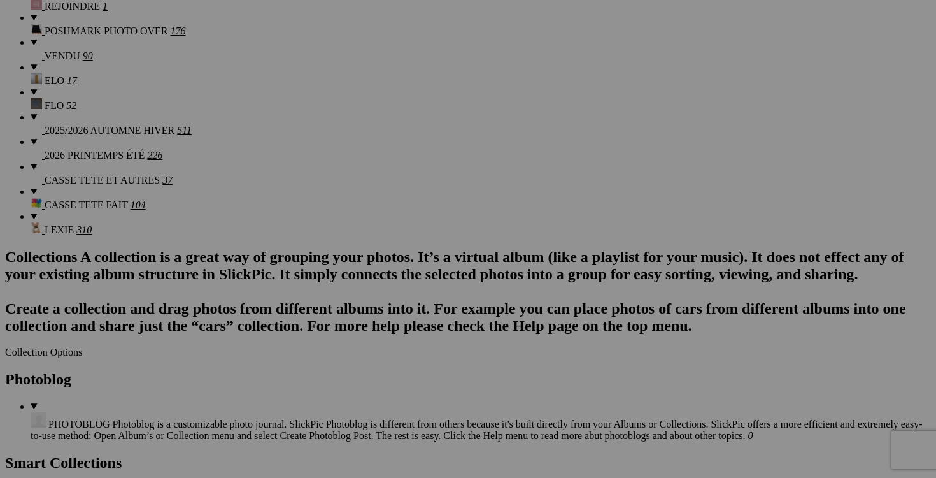
scroll to position [1397, 0]
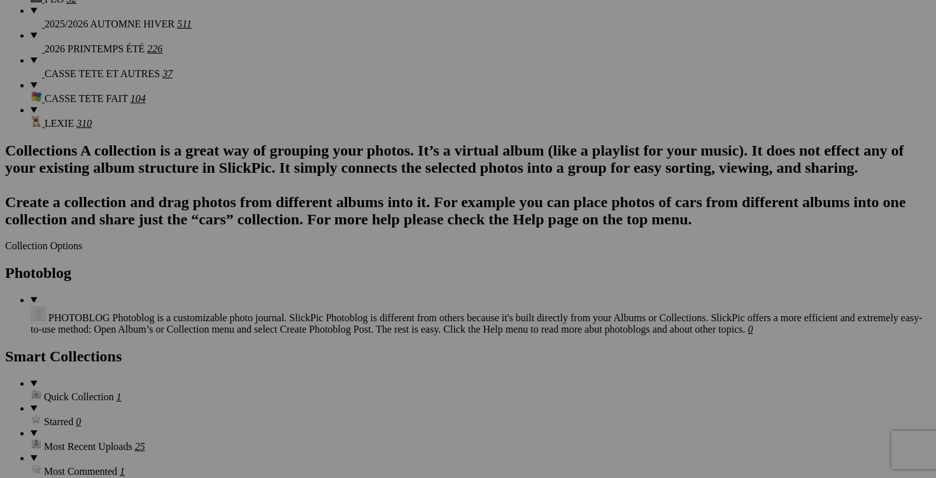
scroll to position [1526, 0]
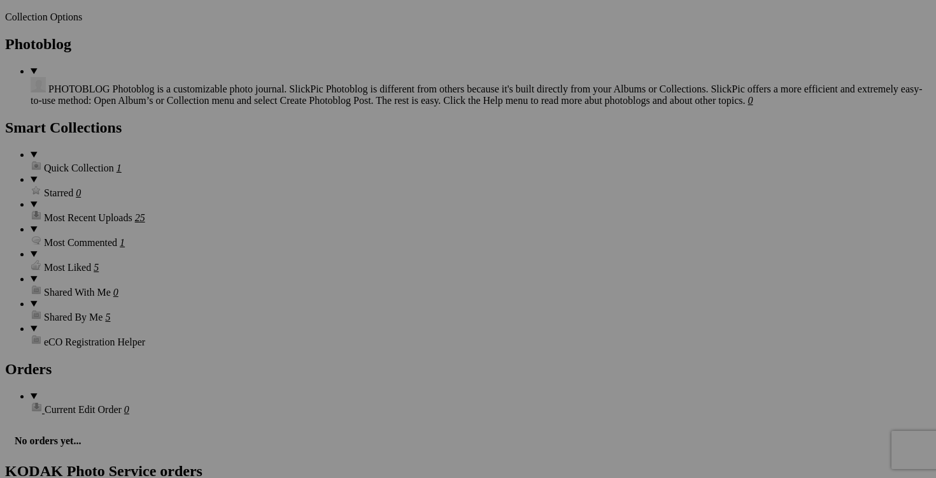
scroll to position [1728, 0]
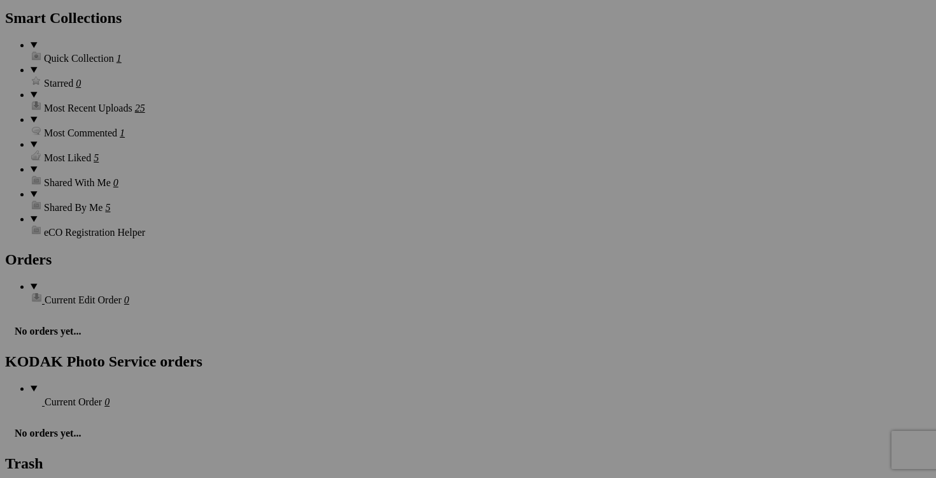
scroll to position [1872, 0]
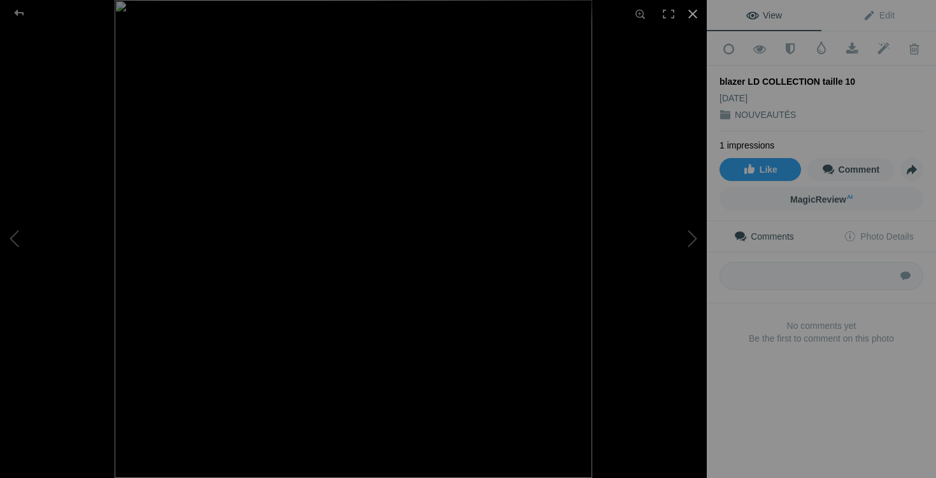
click at [691, 12] on div at bounding box center [693, 14] width 28 height 28
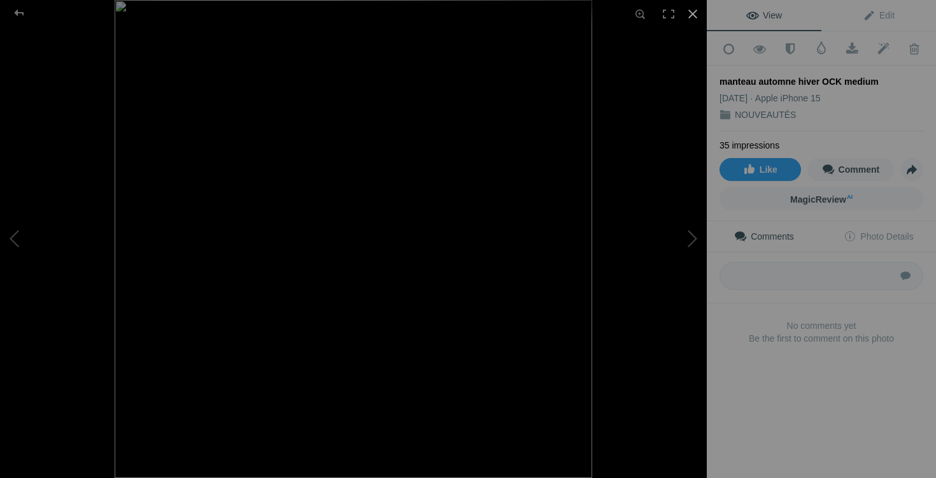
click at [695, 11] on div at bounding box center [693, 14] width 28 height 28
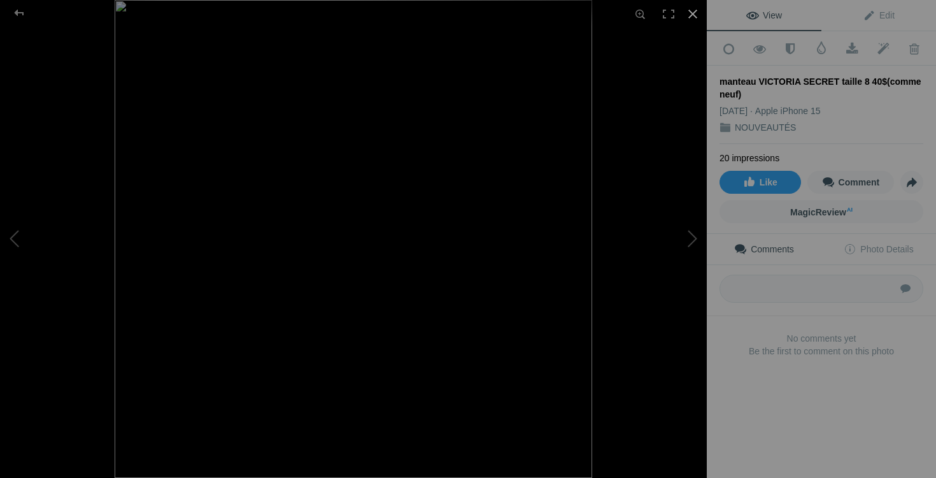
click at [697, 10] on div at bounding box center [693, 14] width 28 height 28
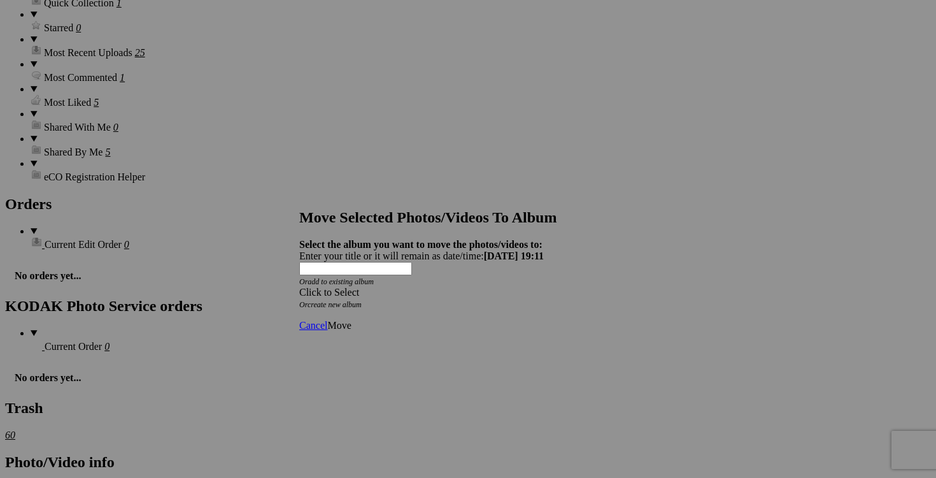
click at [299, 287] on span at bounding box center [299, 292] width 0 height 11
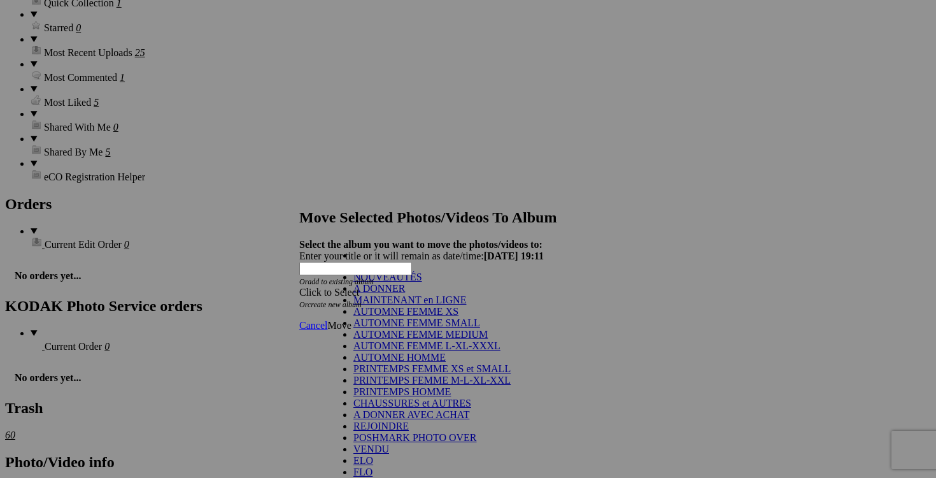
click at [422, 339] on link "AUTOMNE FEMME MEDIUM" at bounding box center [420, 334] width 134 height 11
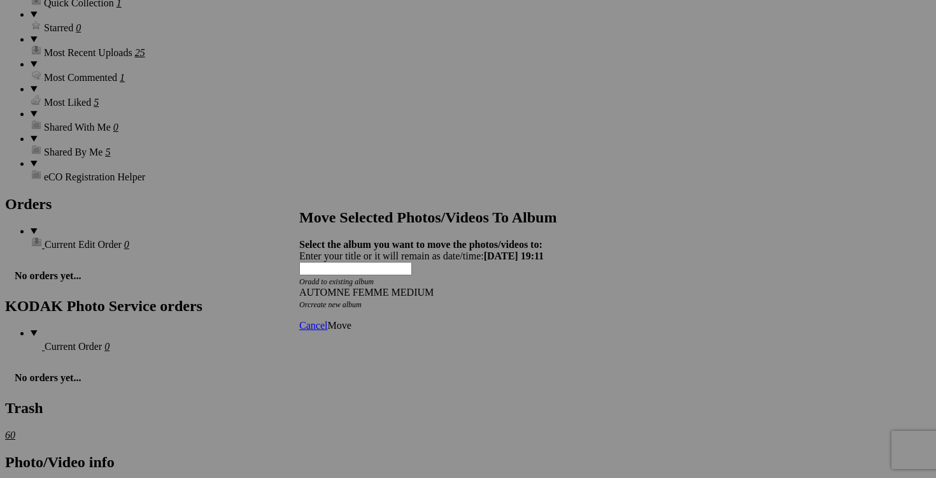
click at [351, 320] on link "Move" at bounding box center [339, 325] width 24 height 11
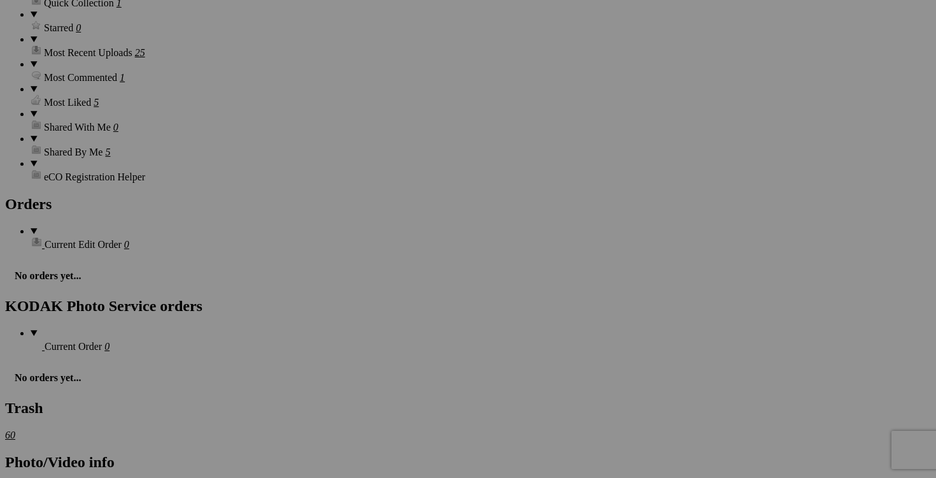
scroll to position [1657, 0]
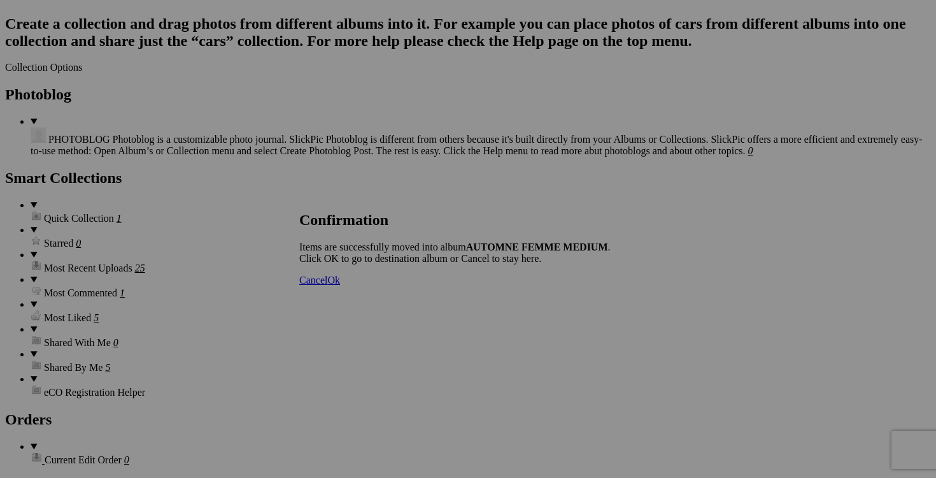
click at [327, 285] on span "Cancel" at bounding box center [313, 279] width 28 height 11
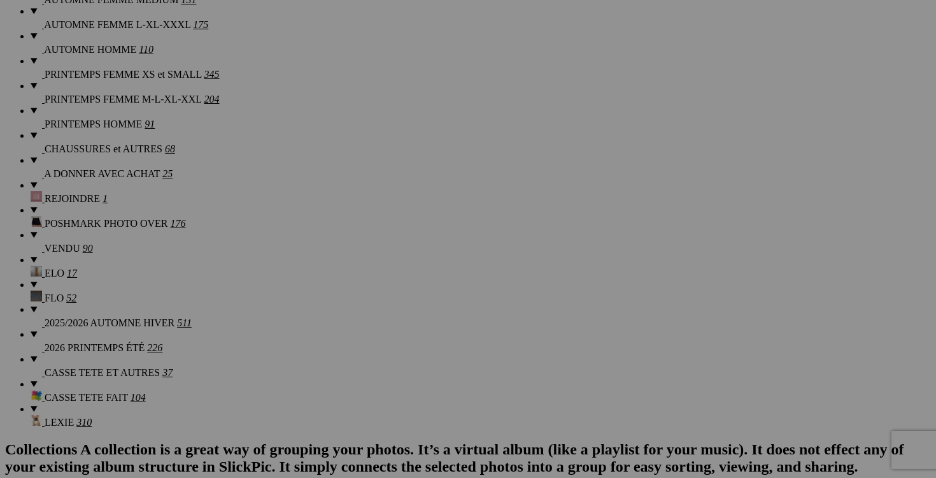
scroll to position [1175, 0]
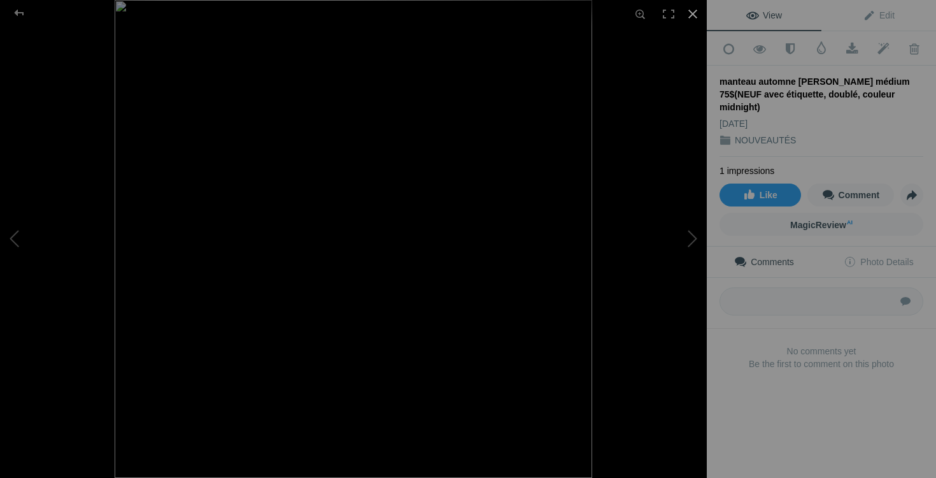
click at [691, 15] on div at bounding box center [693, 14] width 28 height 28
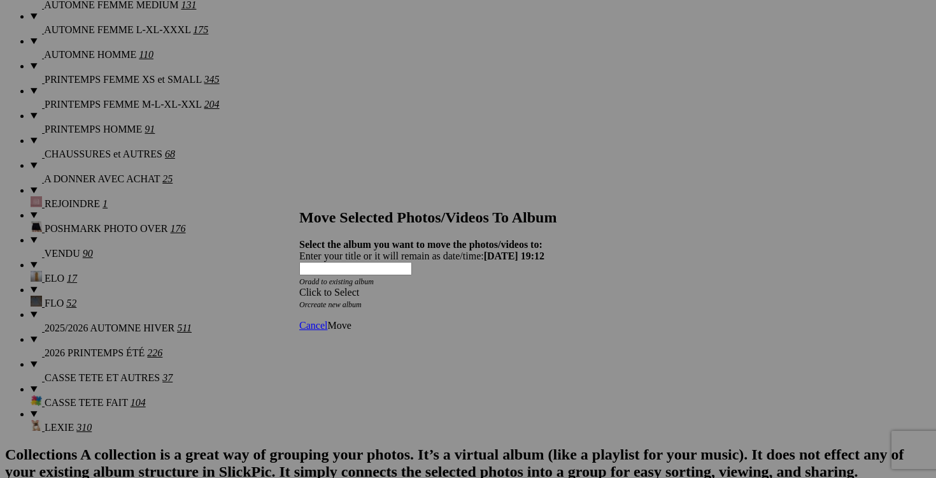
click at [543, 287] on div "Click to Select" at bounding box center [468, 292] width 338 height 11
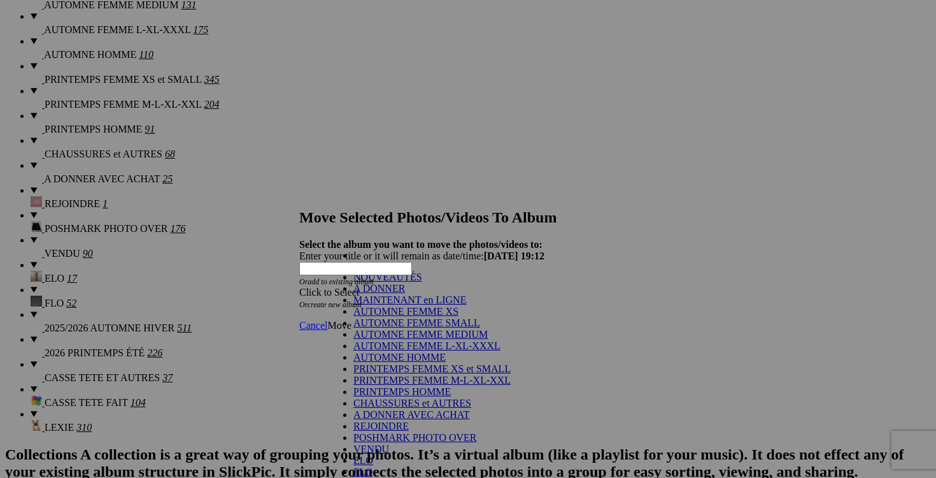
click at [406, 339] on link "AUTOMNE FEMME MEDIUM" at bounding box center [420, 334] width 134 height 11
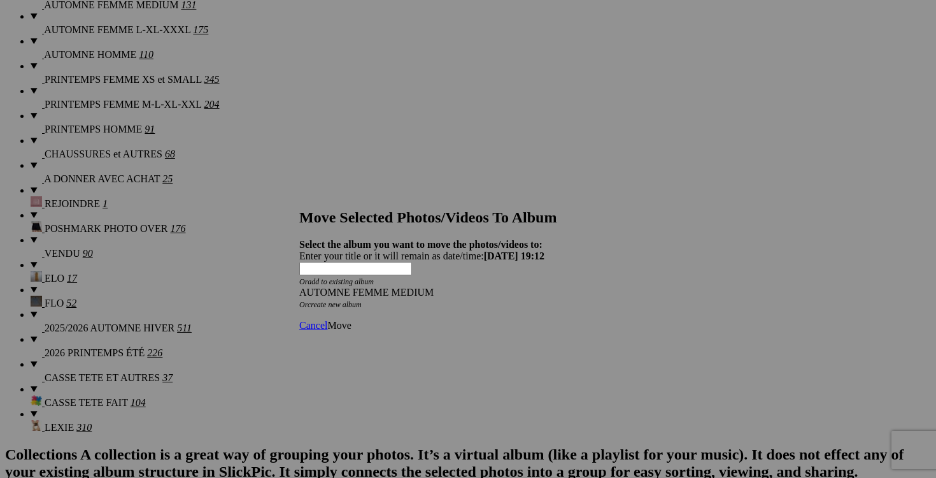
click at [351, 320] on span "Move" at bounding box center [339, 325] width 24 height 11
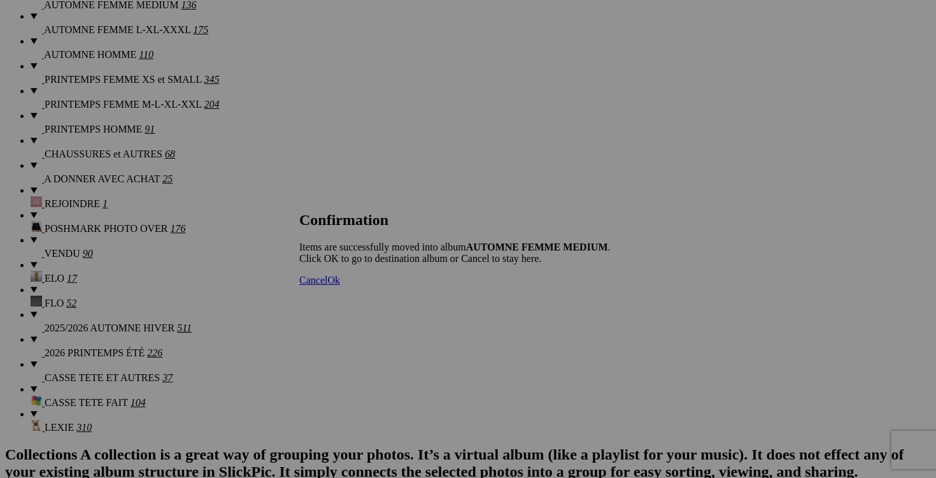
click at [327, 285] on span "Cancel" at bounding box center [313, 279] width 28 height 11
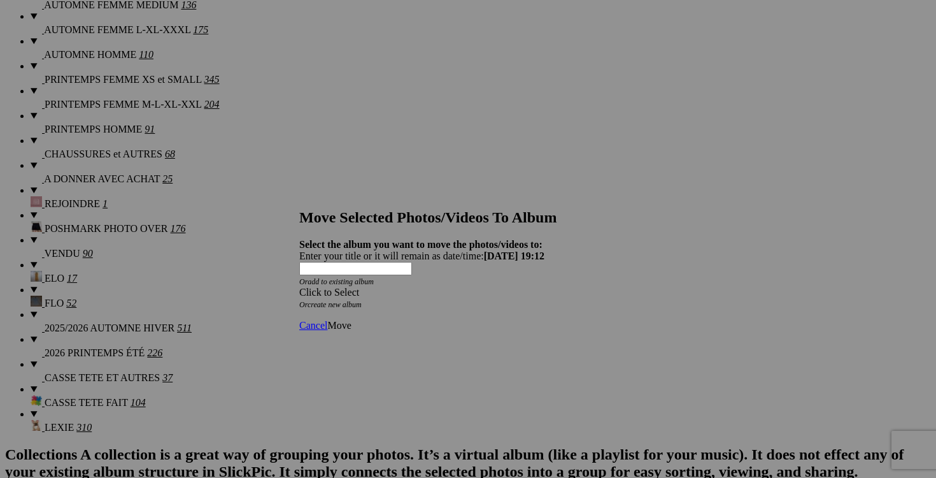
click at [299, 287] on span at bounding box center [299, 292] width 0 height 11
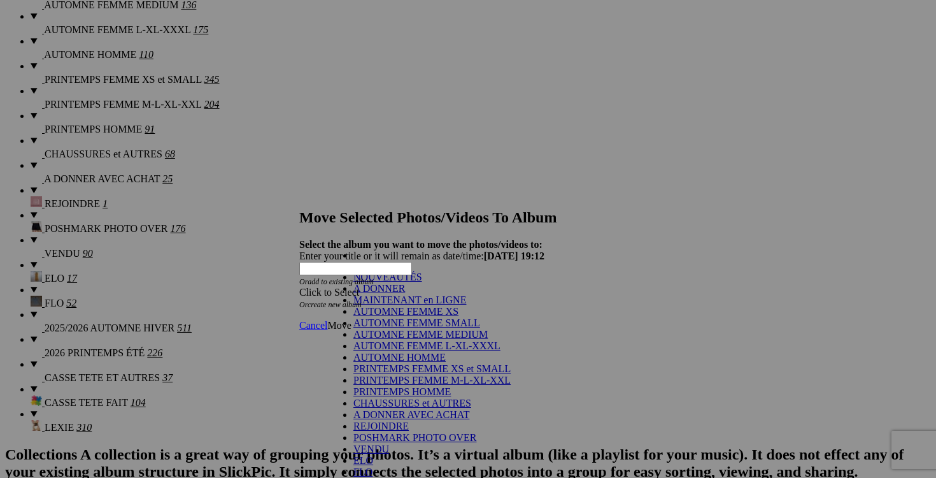
click at [405, 294] on link "A DONNER" at bounding box center [379, 288] width 52 height 11
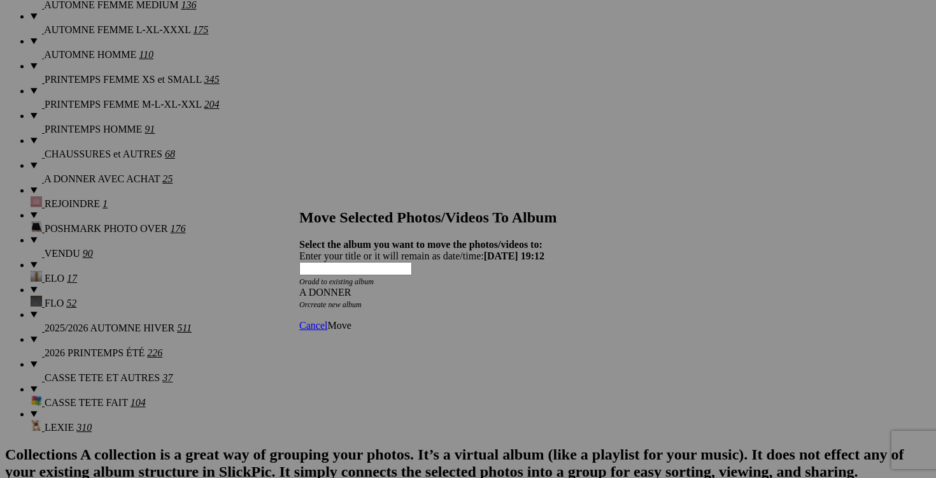
click at [351, 320] on span "Move" at bounding box center [339, 325] width 24 height 11
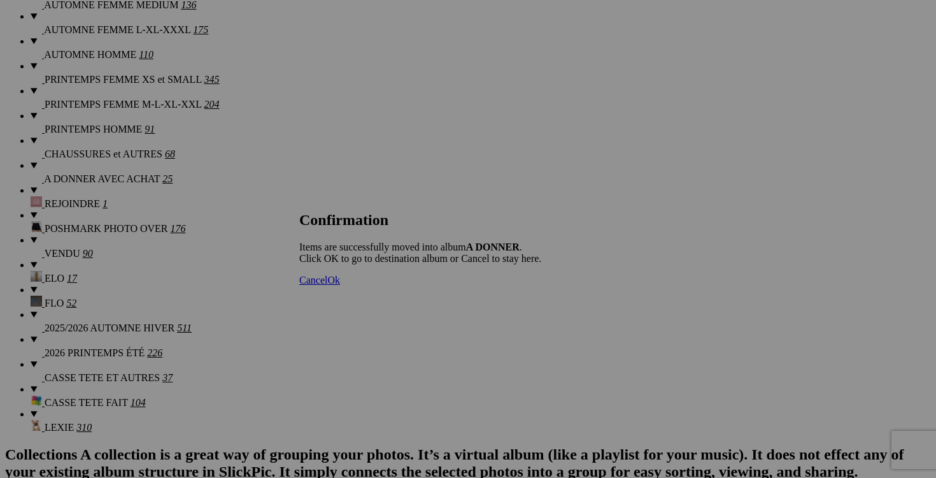
click at [327, 285] on span "Cancel" at bounding box center [313, 279] width 28 height 11
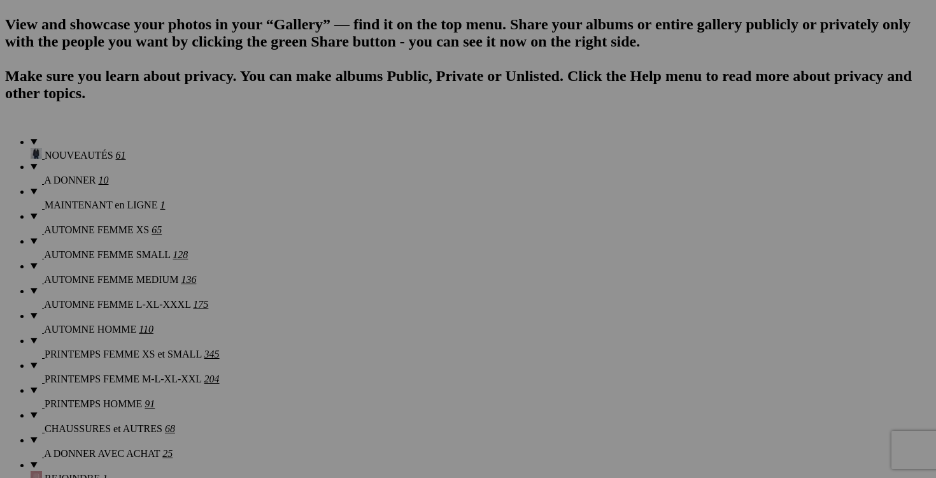
scroll to position [880, 0]
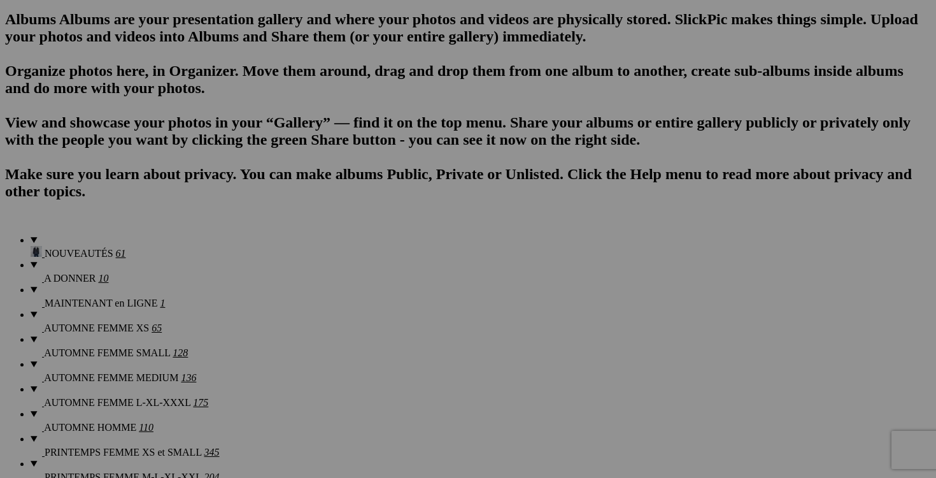
scroll to position [798, 0]
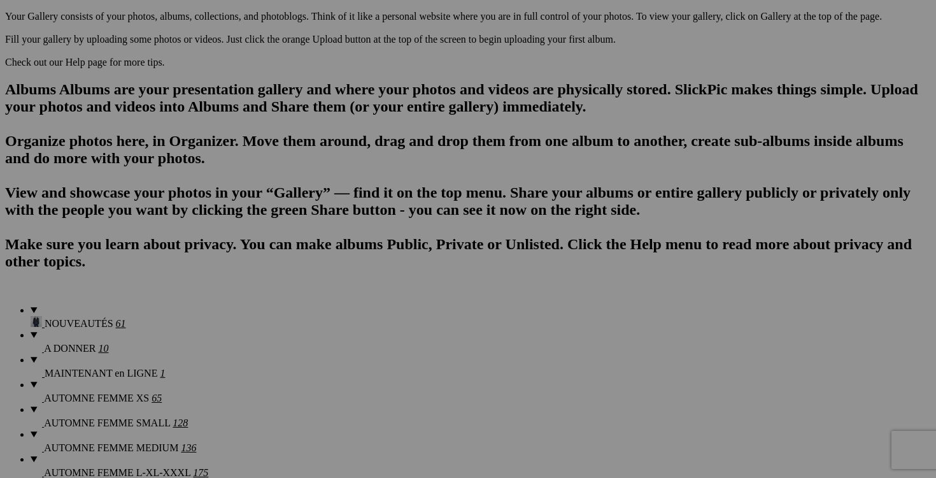
scroll to position [649, 0]
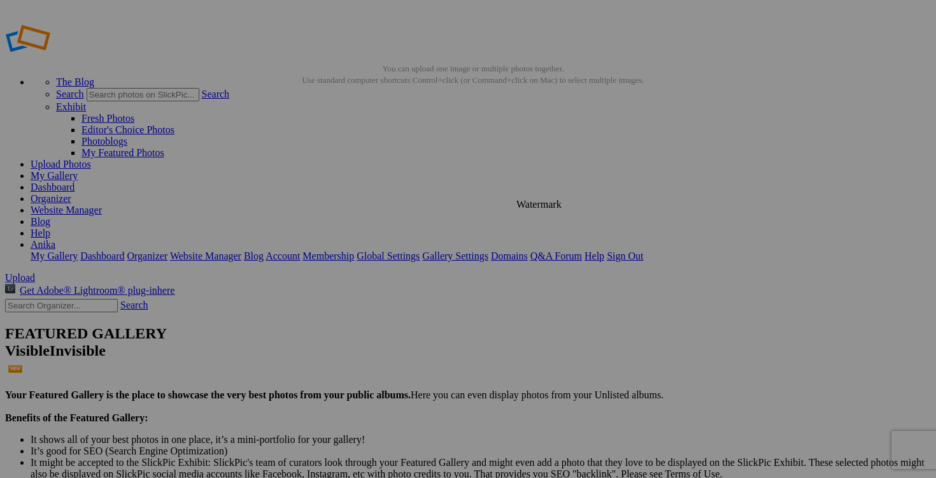
scroll to position [4, 0]
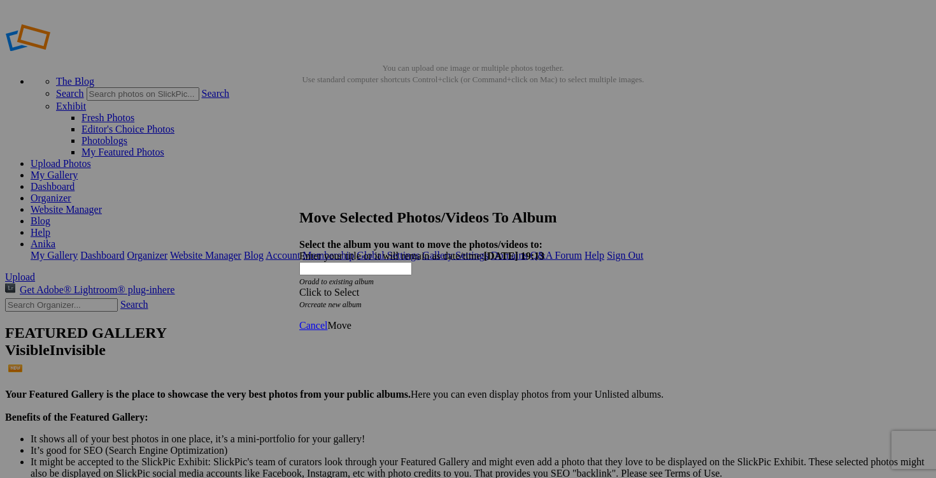
click at [299, 287] on span at bounding box center [299, 292] width 0 height 11
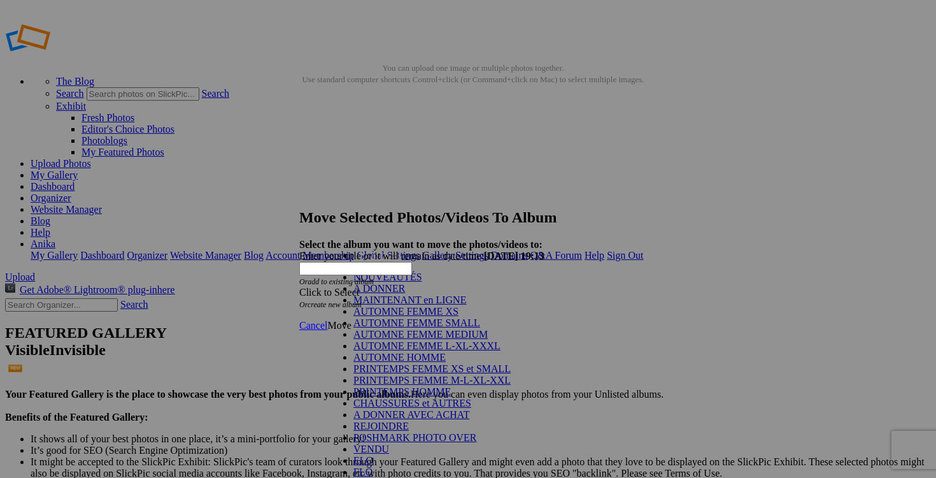
click at [476, 339] on link "AUTOMNE FEMME MEDIUM" at bounding box center [420, 334] width 134 height 11
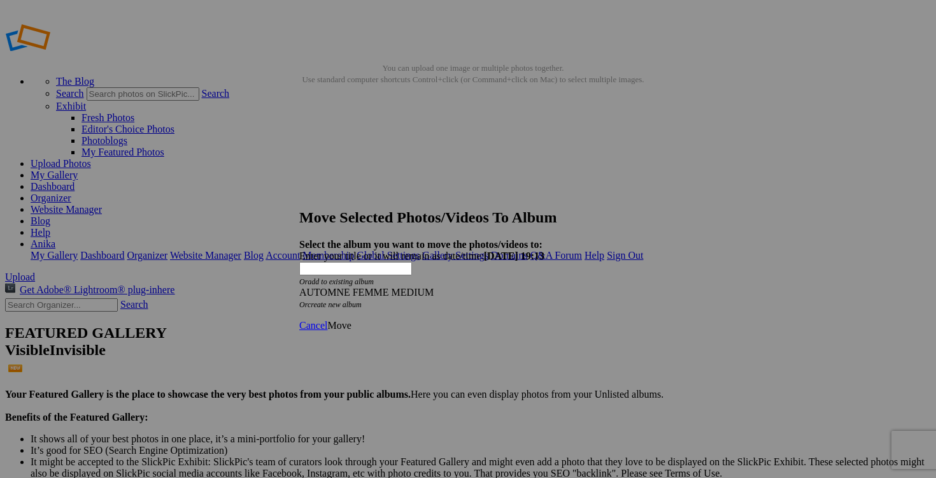
click at [616, 320] on div "Cancel Move" at bounding box center [468, 325] width 338 height 11
click at [351, 320] on span "Move" at bounding box center [339, 325] width 24 height 11
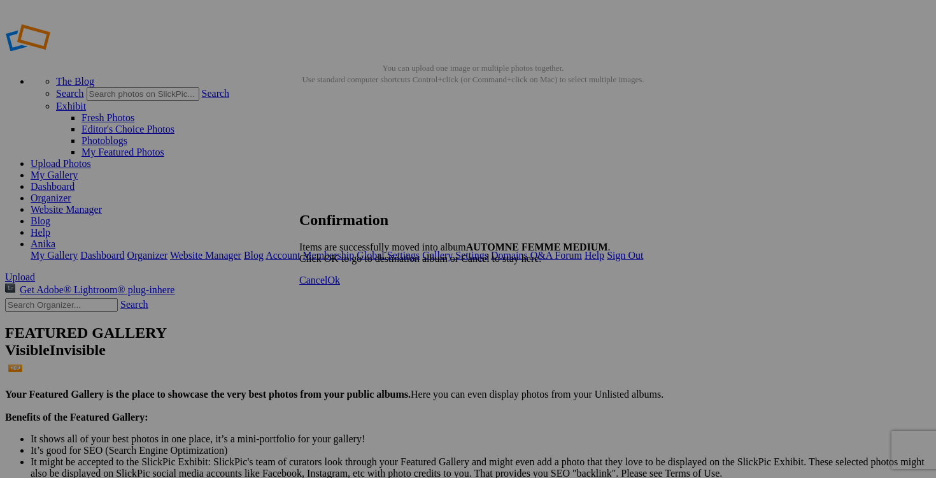
click at [327, 285] on span "Cancel" at bounding box center [313, 279] width 28 height 11
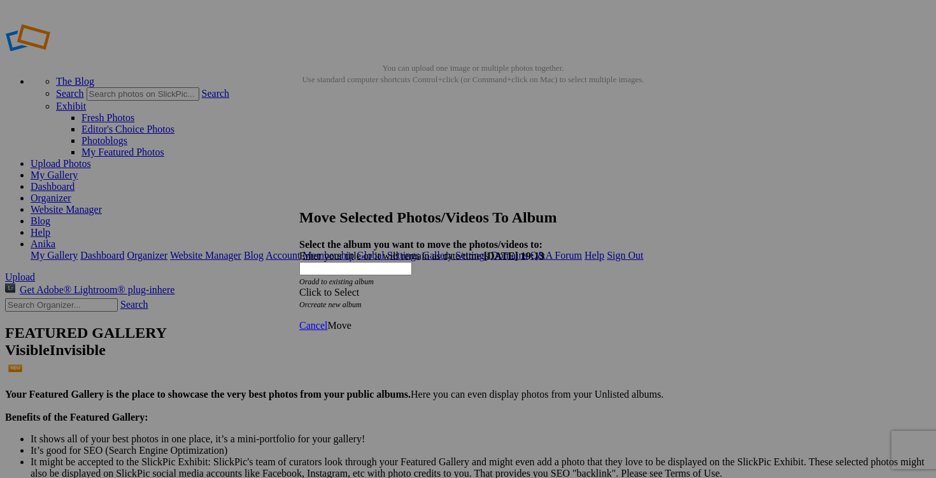
click at [299, 287] on span at bounding box center [299, 292] width 0 height 11
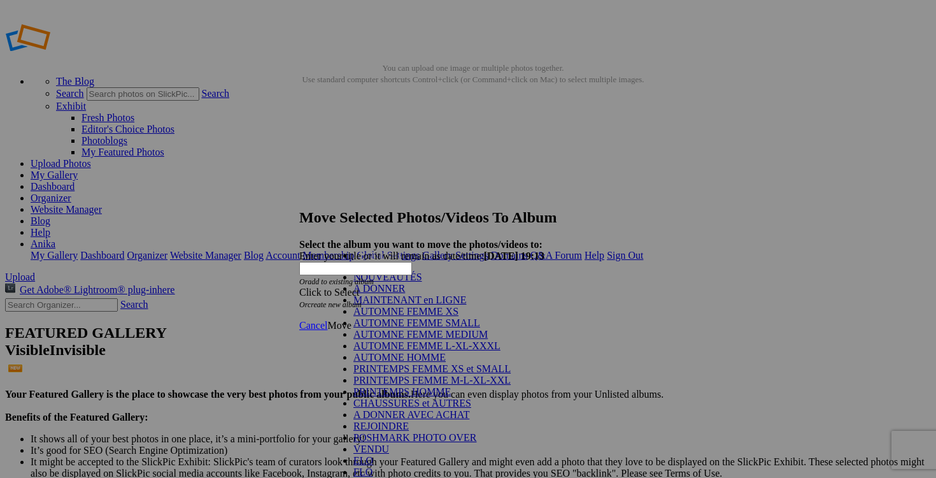
click at [480, 328] on link "AUTOMNE FEMME SMALL" at bounding box center [416, 322] width 127 height 11
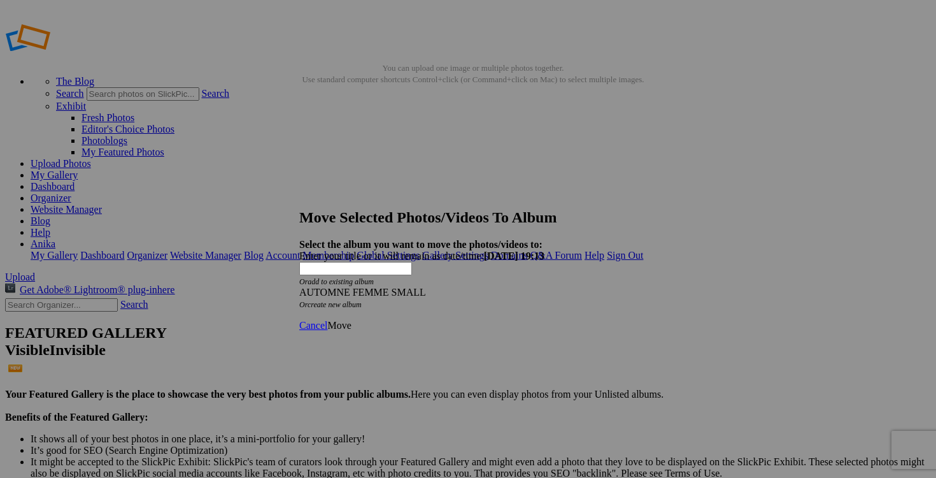
click at [351, 320] on span "Move" at bounding box center [339, 325] width 24 height 11
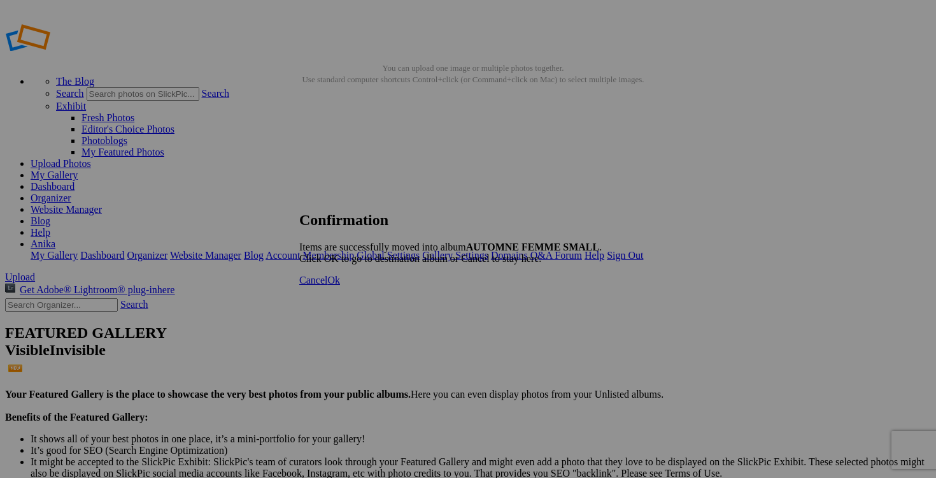
click at [327, 285] on span "Cancel" at bounding box center [313, 279] width 28 height 11
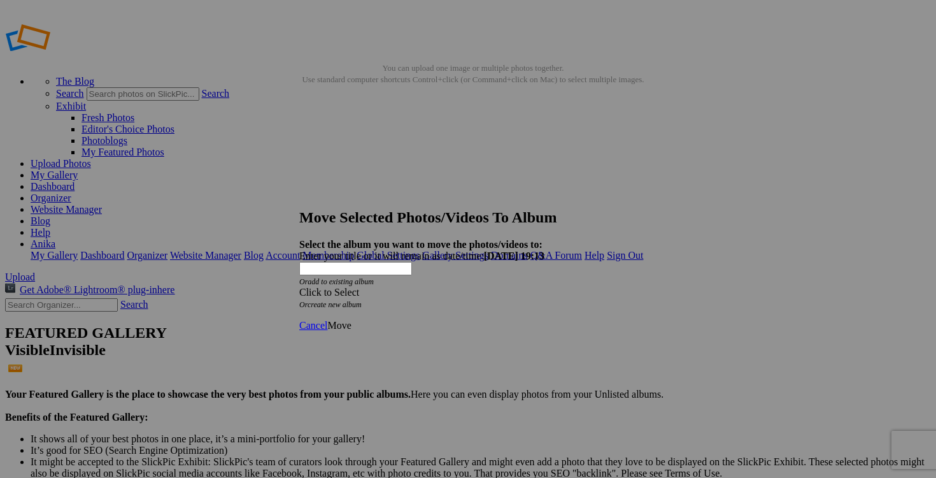
click at [545, 287] on div "Click to Select" at bounding box center [468, 292] width 338 height 11
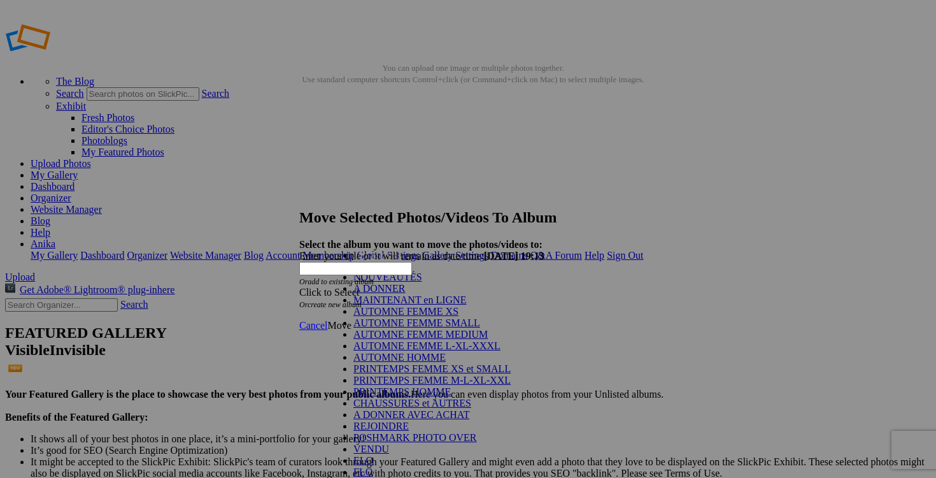
scroll to position [13, 0]
click at [423, 362] on link "AUTOMNE HOMME" at bounding box center [399, 357] width 92 height 11
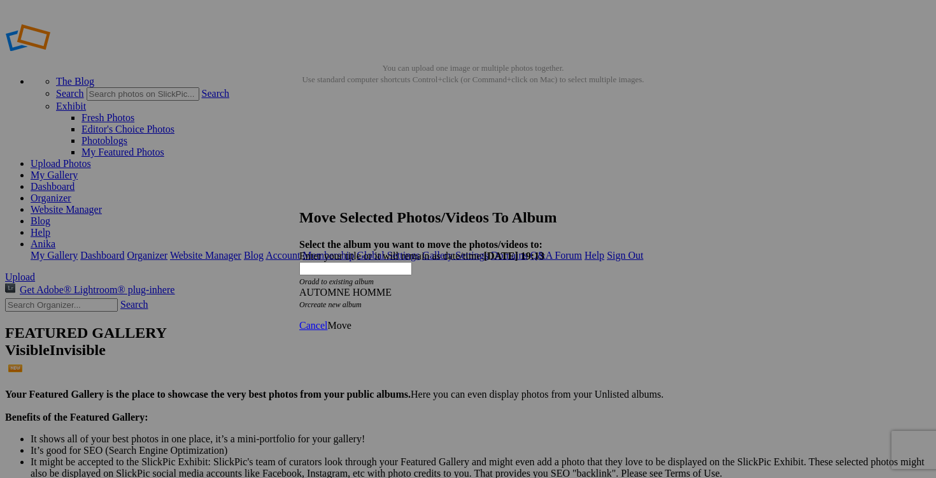
click at [458, 287] on div "AUTOMNE HOMME" at bounding box center [468, 292] width 338 height 11
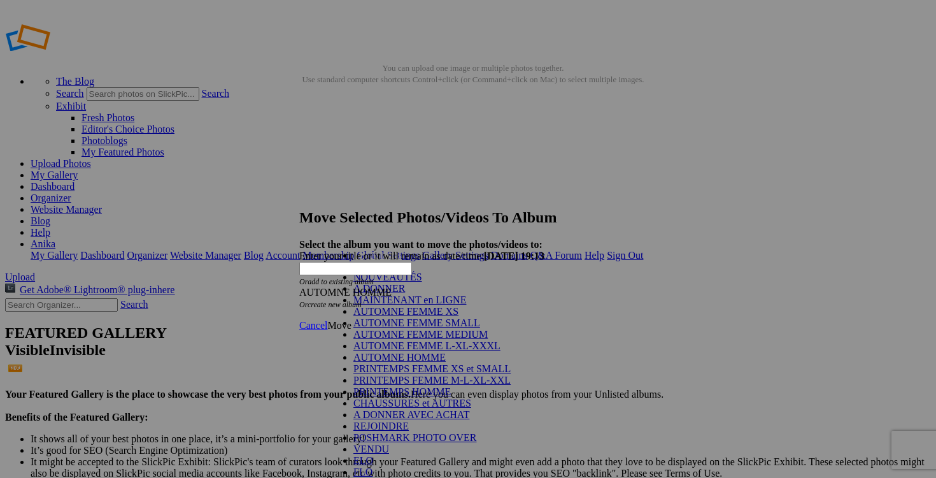
click at [417, 351] on link "AUTOMNE FEMME L-XL-XXXL" at bounding box center [426, 345] width 147 height 11
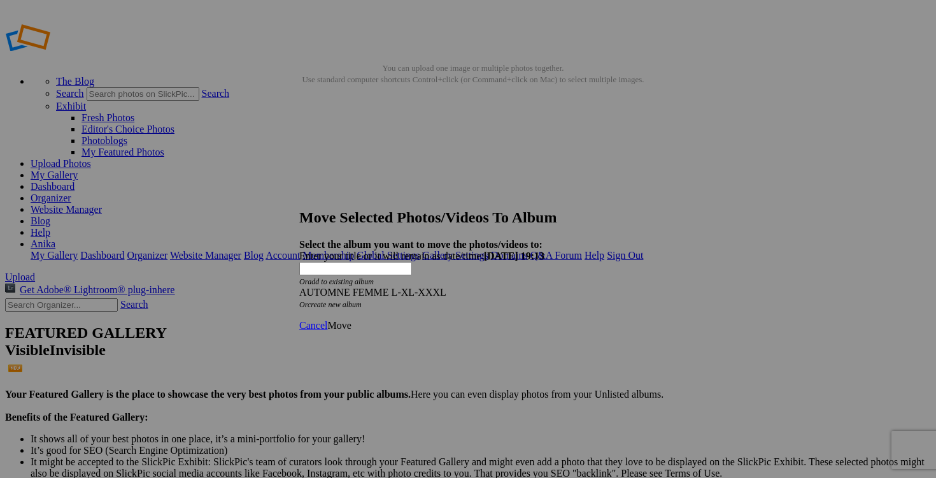
click at [351, 320] on span "Move" at bounding box center [339, 325] width 24 height 11
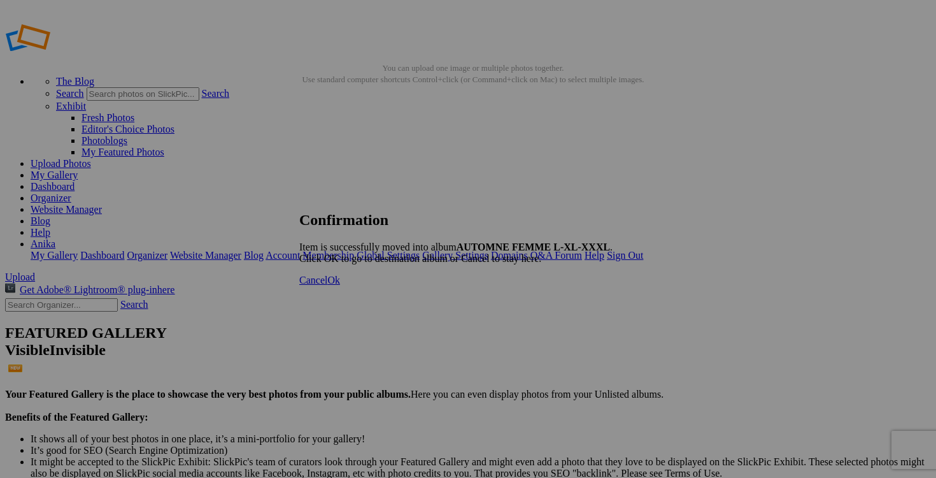
click at [327, 285] on span "Cancel" at bounding box center [313, 279] width 28 height 11
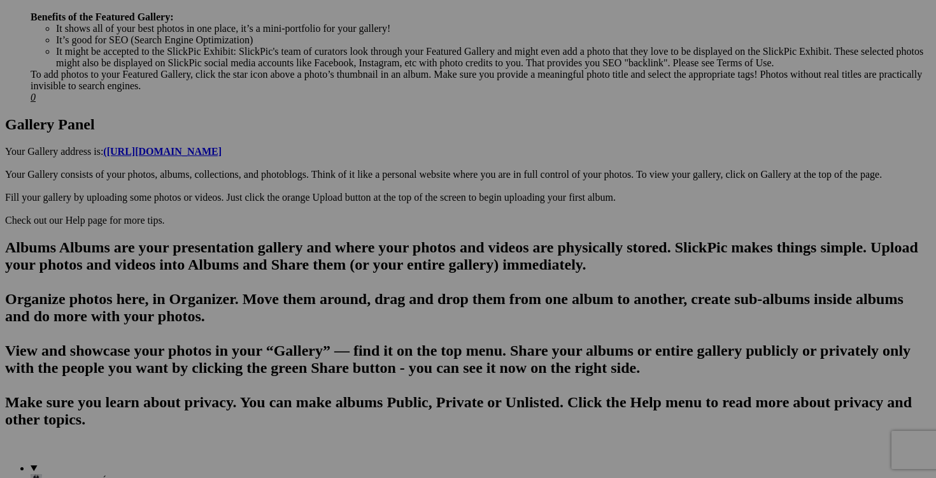
scroll to position [578, 0]
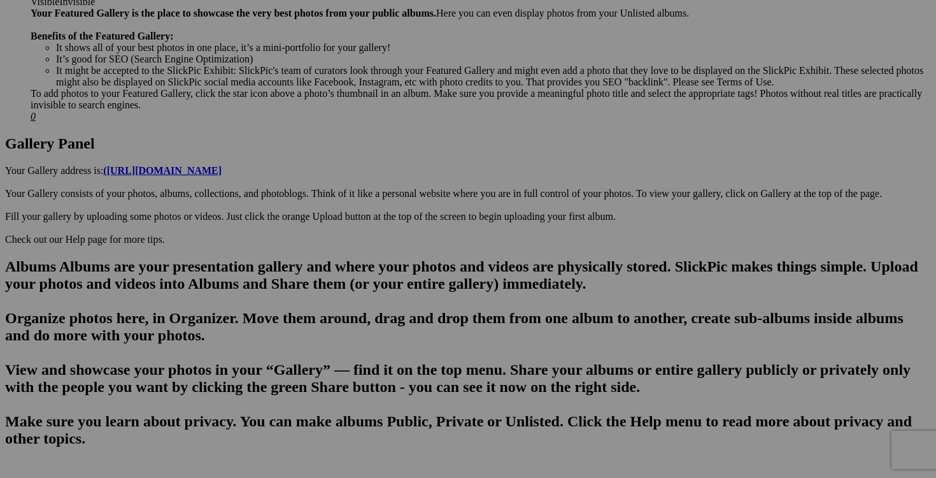
scroll to position [518, 0]
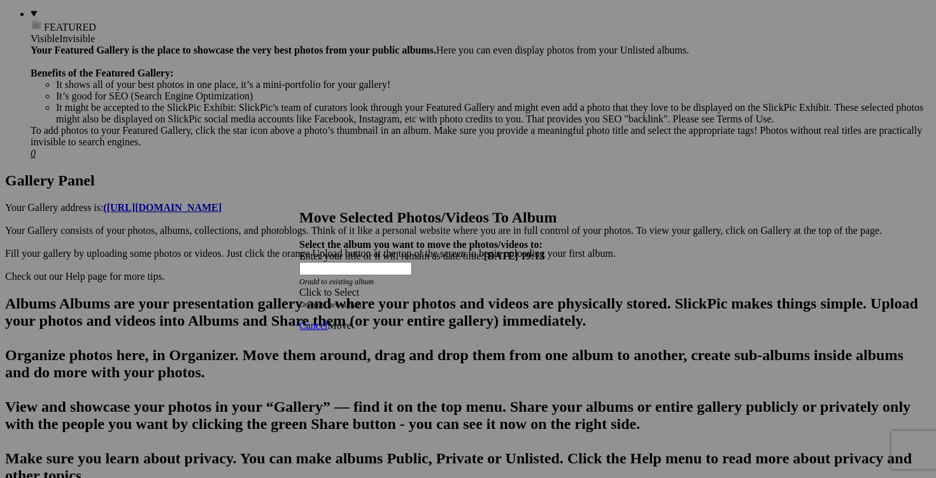
click at [544, 287] on div "Click to Select" at bounding box center [468, 292] width 338 height 11
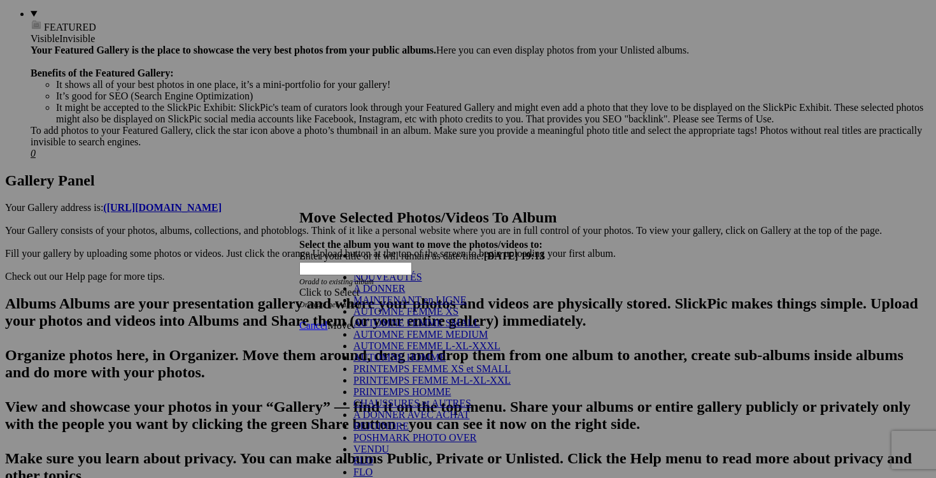
scroll to position [157, 0]
click at [454, 432] on link "POSHMARK PHOTO OVER" at bounding box center [415, 437] width 124 height 11
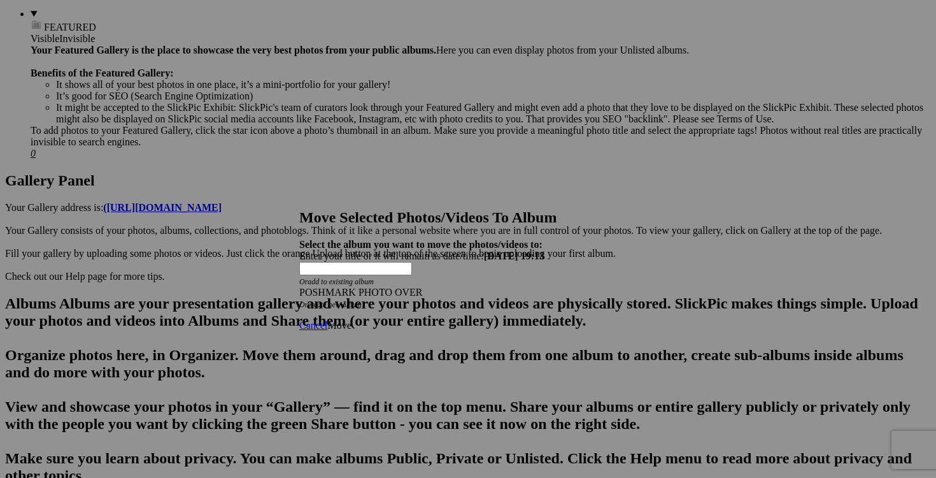
click at [351, 320] on span "Move" at bounding box center [339, 325] width 24 height 11
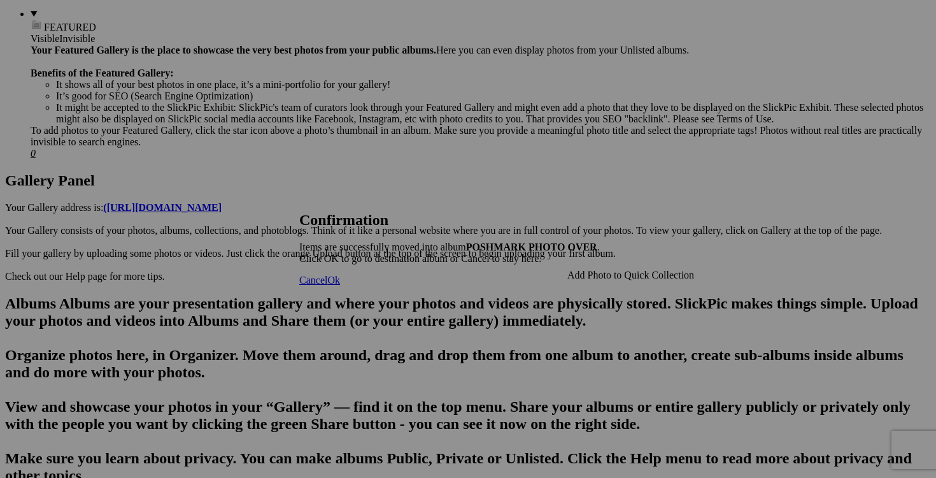
click at [327, 285] on span "Cancel" at bounding box center [313, 279] width 28 height 11
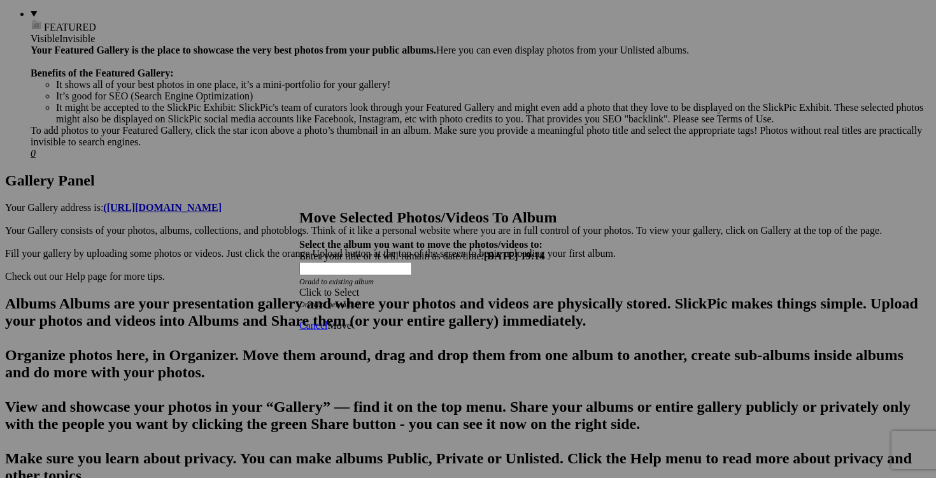
click at [299, 287] on span at bounding box center [299, 292] width 0 height 11
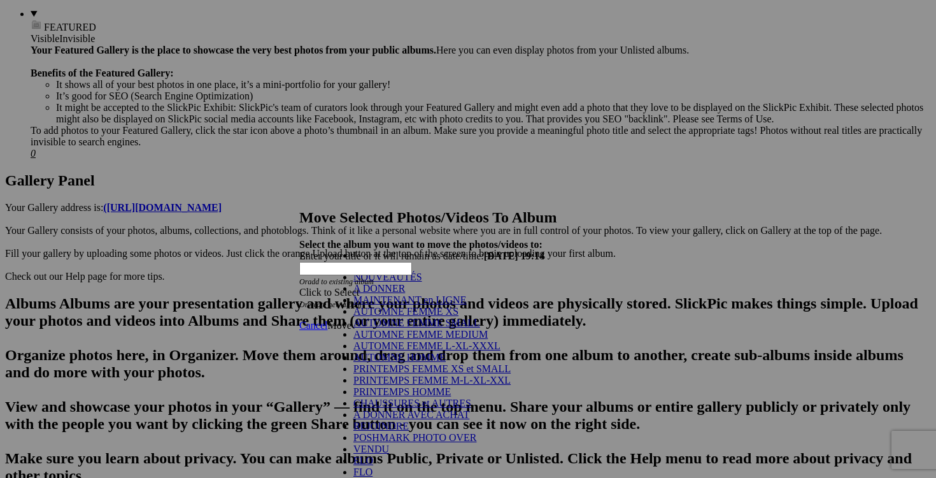
scroll to position [176, 0]
click at [432, 432] on link "POSHMARK PHOTO OVER" at bounding box center [415, 437] width 124 height 11
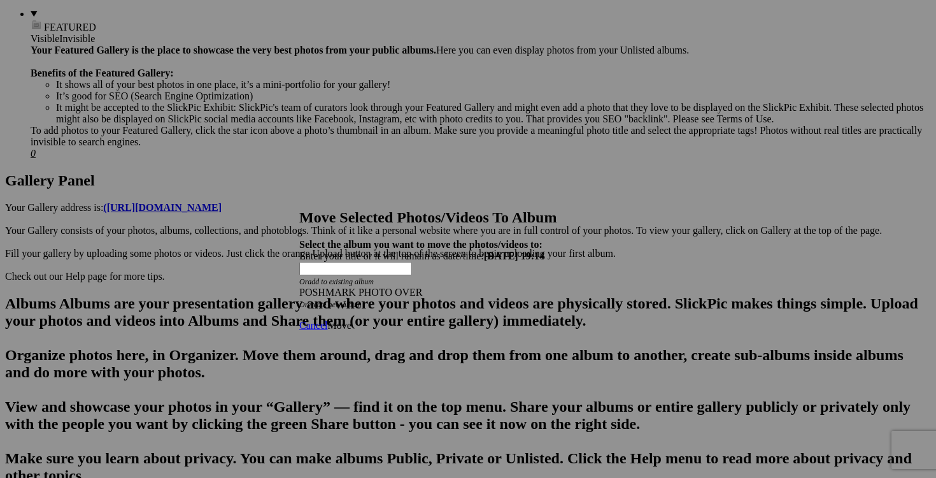
click at [351, 320] on span "Move" at bounding box center [339, 325] width 24 height 11
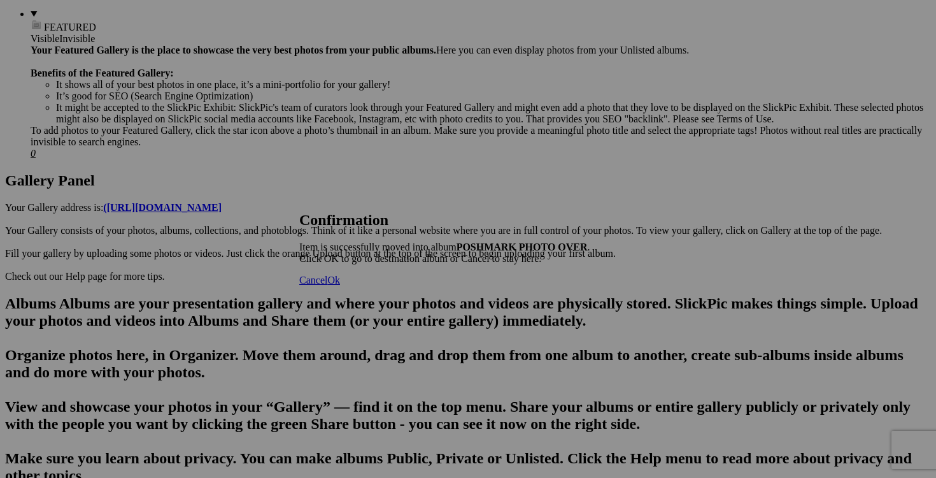
click at [327, 285] on span "Cancel" at bounding box center [313, 279] width 28 height 11
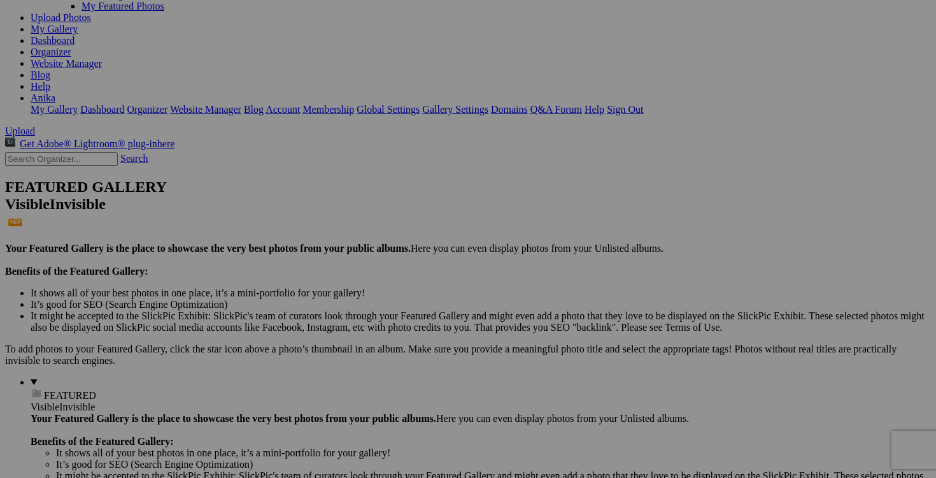
scroll to position [188, 0]
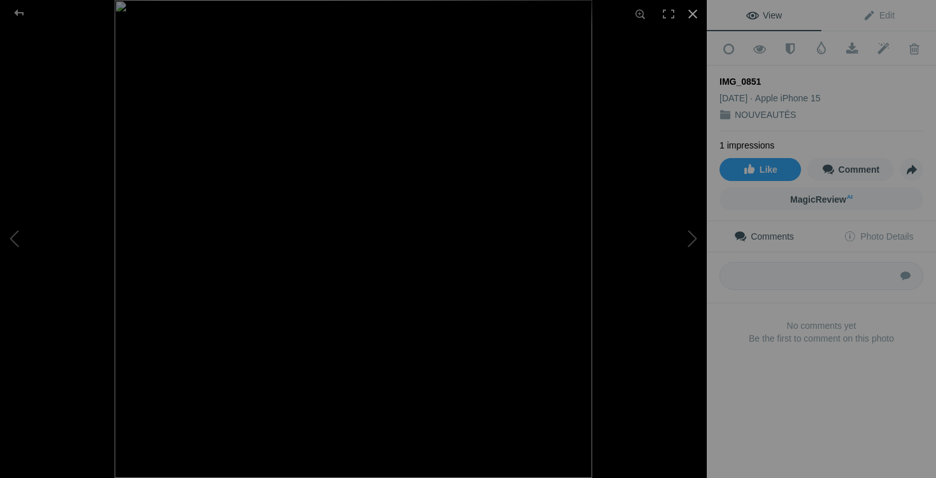
click at [693, 16] on div at bounding box center [693, 14] width 28 height 28
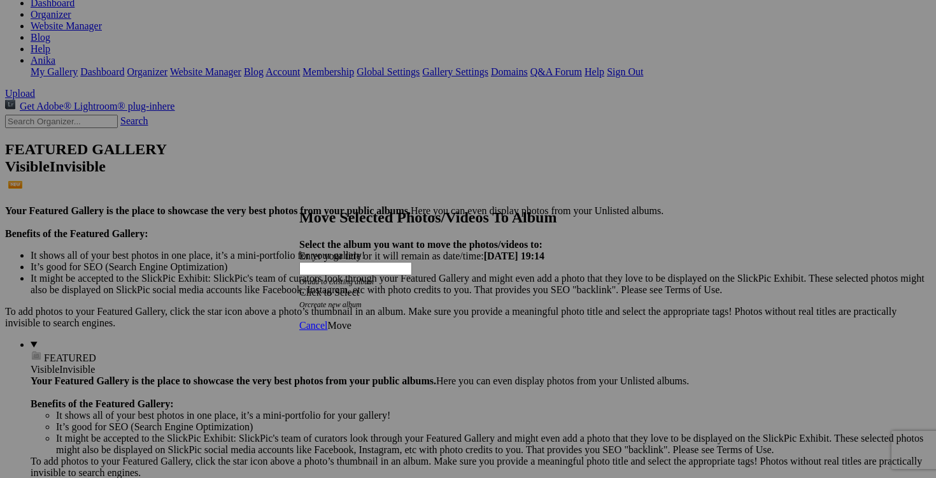
click at [299, 287] on span at bounding box center [299, 292] width 0 height 11
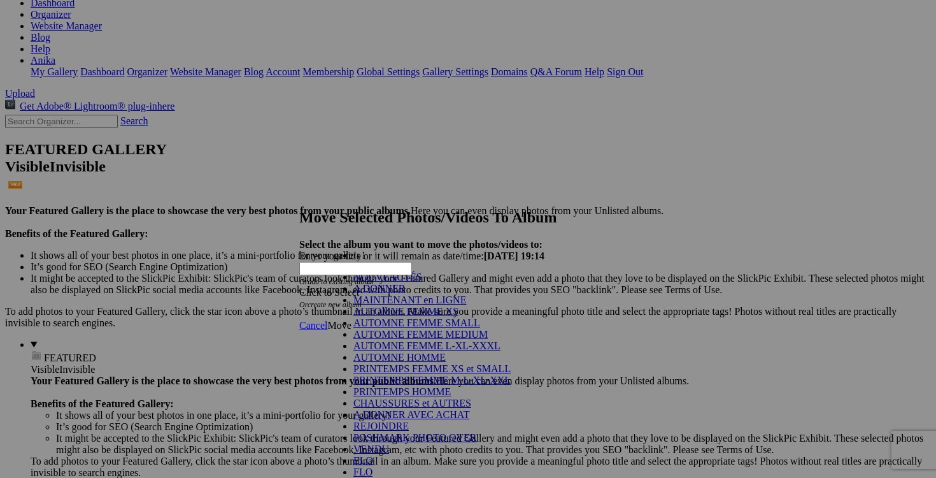
scroll to position [39, 0]
click at [427, 362] on link "AUTOMNE HOMME" at bounding box center [399, 357] width 92 height 11
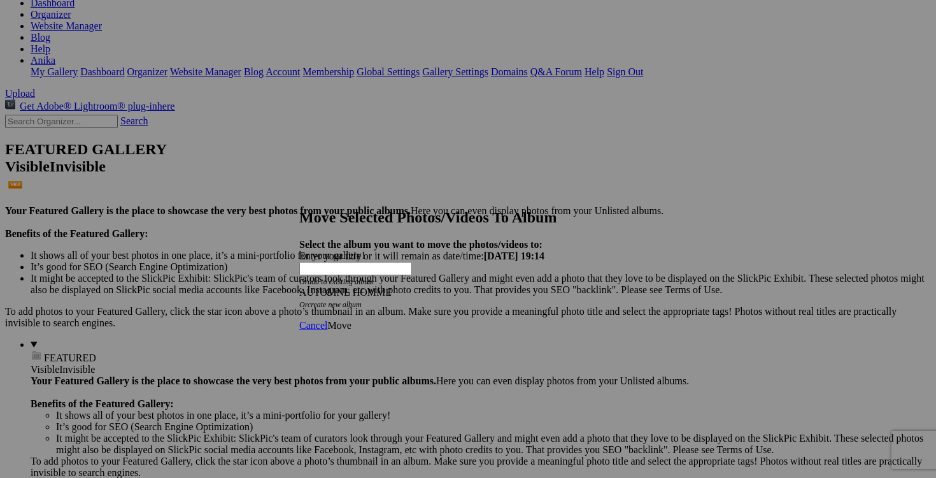
click at [351, 320] on span "Move" at bounding box center [339, 325] width 24 height 11
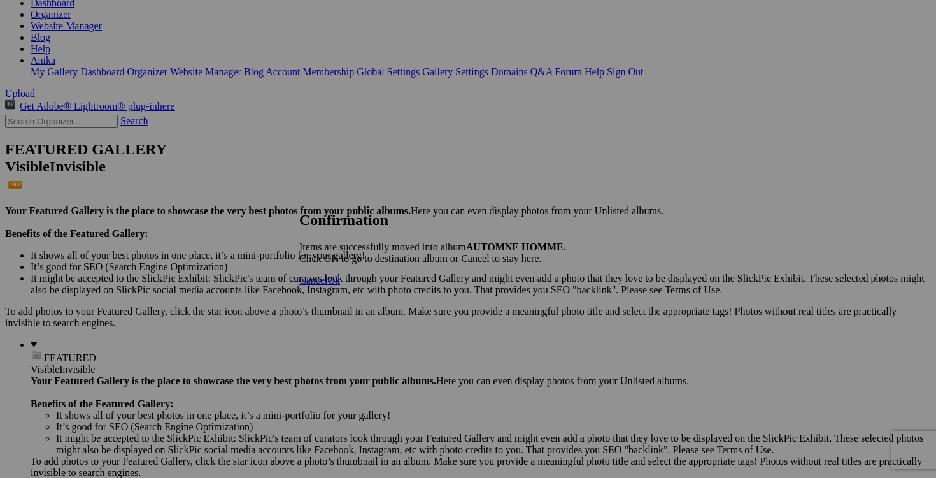
click at [327, 285] on span "Cancel" at bounding box center [313, 279] width 28 height 11
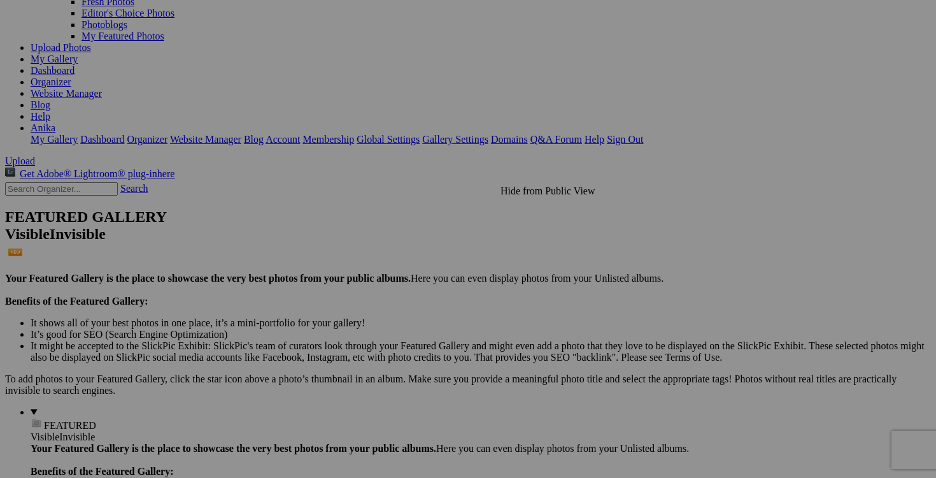
scroll to position [120, 0]
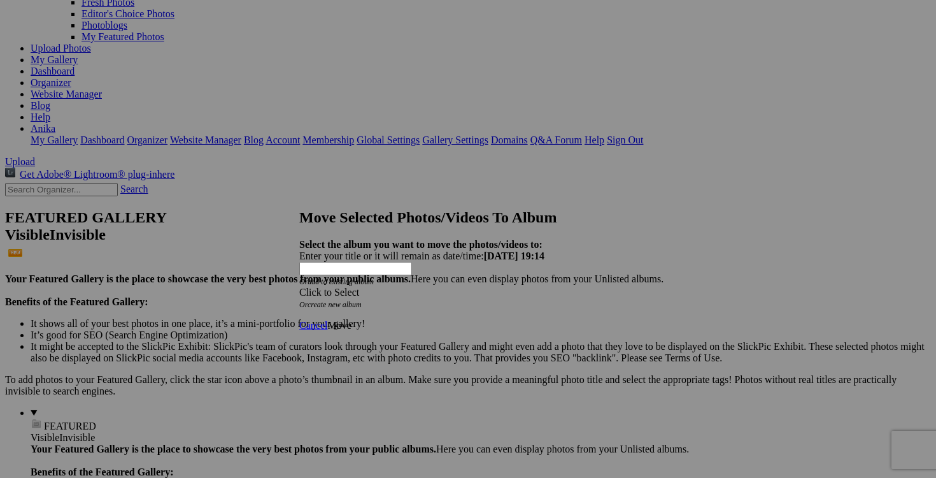
click at [548, 287] on div "Click to Select" at bounding box center [468, 292] width 338 height 11
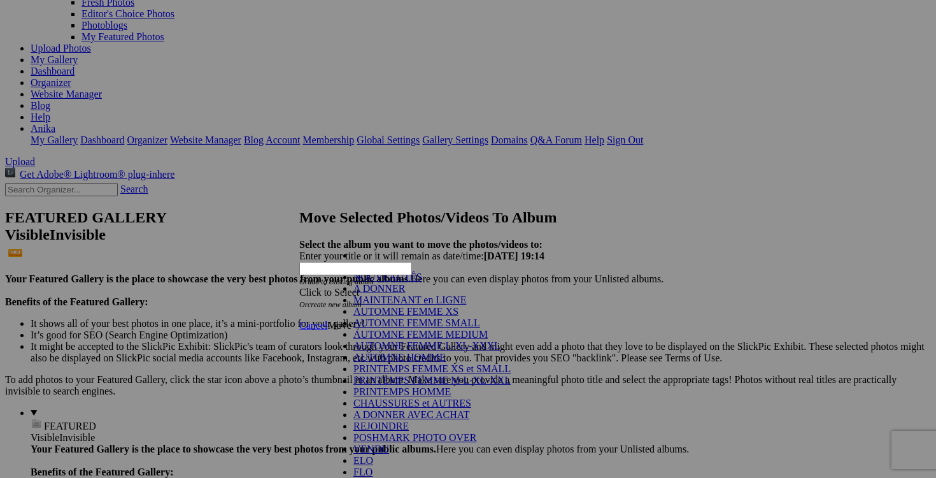
scroll to position [264, 0]
click at [420, 477] on link "2025/2026 AUTOMNE HIVER" at bounding box center [418, 483] width 130 height 11
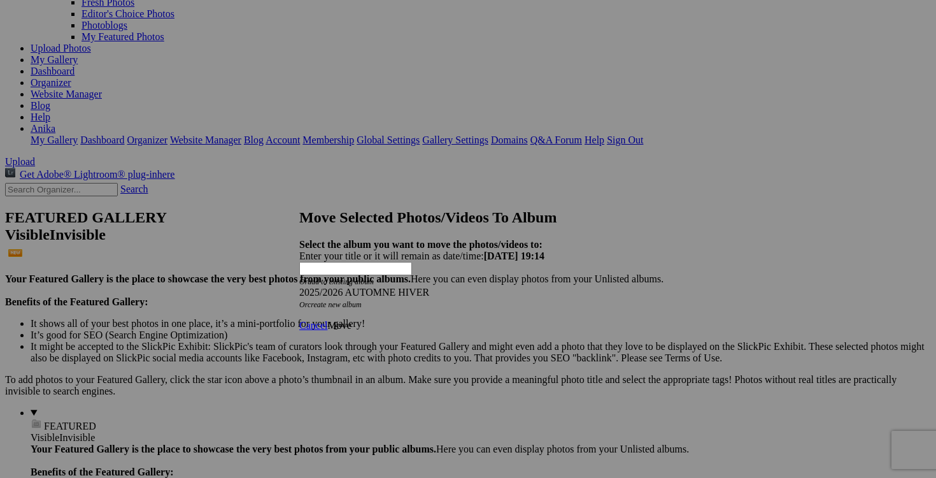
click at [351, 320] on span "Move" at bounding box center [339, 325] width 24 height 11
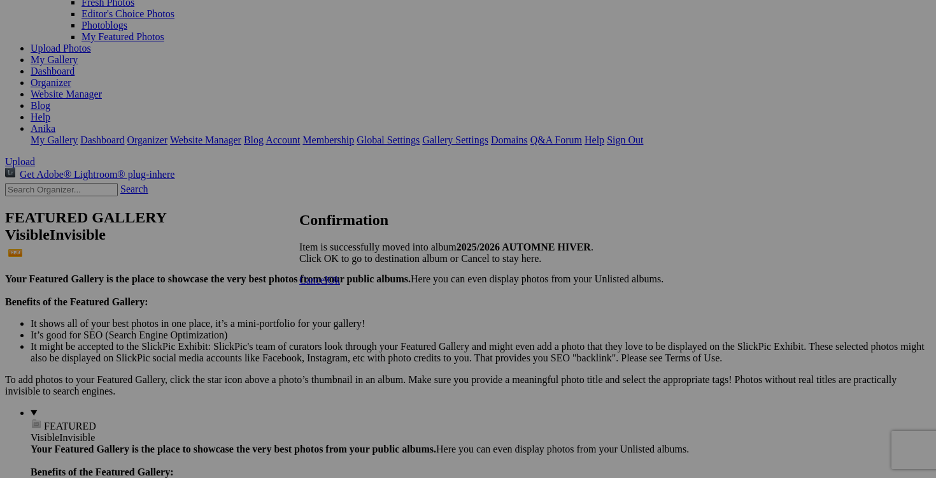
click at [327, 285] on span "Cancel" at bounding box center [313, 279] width 28 height 11
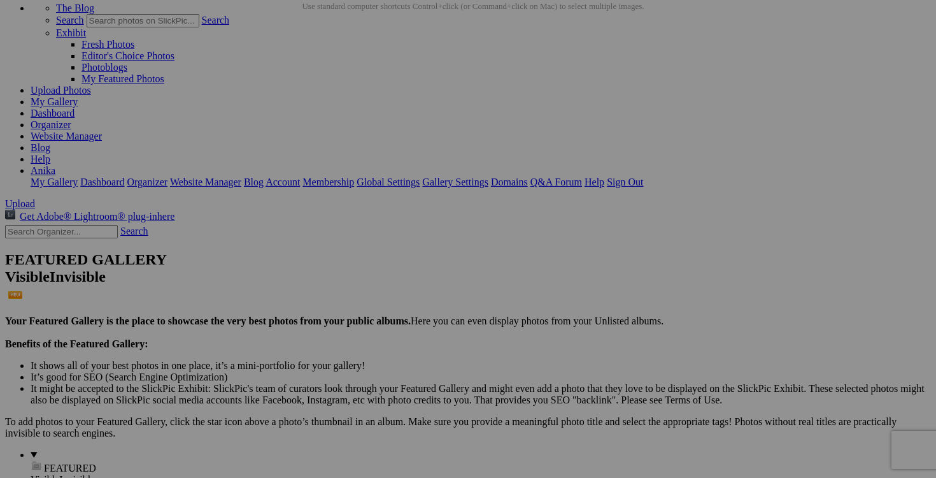
scroll to position [46, 0]
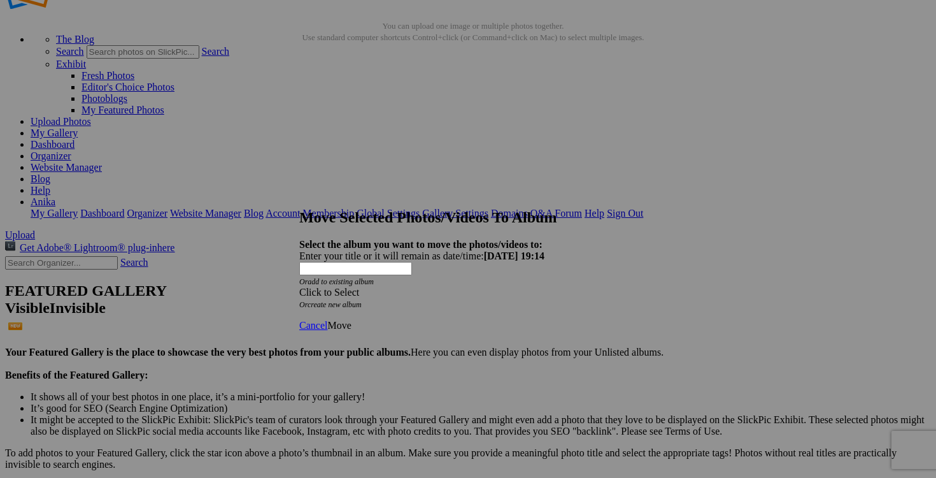
click at [299, 287] on span at bounding box center [299, 292] width 0 height 11
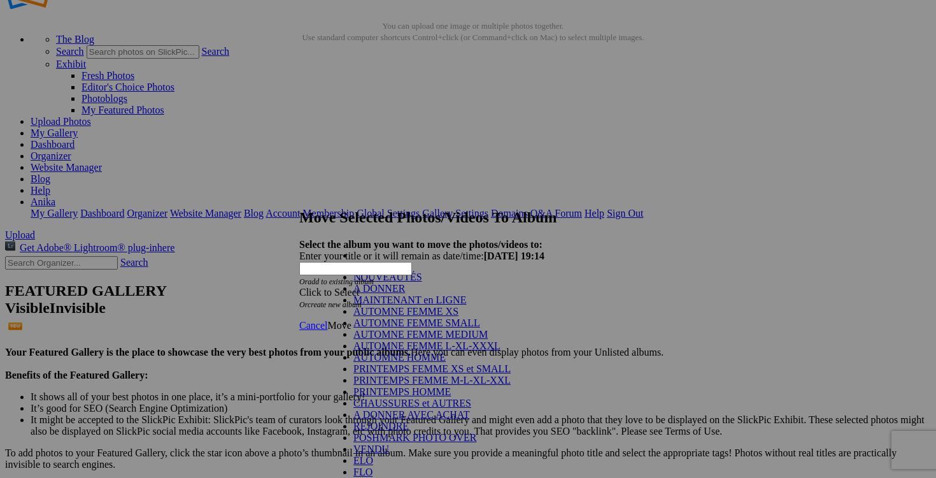
scroll to position [254, 0]
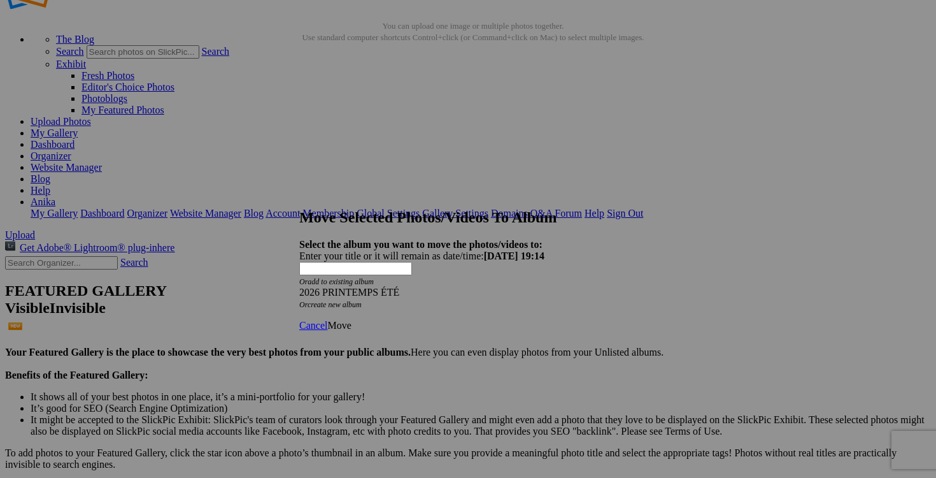
click at [351, 320] on link "Move" at bounding box center [339, 325] width 24 height 11
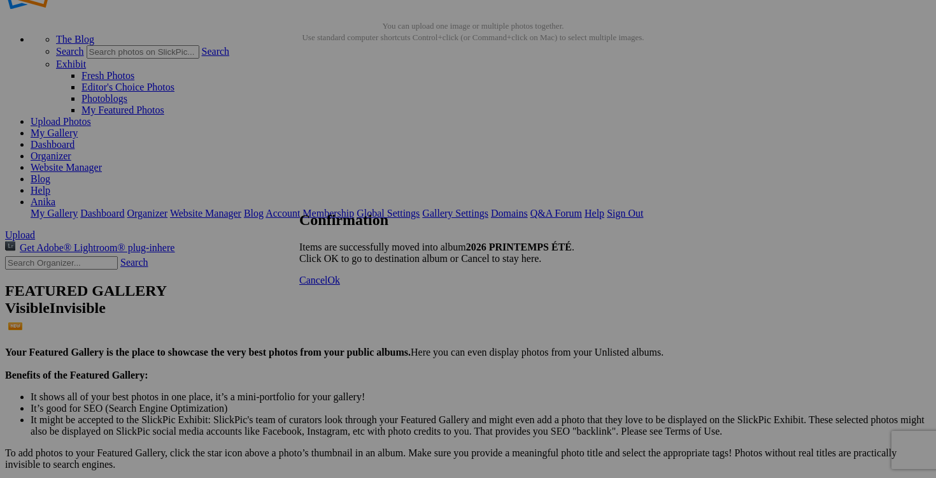
click at [327, 285] on span "Cancel" at bounding box center [313, 279] width 28 height 11
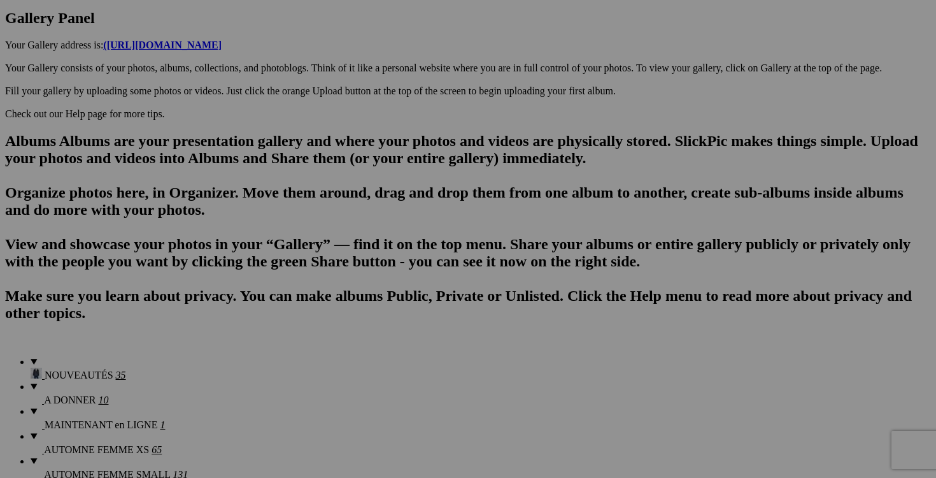
scroll to position [686, 0]
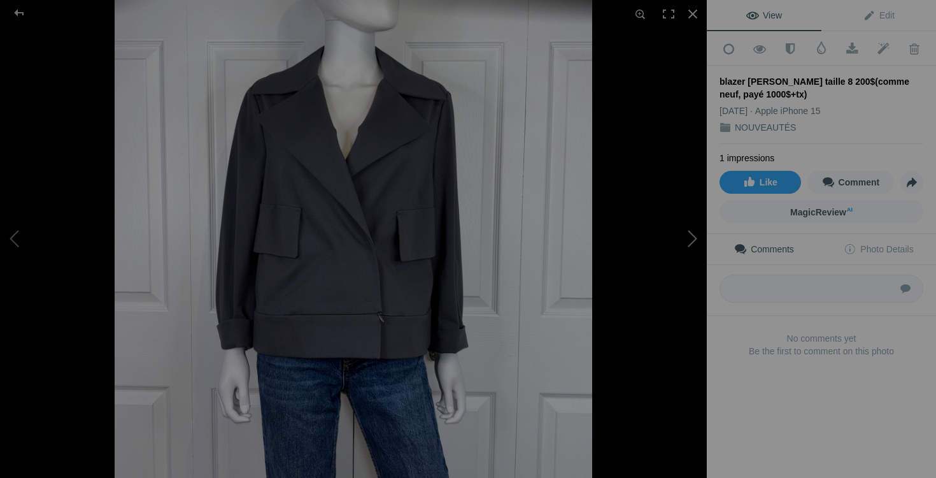
click at [688, 245] on button at bounding box center [659, 239] width 96 height 172
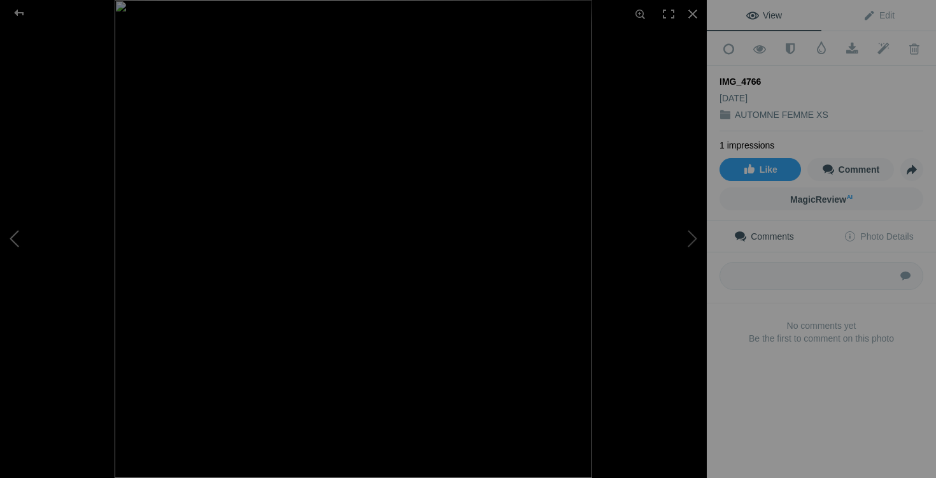
click at [17, 242] on button at bounding box center [48, 239] width 96 height 172
click at [694, 11] on div at bounding box center [693, 14] width 28 height 28
